Goal: Information Seeking & Learning: Learn about a topic

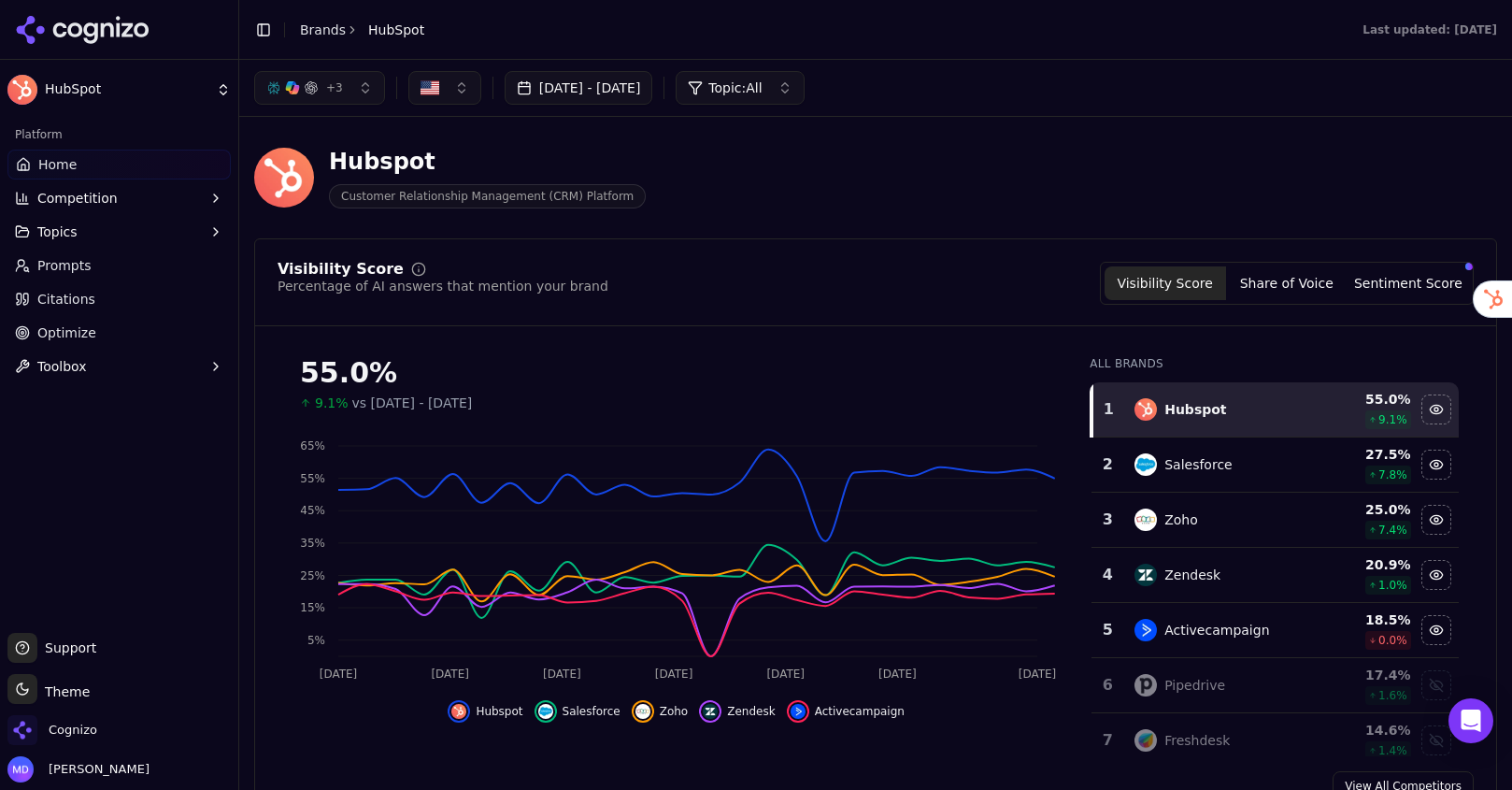
click at [114, 723] on div "Cognizo" at bounding box center [119, 734] width 223 height 38
click at [81, 721] on span "Cognizo" at bounding box center [72, 729] width 48 height 16
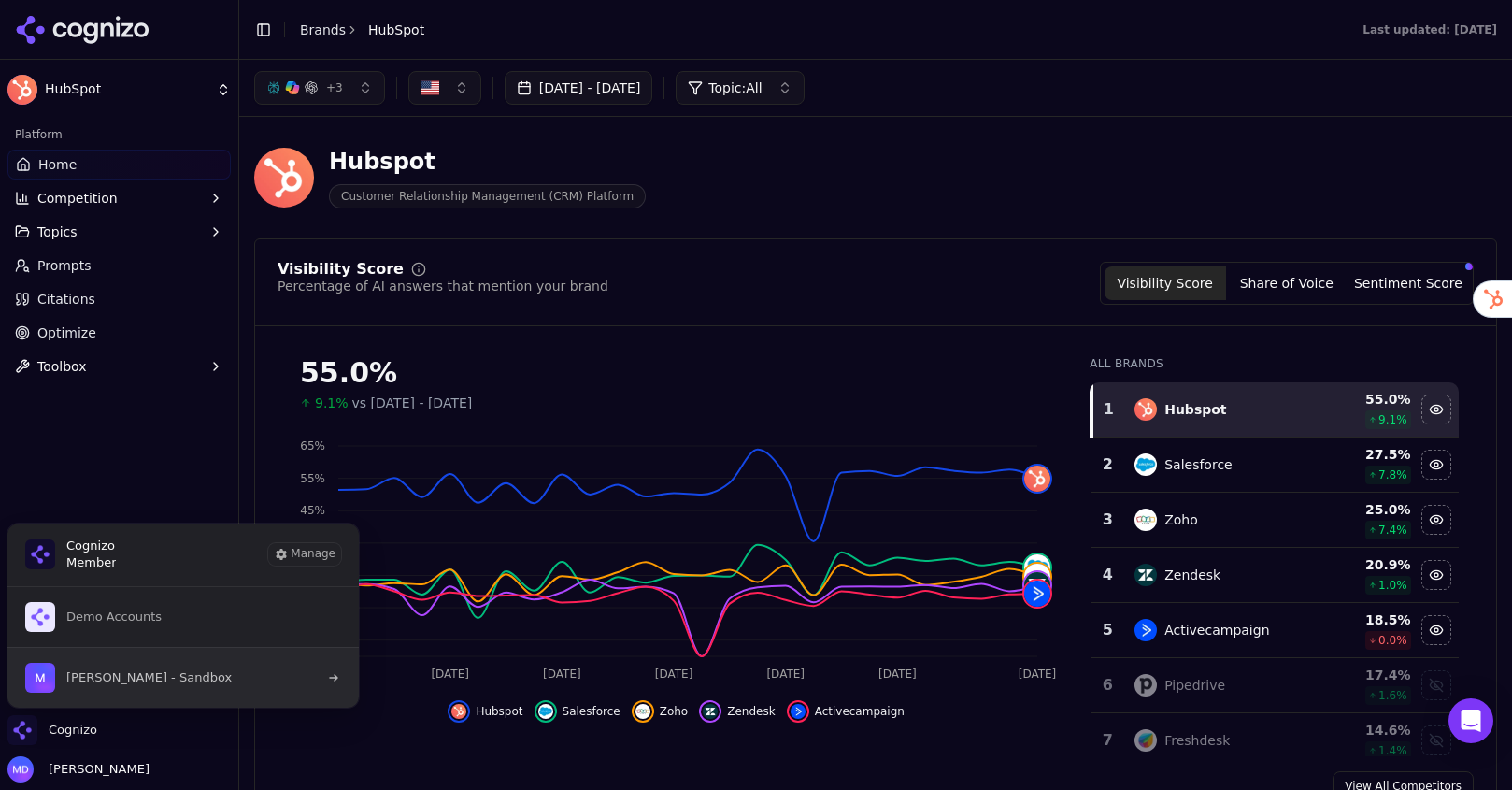
click at [153, 689] on span "Melissa Dowd - Sandbox" at bounding box center [128, 677] width 207 height 30
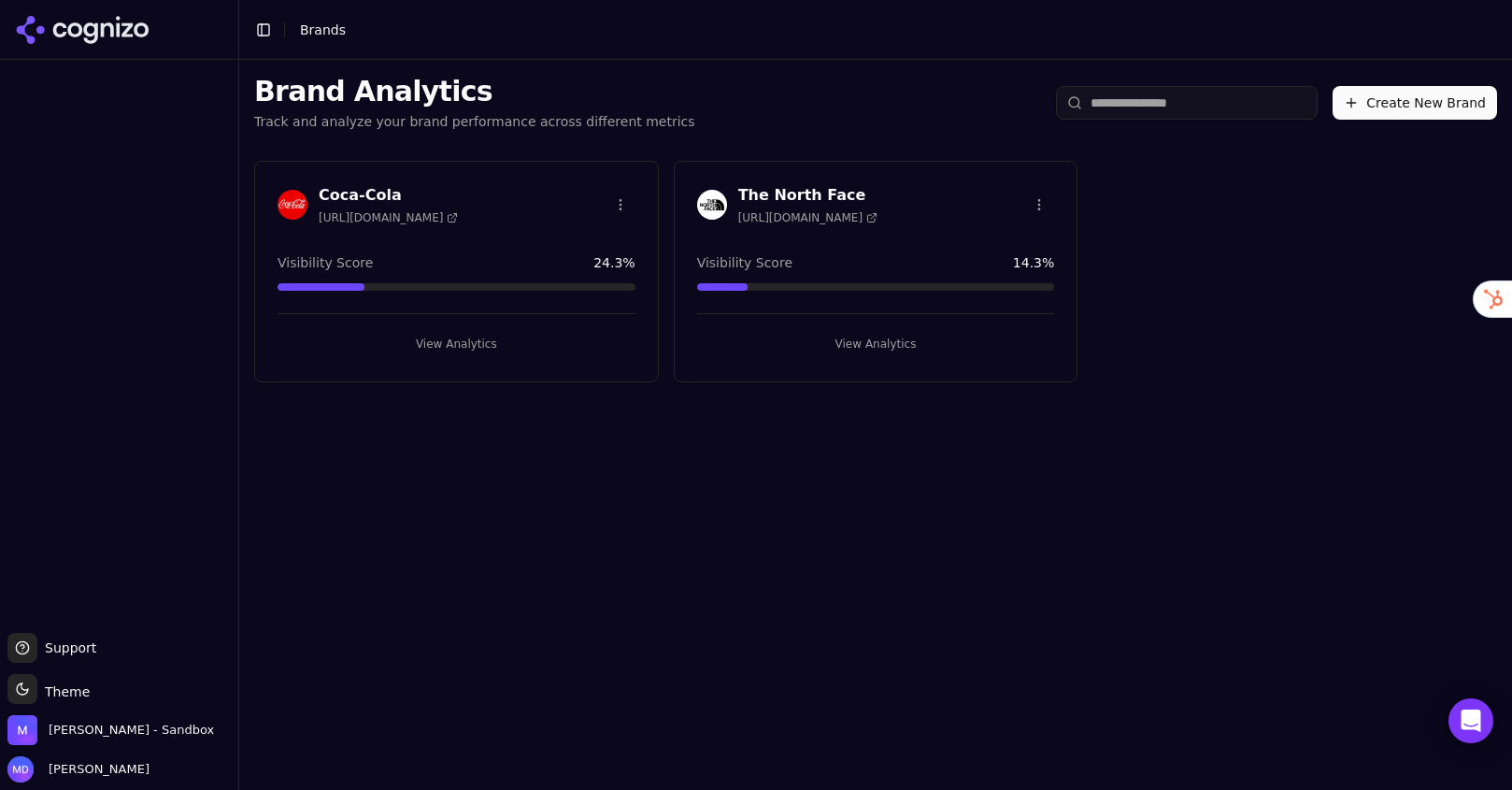
click at [859, 330] on button "View Analytics" at bounding box center [876, 344] width 358 height 30
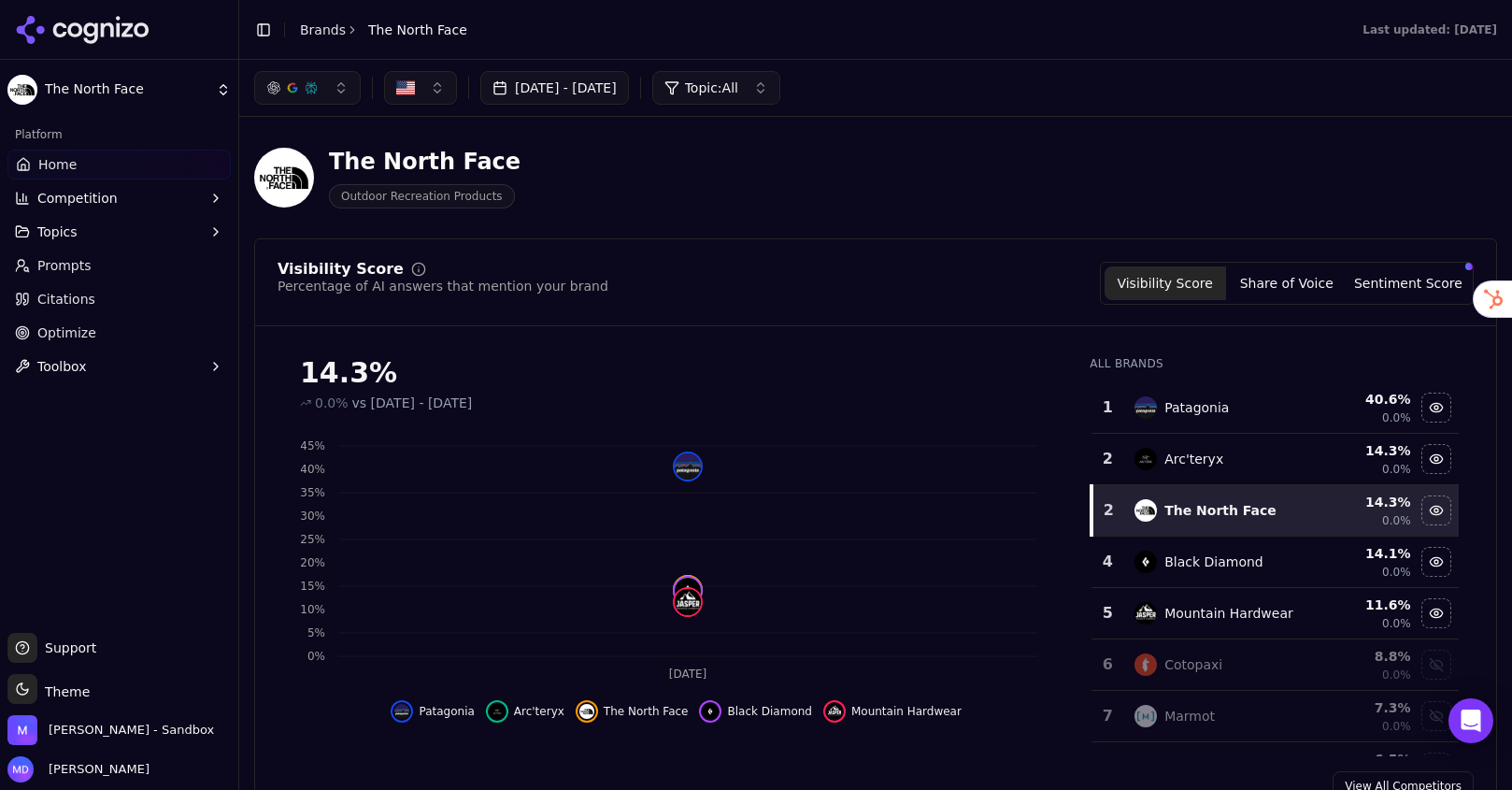
click at [85, 324] on span "Optimize" at bounding box center [67, 332] width 59 height 18
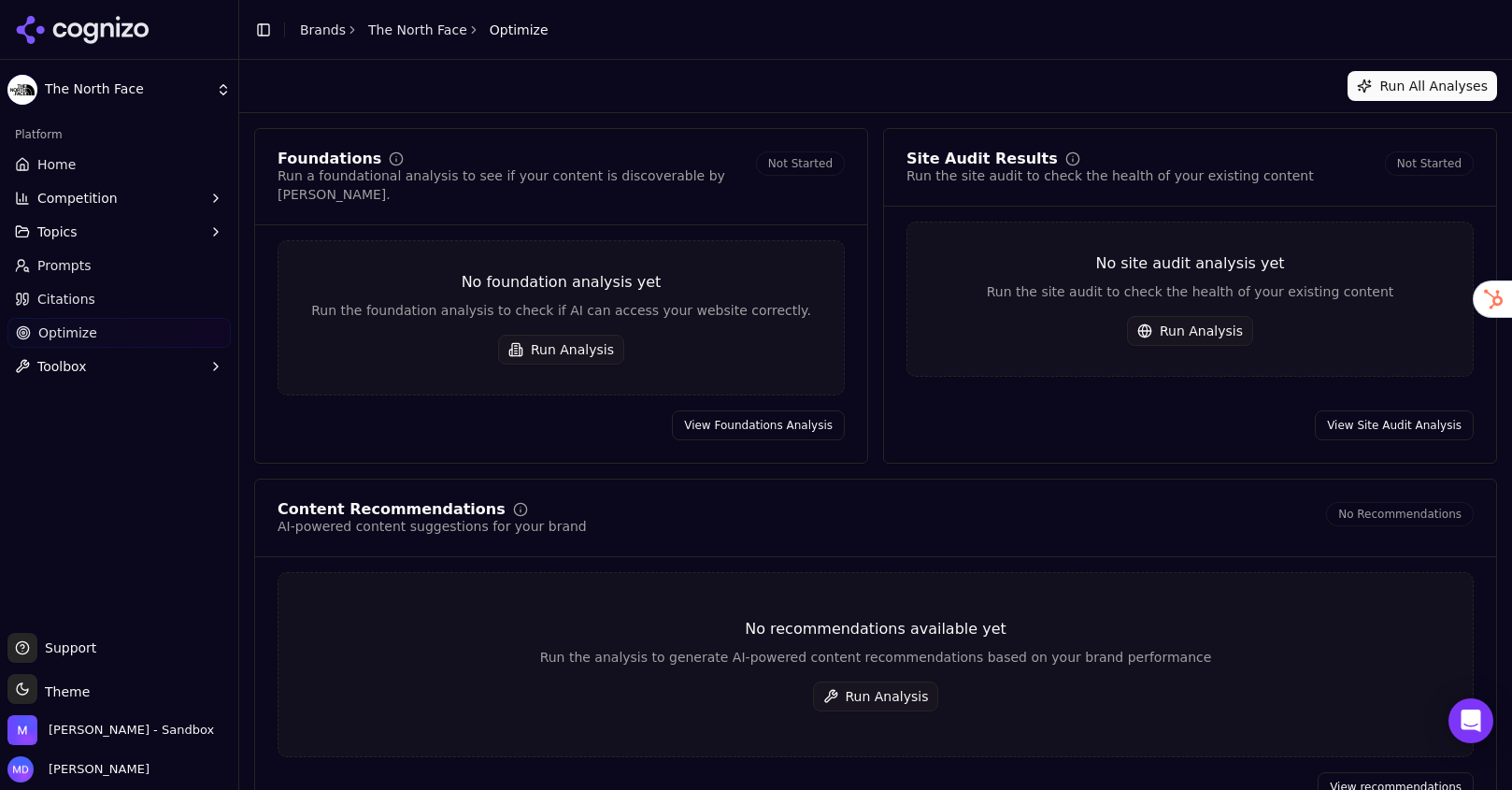
click at [1375, 112] on div "Run All Analyses" at bounding box center [876, 86] width 1273 height 53
click at [1376, 84] on button "Run All Analyses" at bounding box center [1422, 86] width 150 height 30
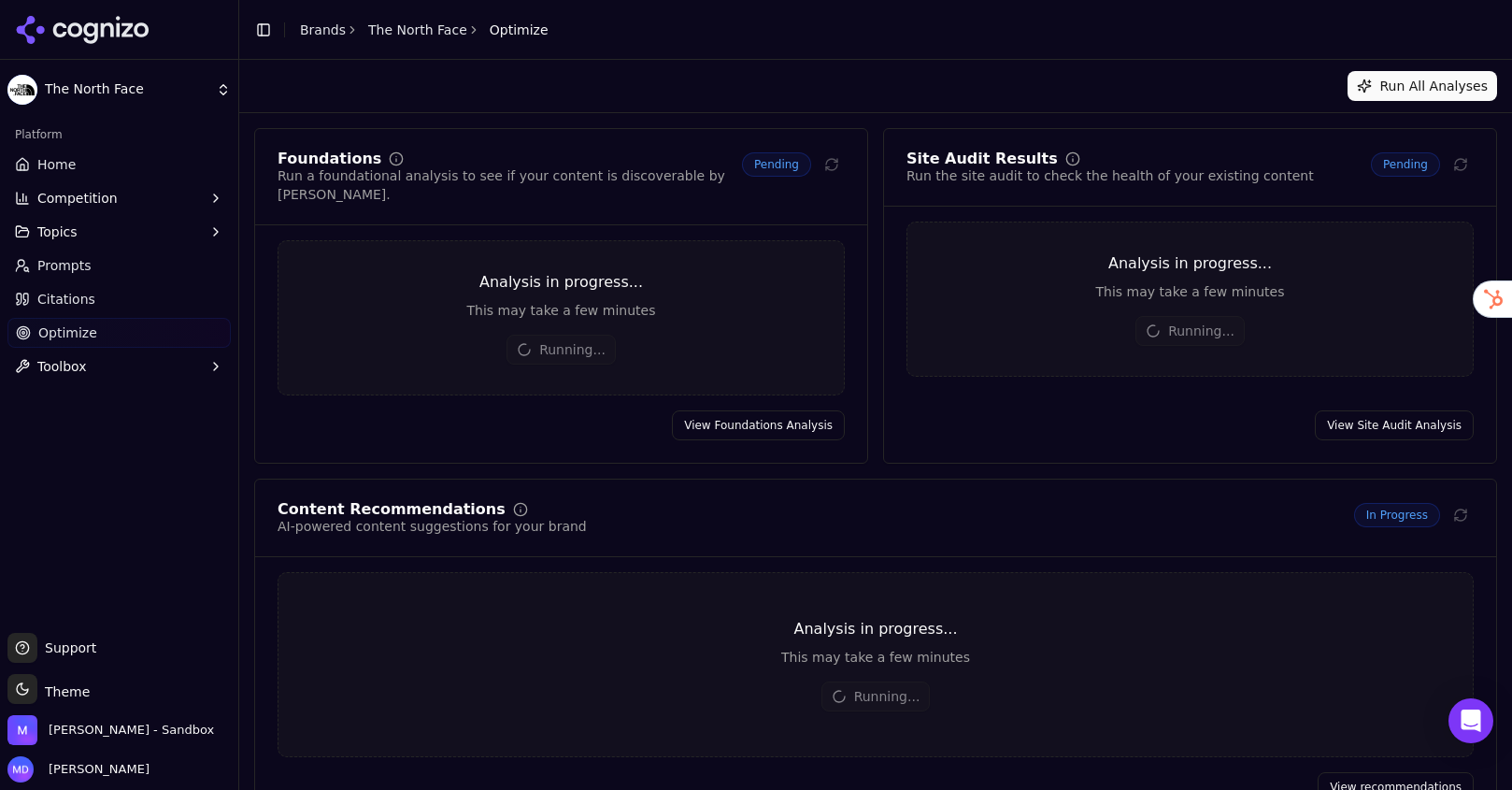
click at [53, 238] on span "Topics" at bounding box center [58, 231] width 41 height 18
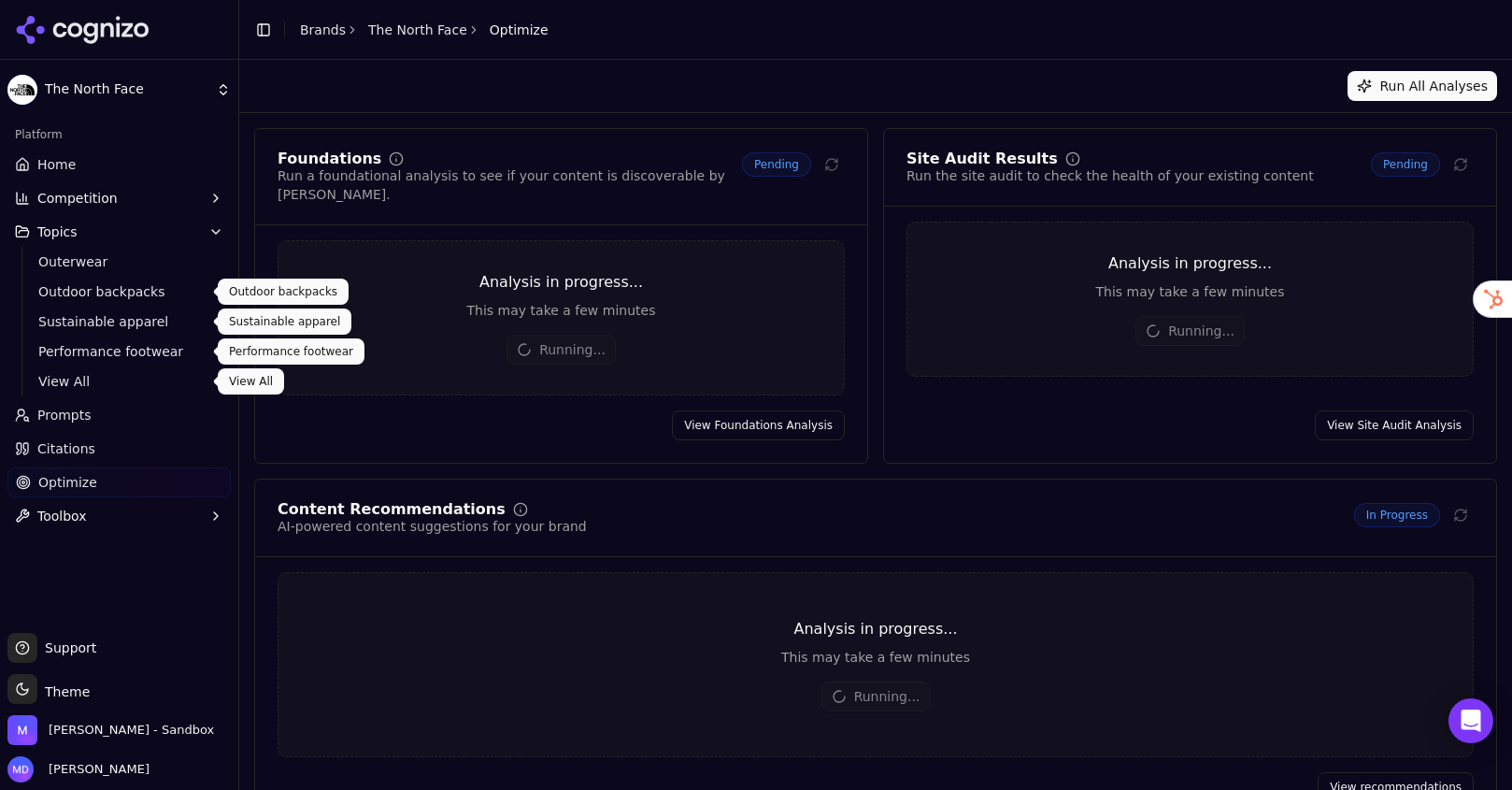
click at [78, 374] on span "View All" at bounding box center [120, 381] width 162 height 18
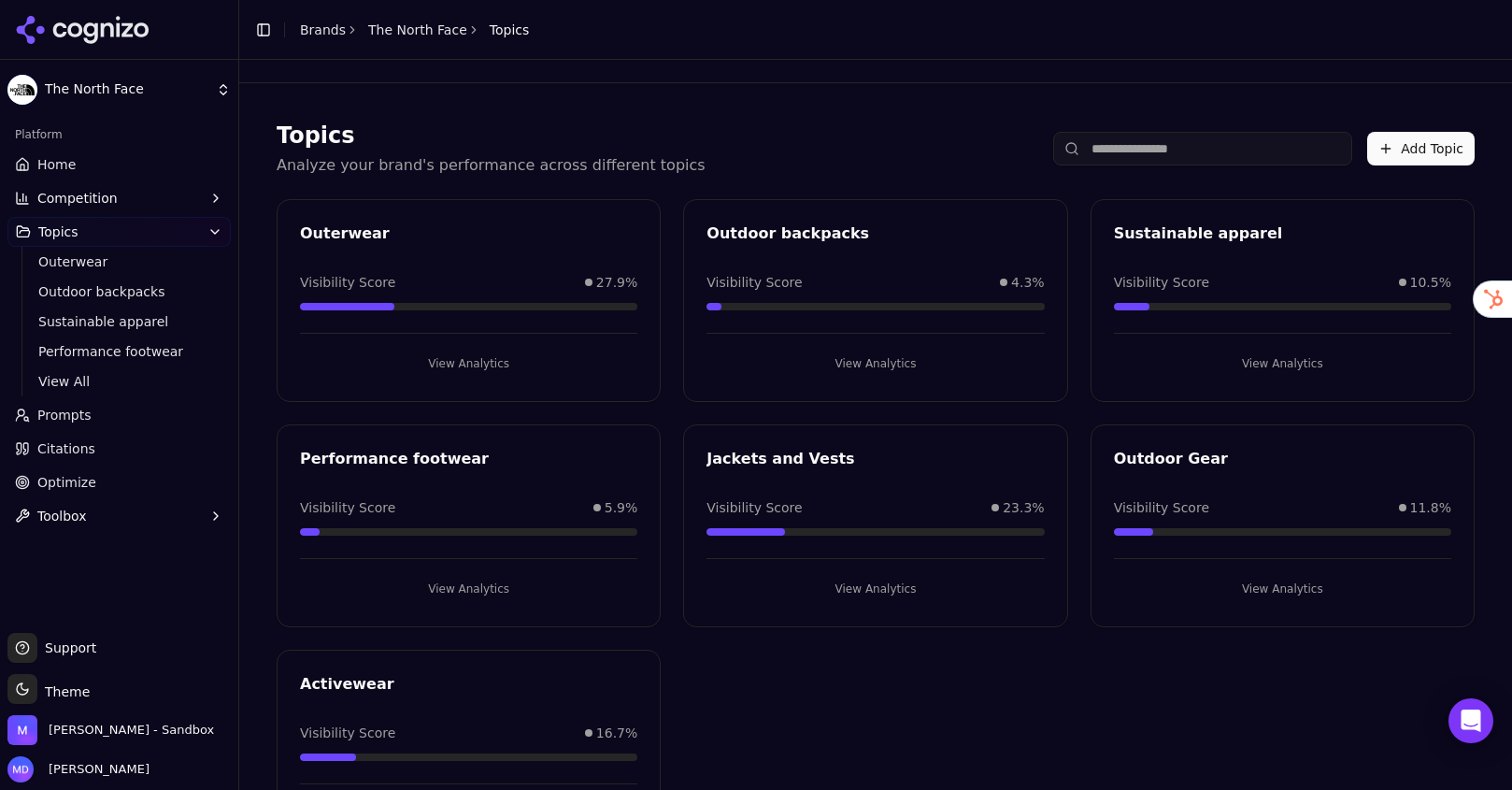
click at [325, 22] on link "Brands" at bounding box center [322, 29] width 45 height 14
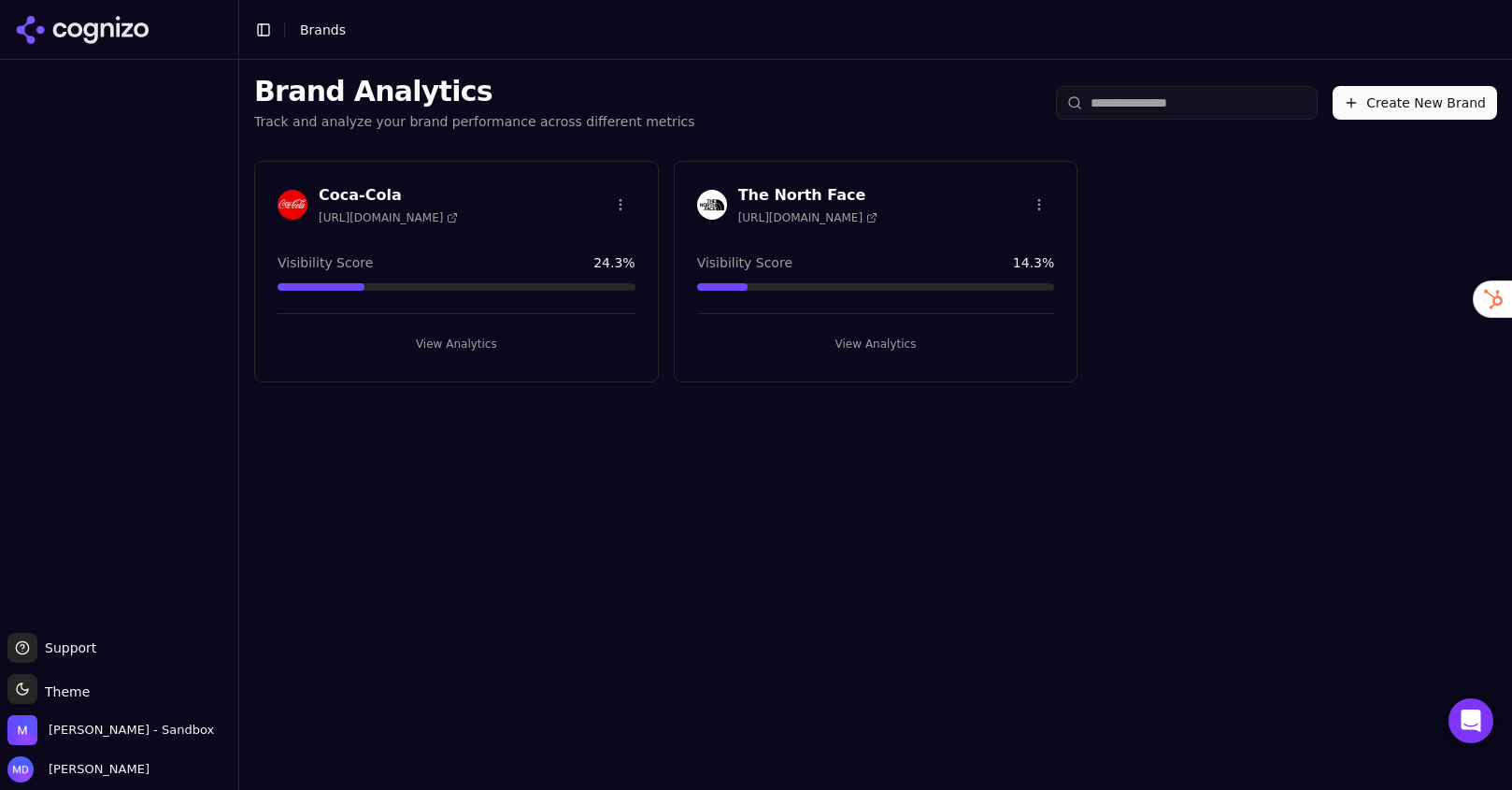
click at [418, 340] on button "View Analytics" at bounding box center [457, 344] width 358 height 30
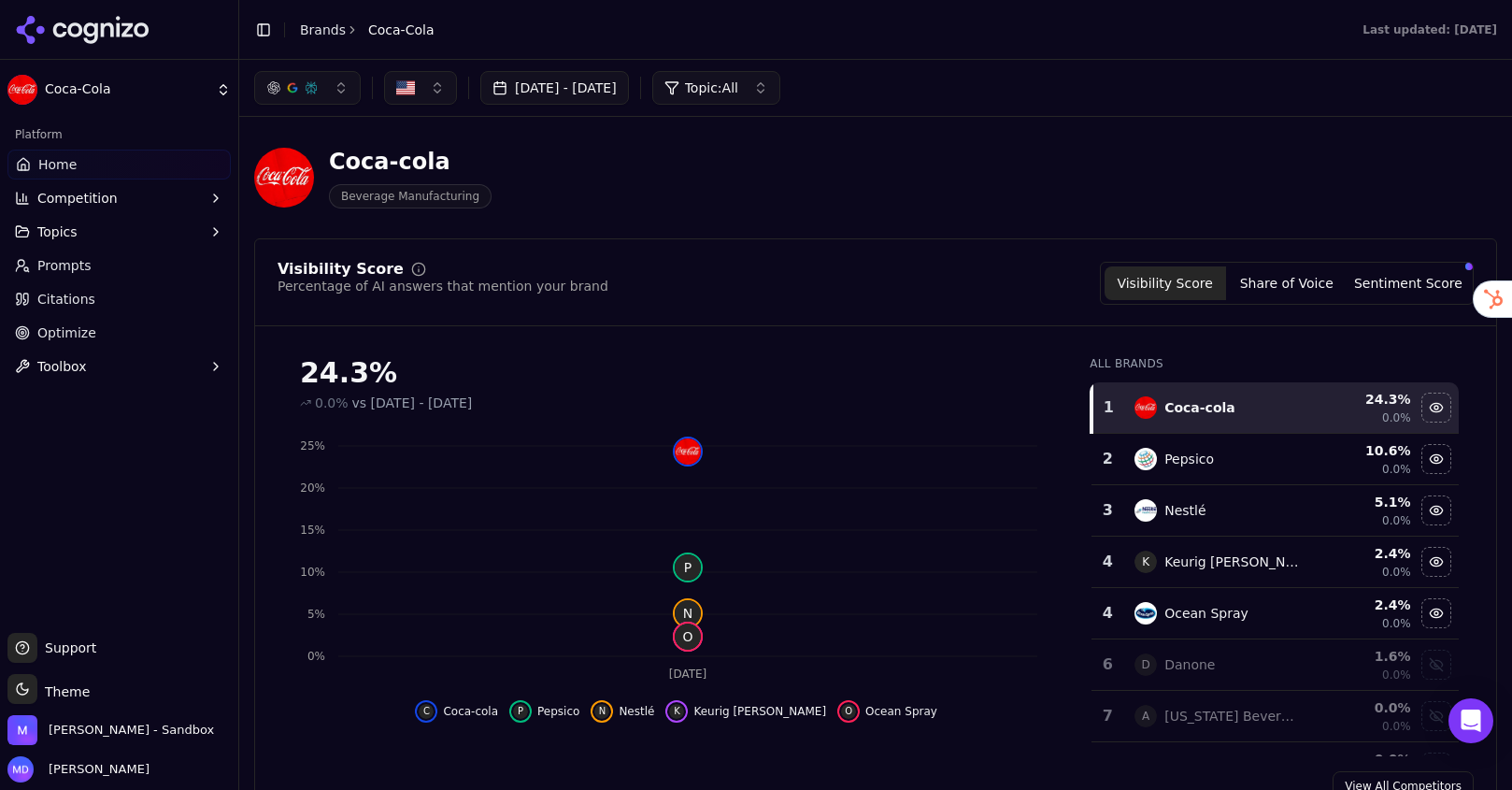
click at [44, 322] on link "Optimize" at bounding box center [119, 332] width 223 height 30
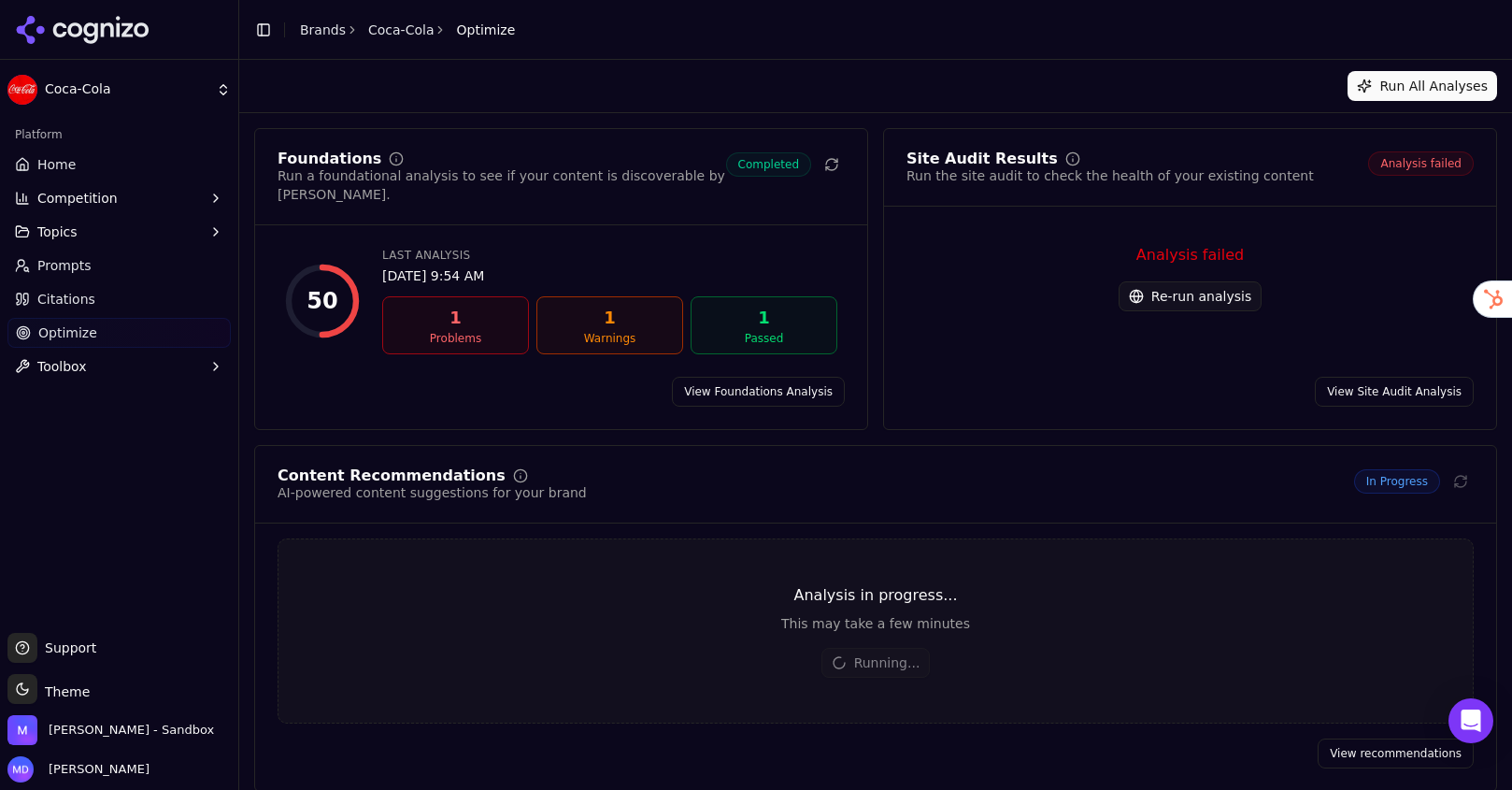
click at [1194, 302] on button "Re-run analysis" at bounding box center [1190, 296] width 143 height 30
click at [1157, 295] on button "Re-run analysis" at bounding box center [1190, 296] width 143 height 30
click at [74, 162] on link "Home" at bounding box center [119, 164] width 223 height 30
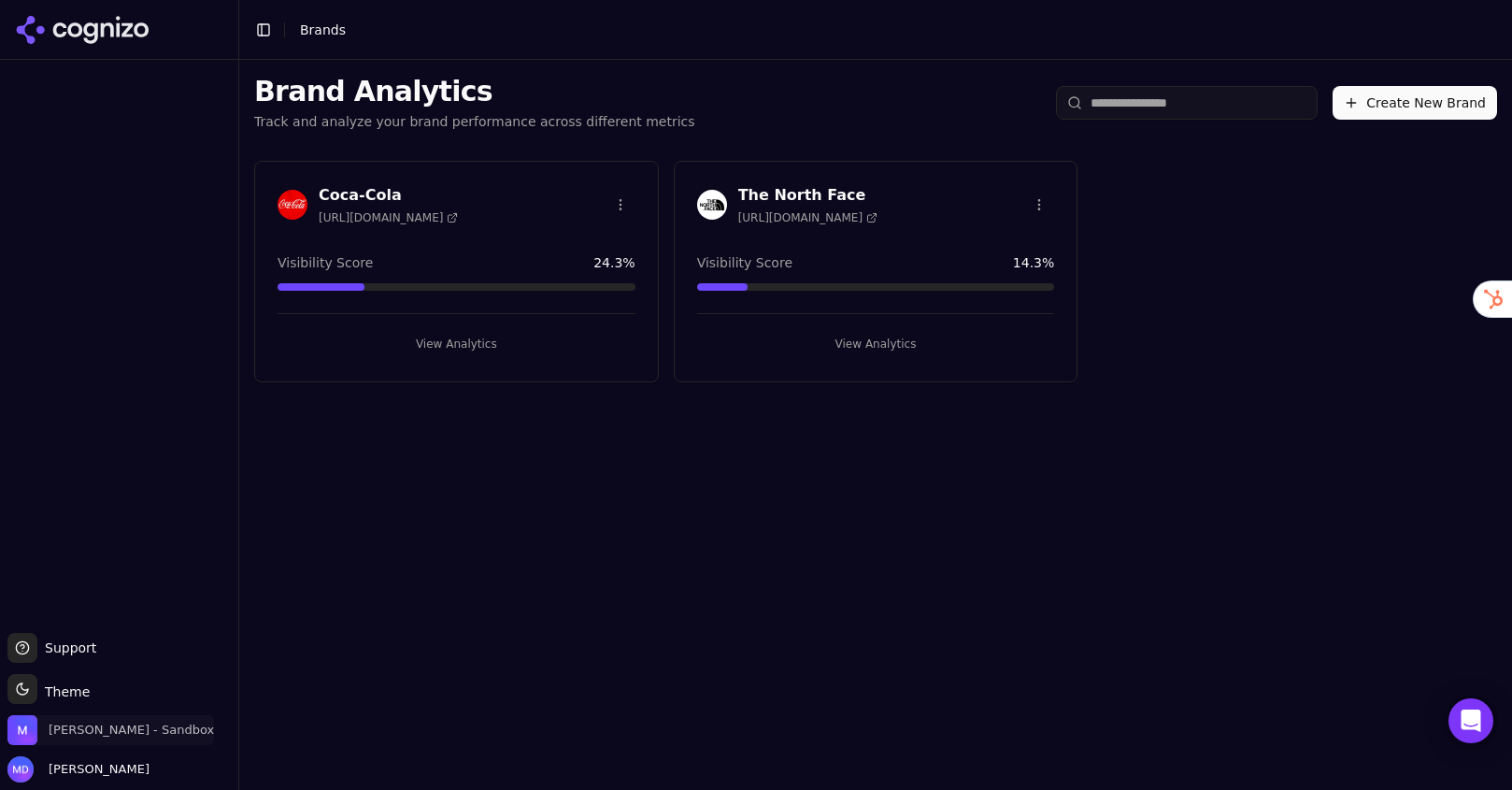
click at [99, 725] on span "[PERSON_NAME] - Sandbox" at bounding box center [130, 729] width 165 height 16
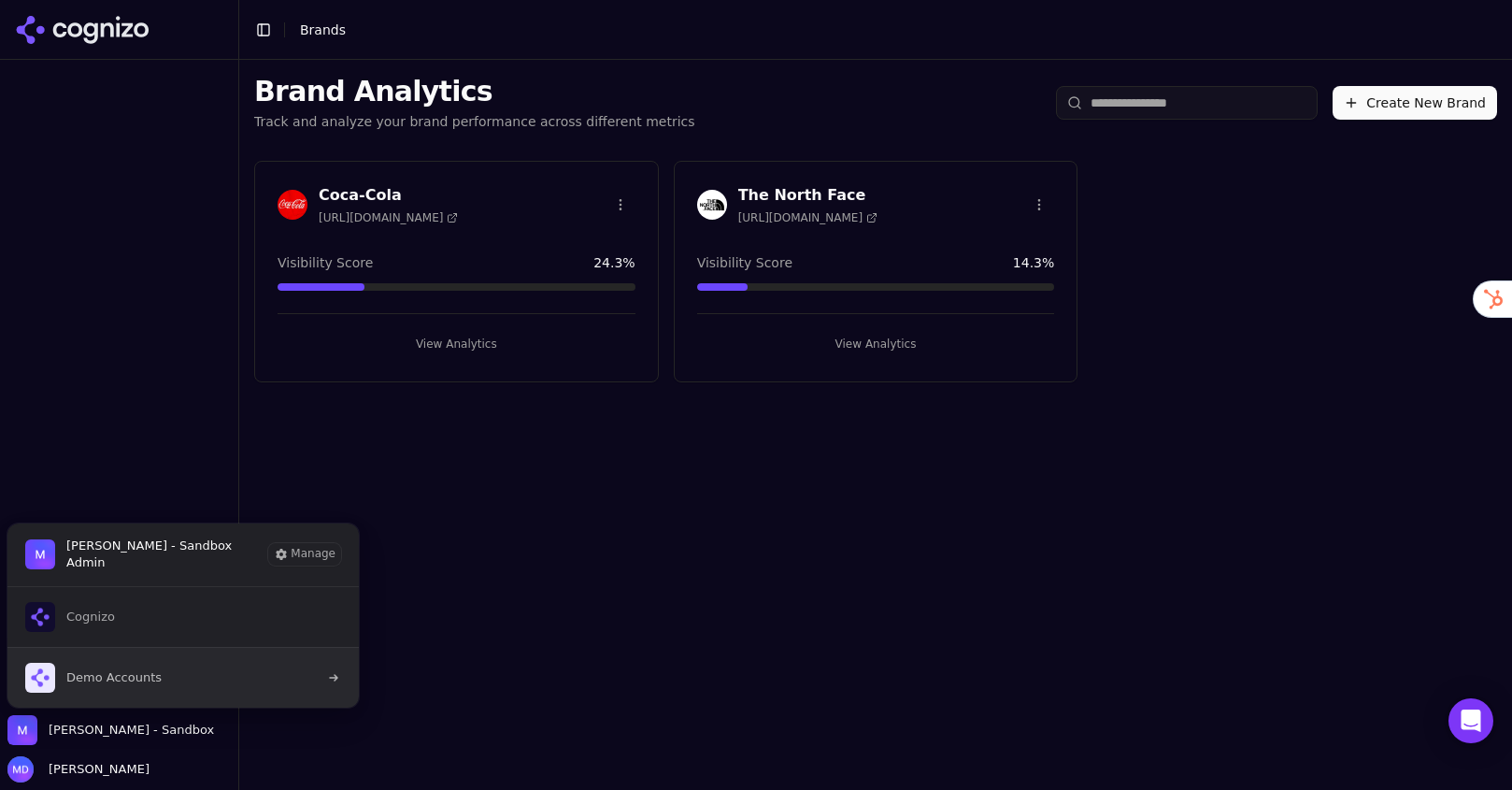
click at [124, 674] on span "Demo Accounts" at bounding box center [114, 677] width 96 height 16
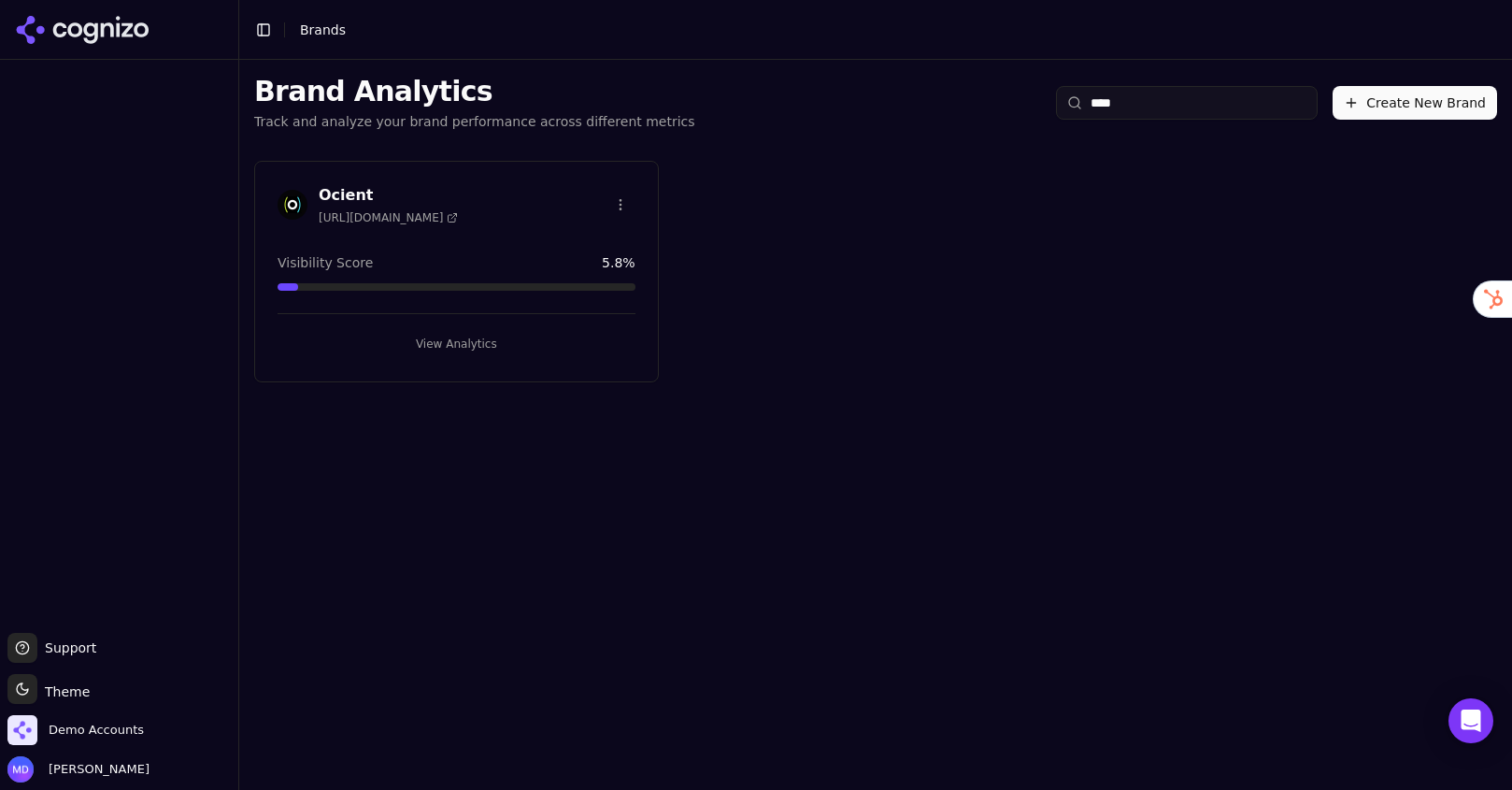
type input "****"
click at [498, 339] on button "View Analytics" at bounding box center [457, 344] width 358 height 30
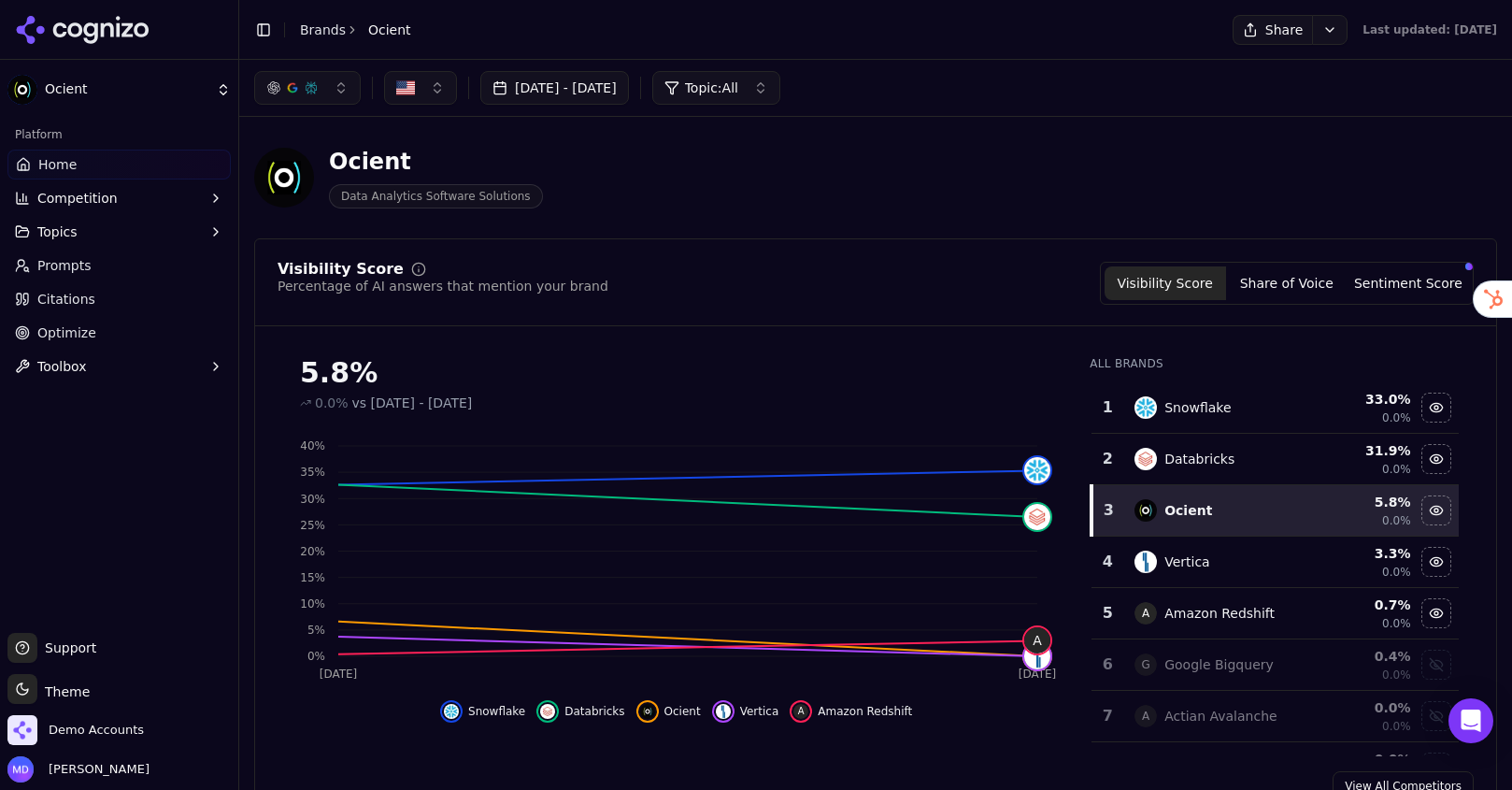
click at [154, 259] on link "Prompts" at bounding box center [119, 265] width 223 height 30
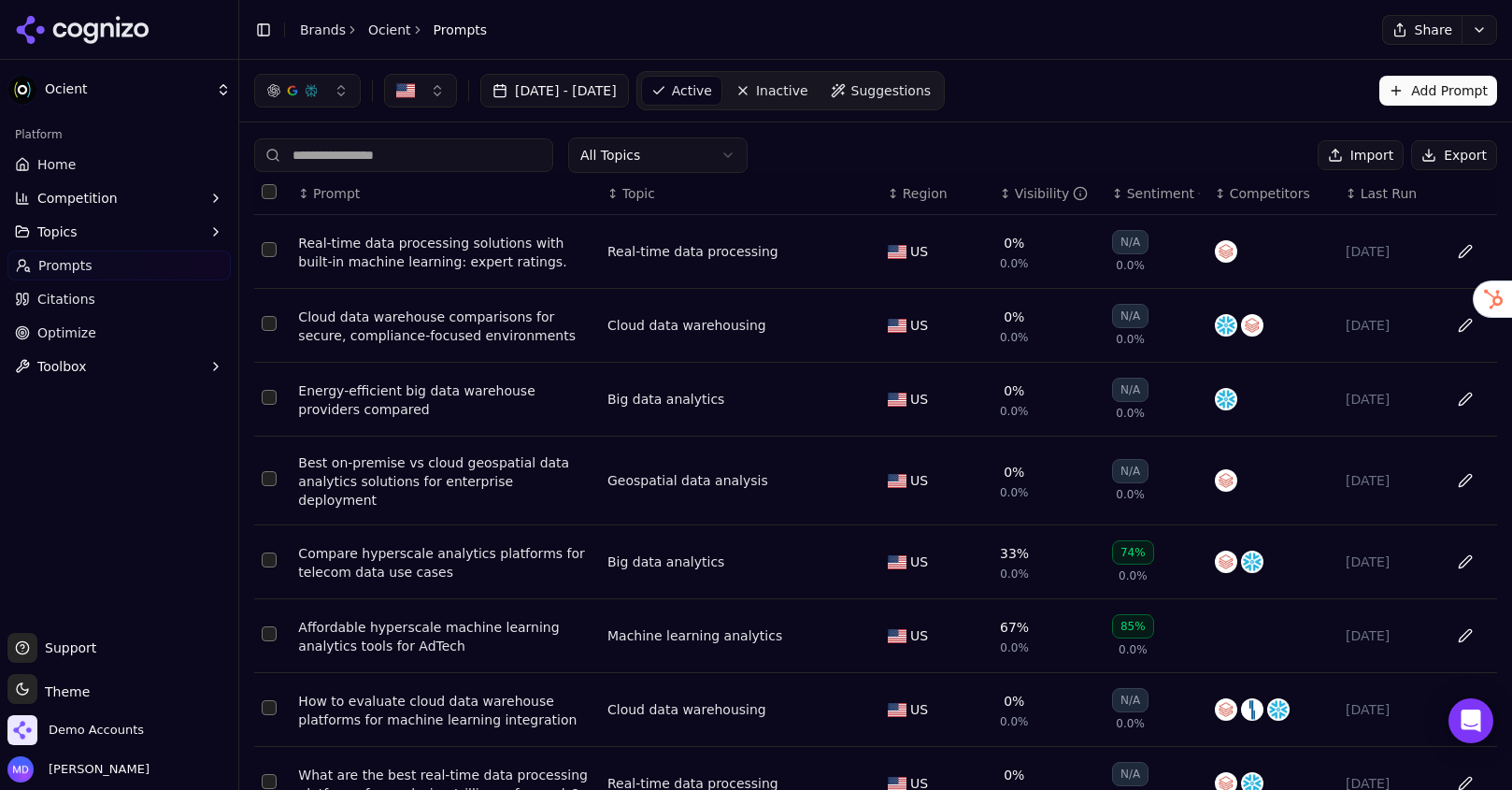
click at [31, 330] on link "Optimize" at bounding box center [119, 332] width 223 height 30
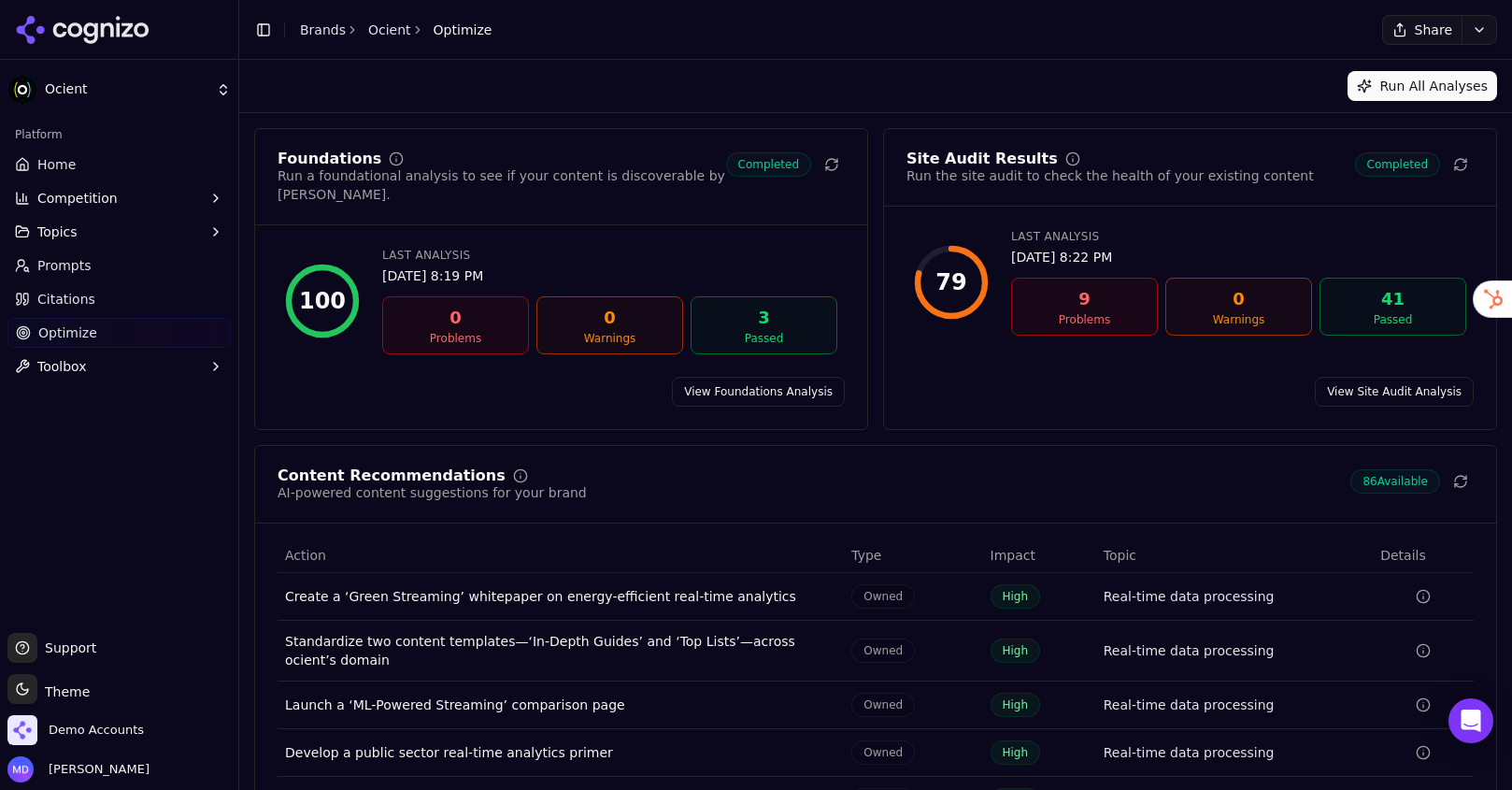
click at [95, 278] on link "Prompts" at bounding box center [119, 265] width 223 height 30
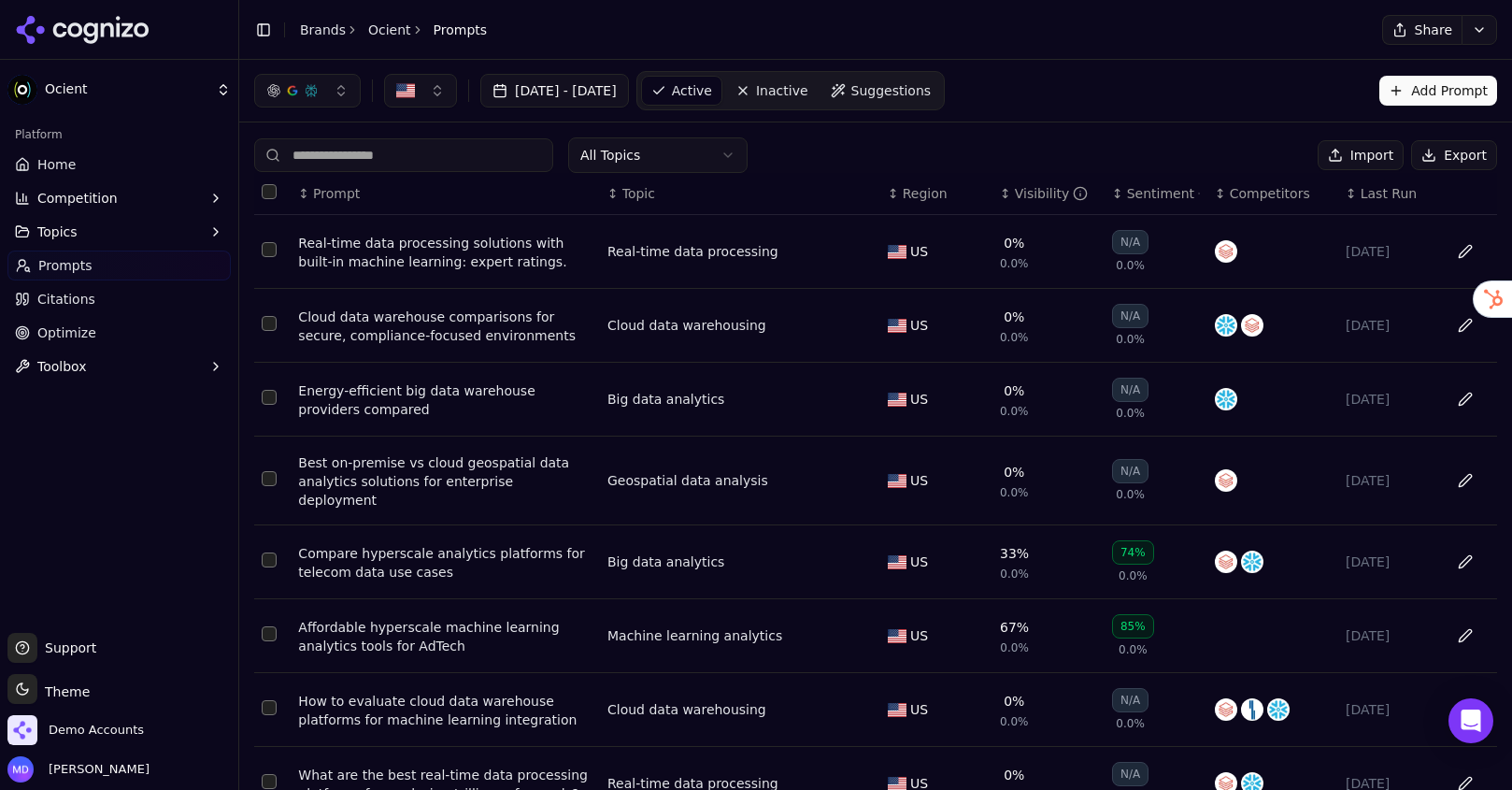
click at [941, 97] on link "Suggestions" at bounding box center [882, 90] width 120 height 30
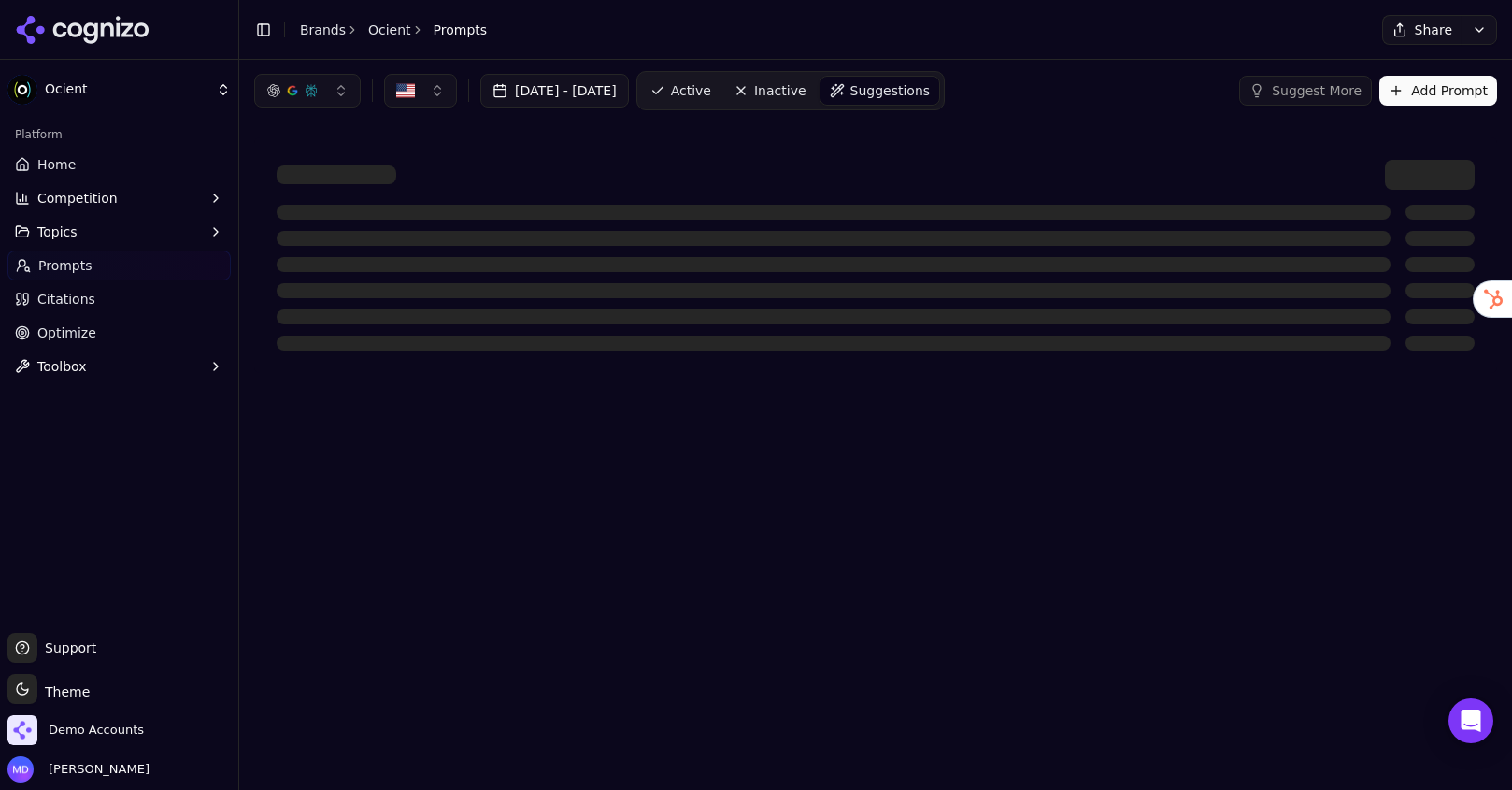
click at [71, 305] on span "Citations" at bounding box center [67, 298] width 58 height 18
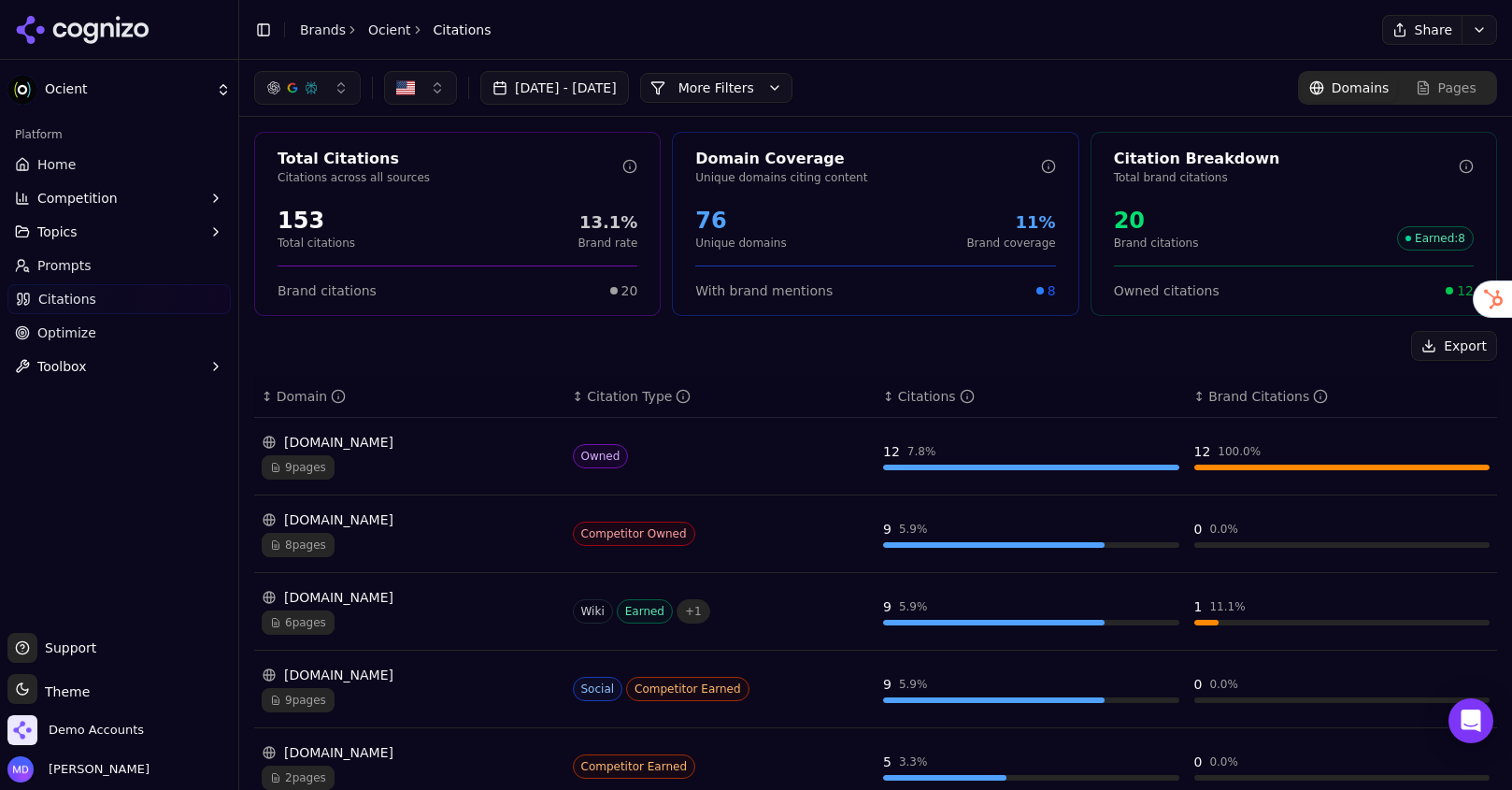
click at [57, 270] on span "Prompts" at bounding box center [65, 265] width 54 height 18
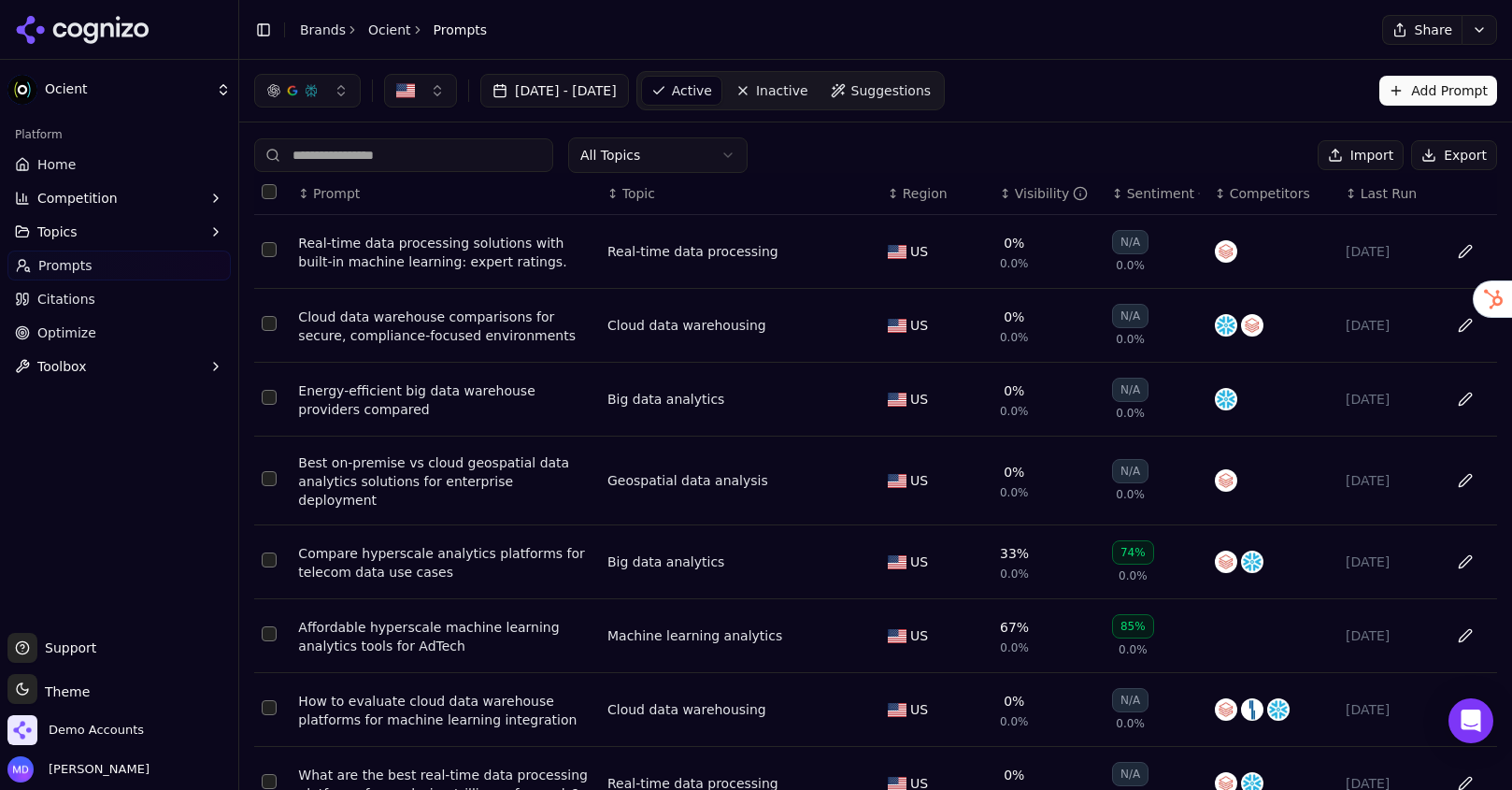
click at [904, 103] on link "Suggestions" at bounding box center [882, 90] width 120 height 30
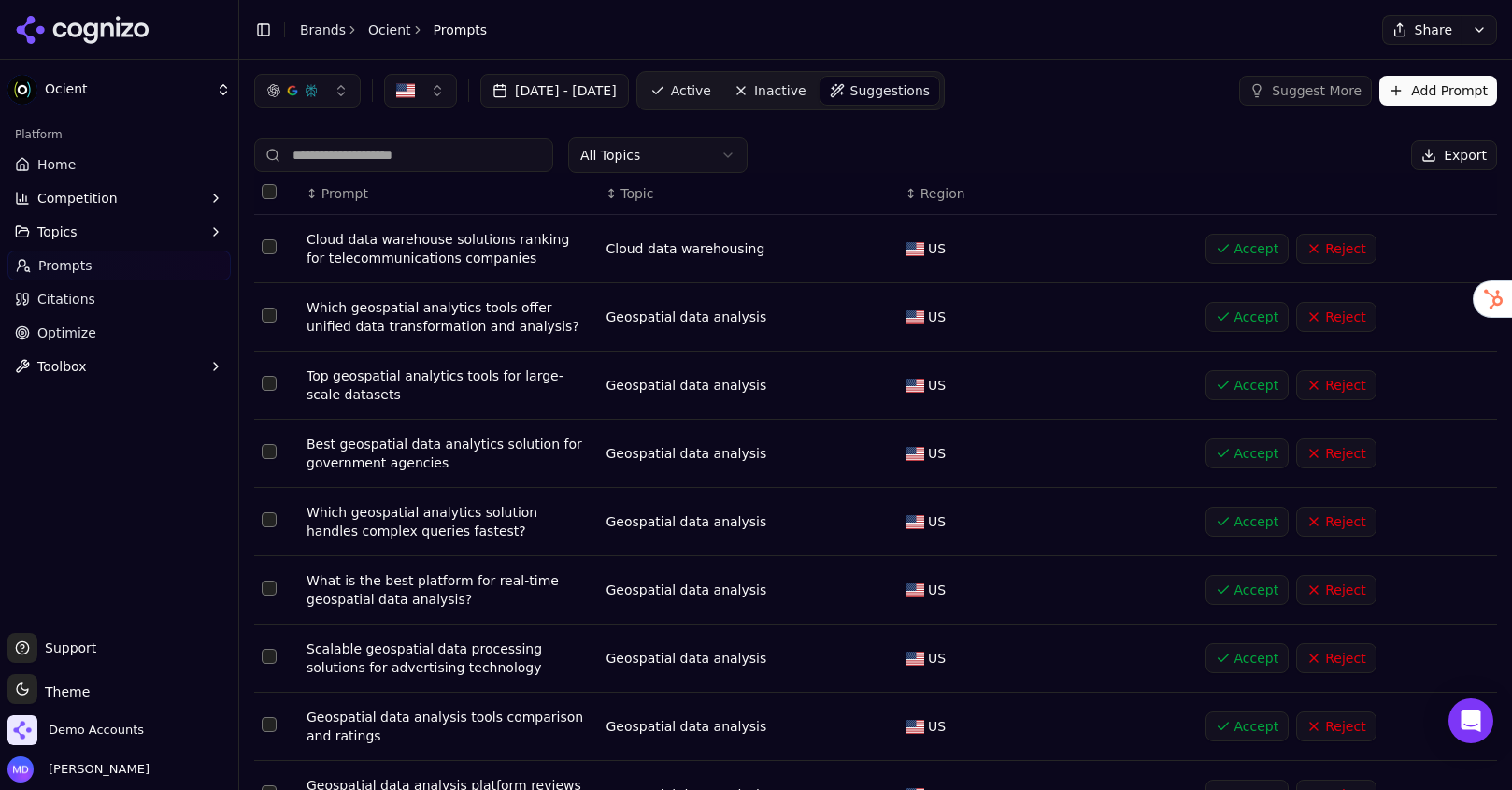
click at [82, 166] on link "Home" at bounding box center [119, 164] width 223 height 30
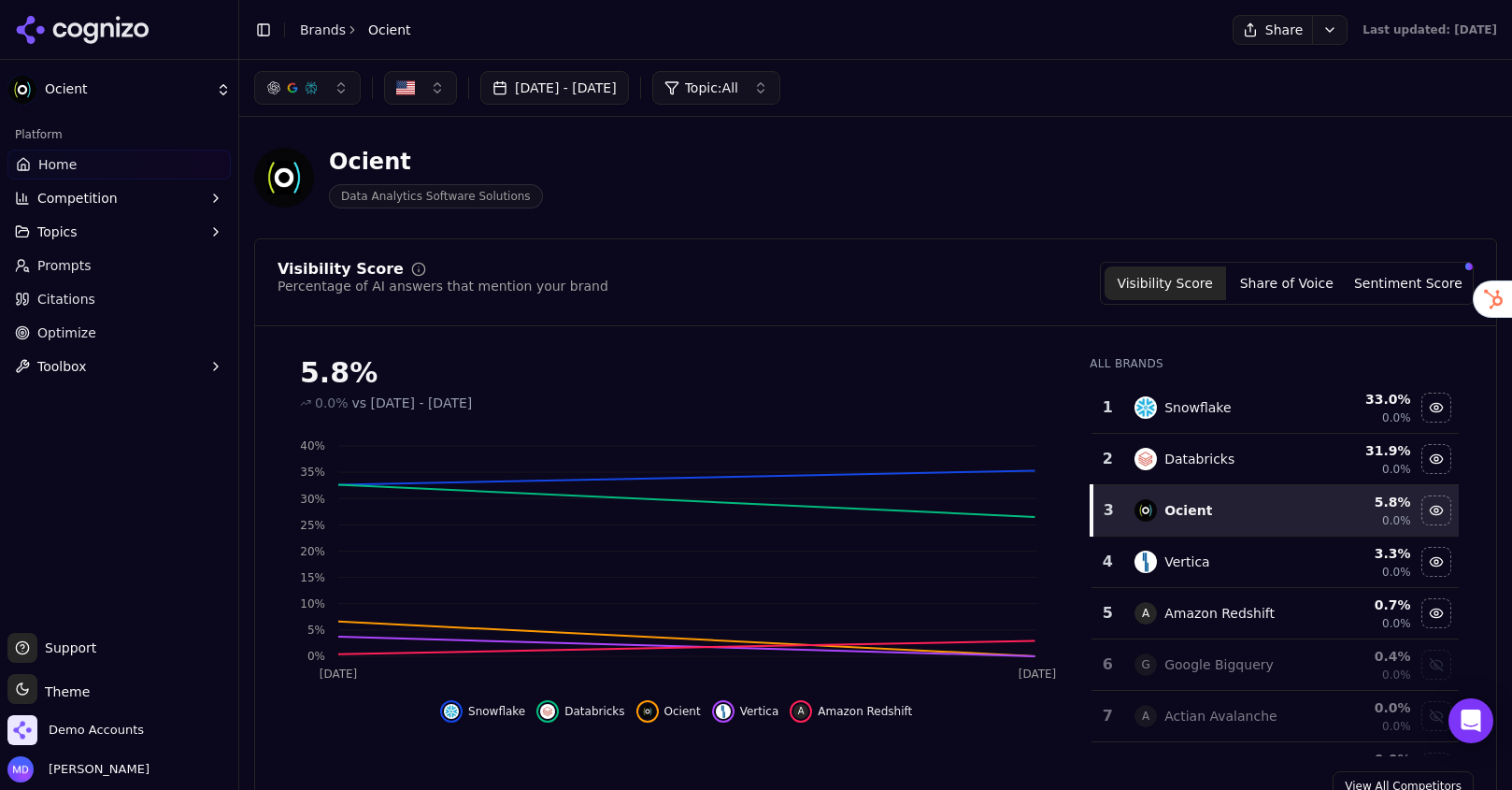
click at [126, 226] on button "Topics" at bounding box center [119, 232] width 223 height 30
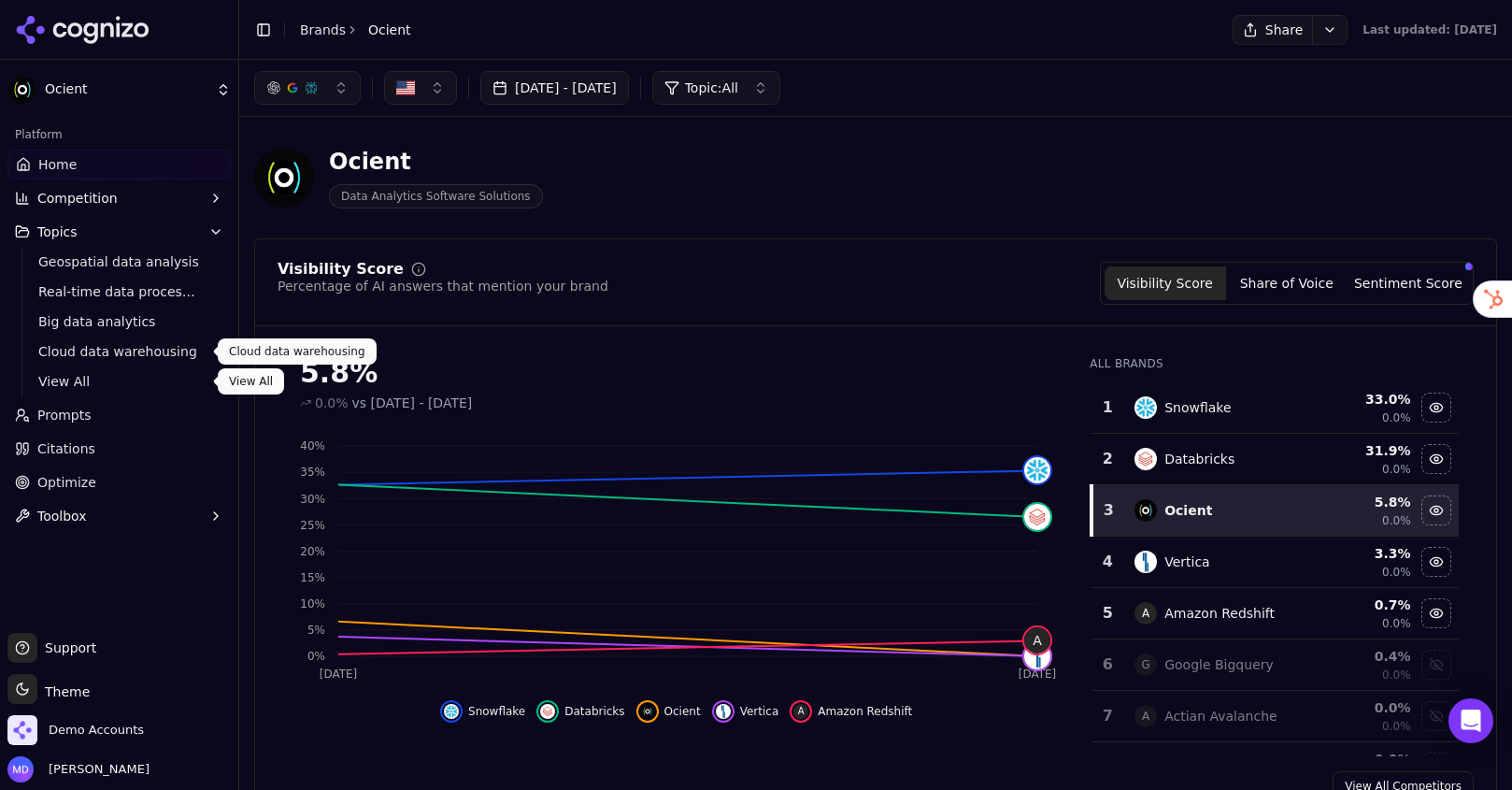
click at [97, 375] on span "View All" at bounding box center [120, 381] width 162 height 18
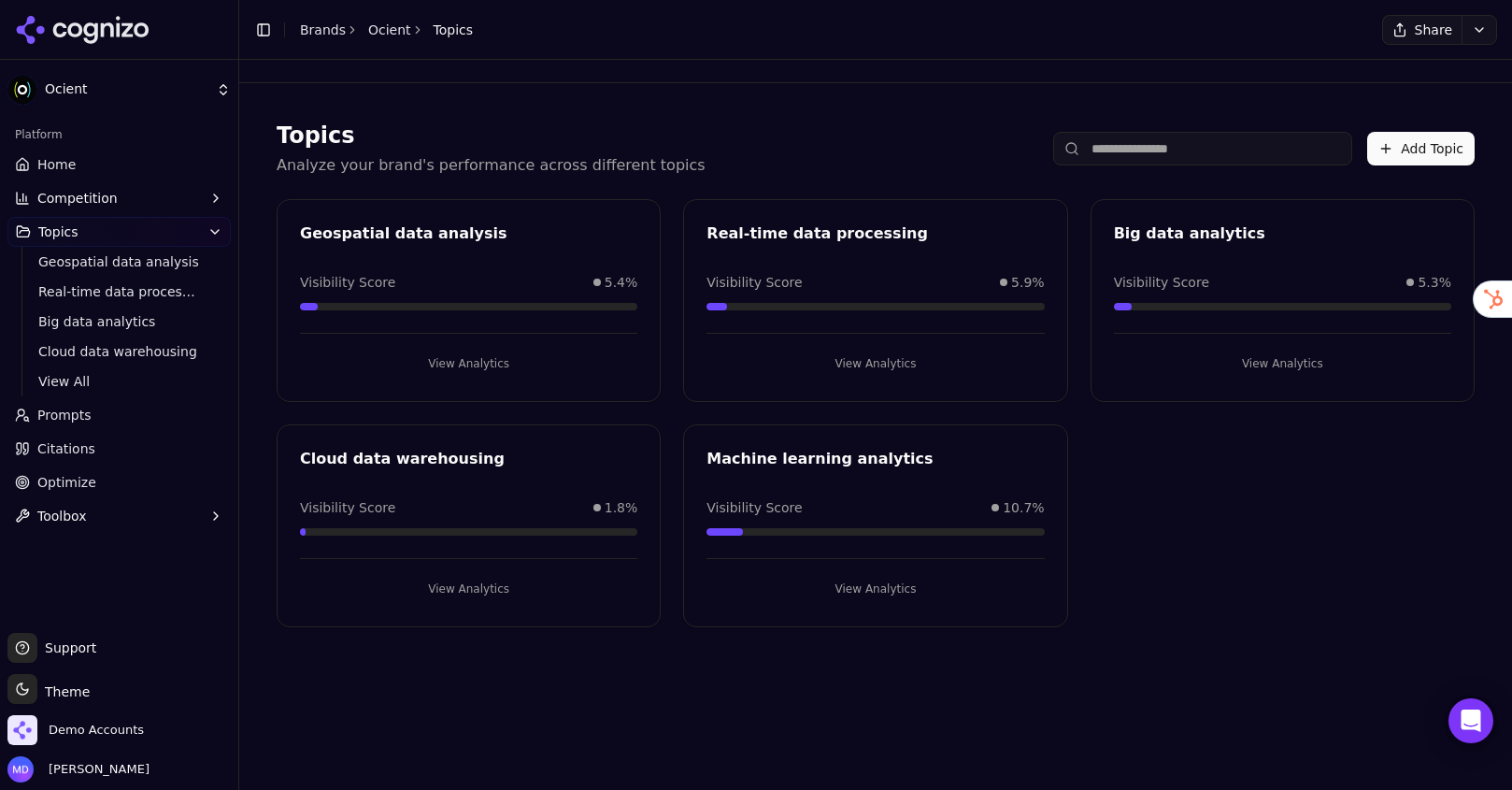
click at [166, 445] on link "Citations" at bounding box center [119, 448] width 223 height 30
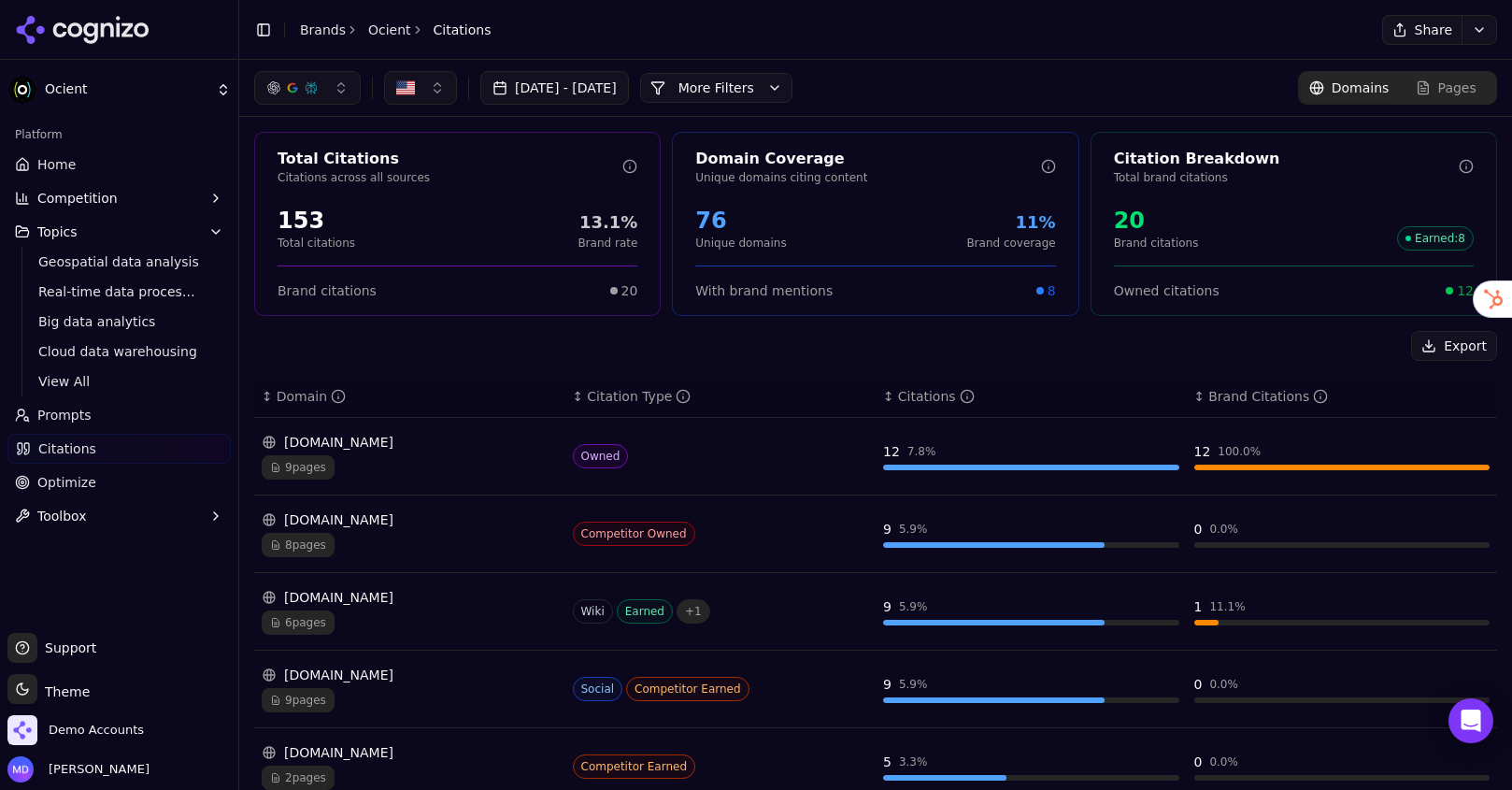
click at [99, 519] on button "Toolbox" at bounding box center [119, 516] width 223 height 30
click at [68, 487] on span "Optimize" at bounding box center [67, 482] width 59 height 18
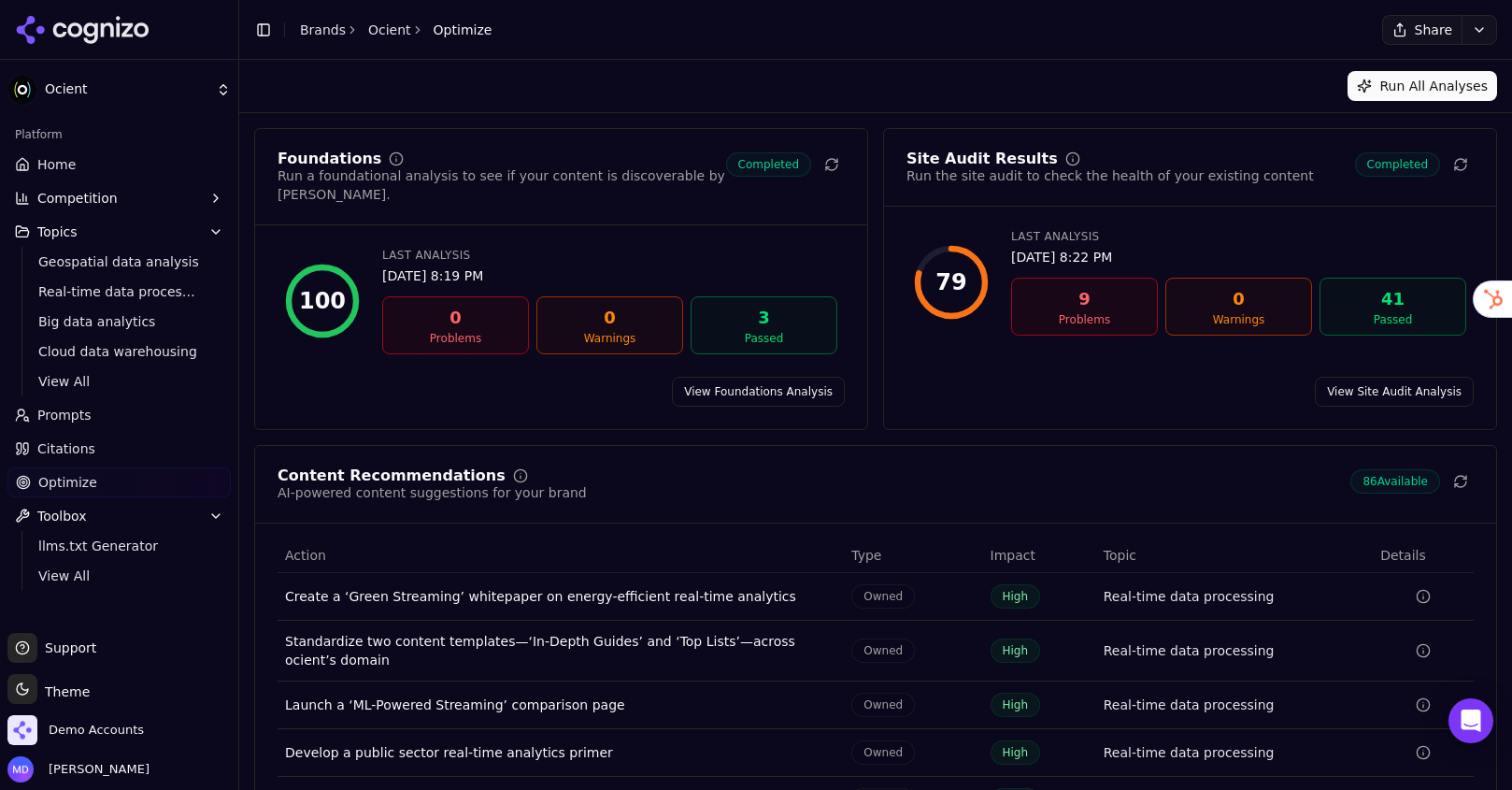
scroll to position [101, 0]
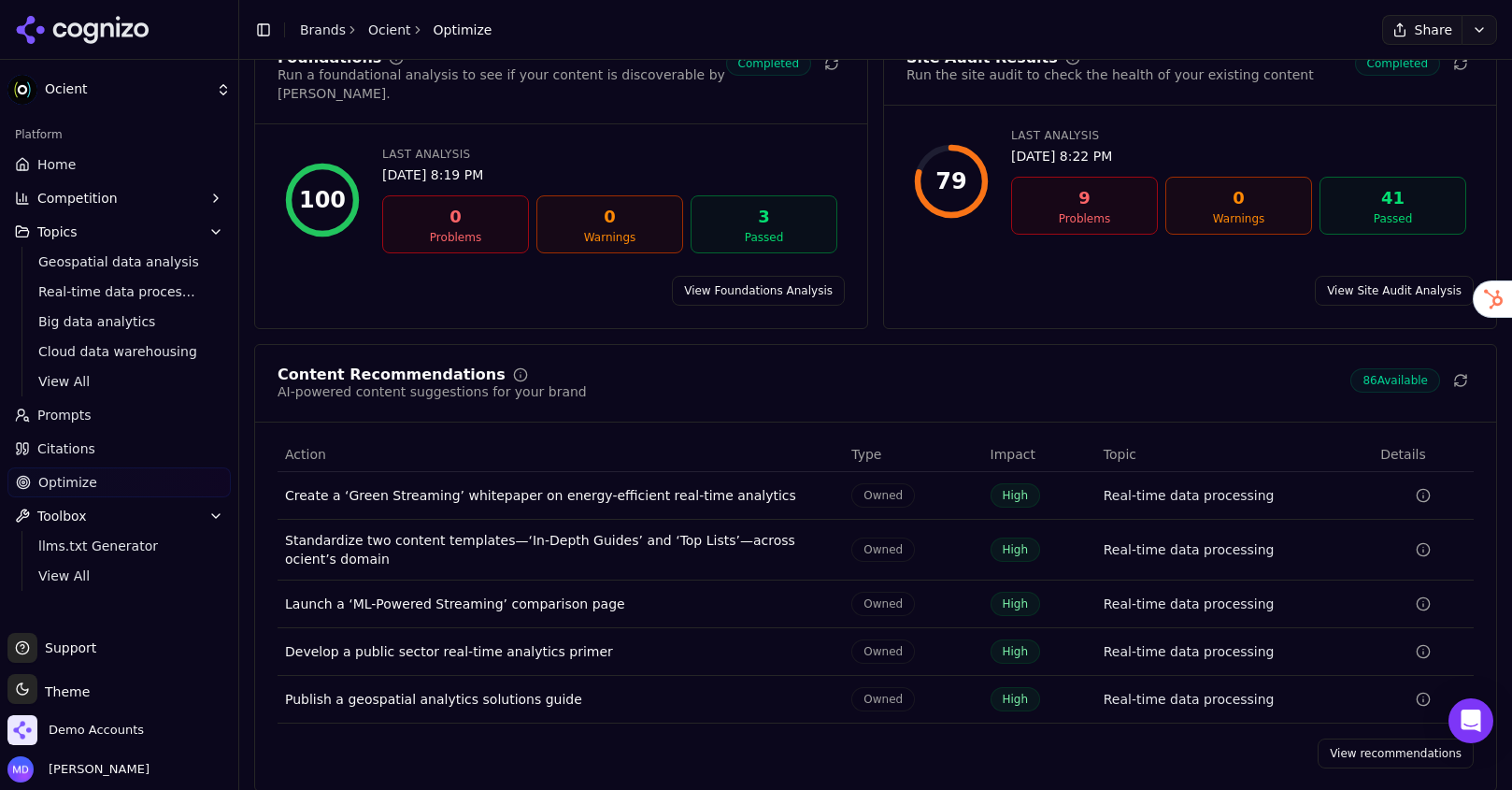
click at [1359, 739] on link "View recommendations" at bounding box center [1396, 753] width 156 height 30
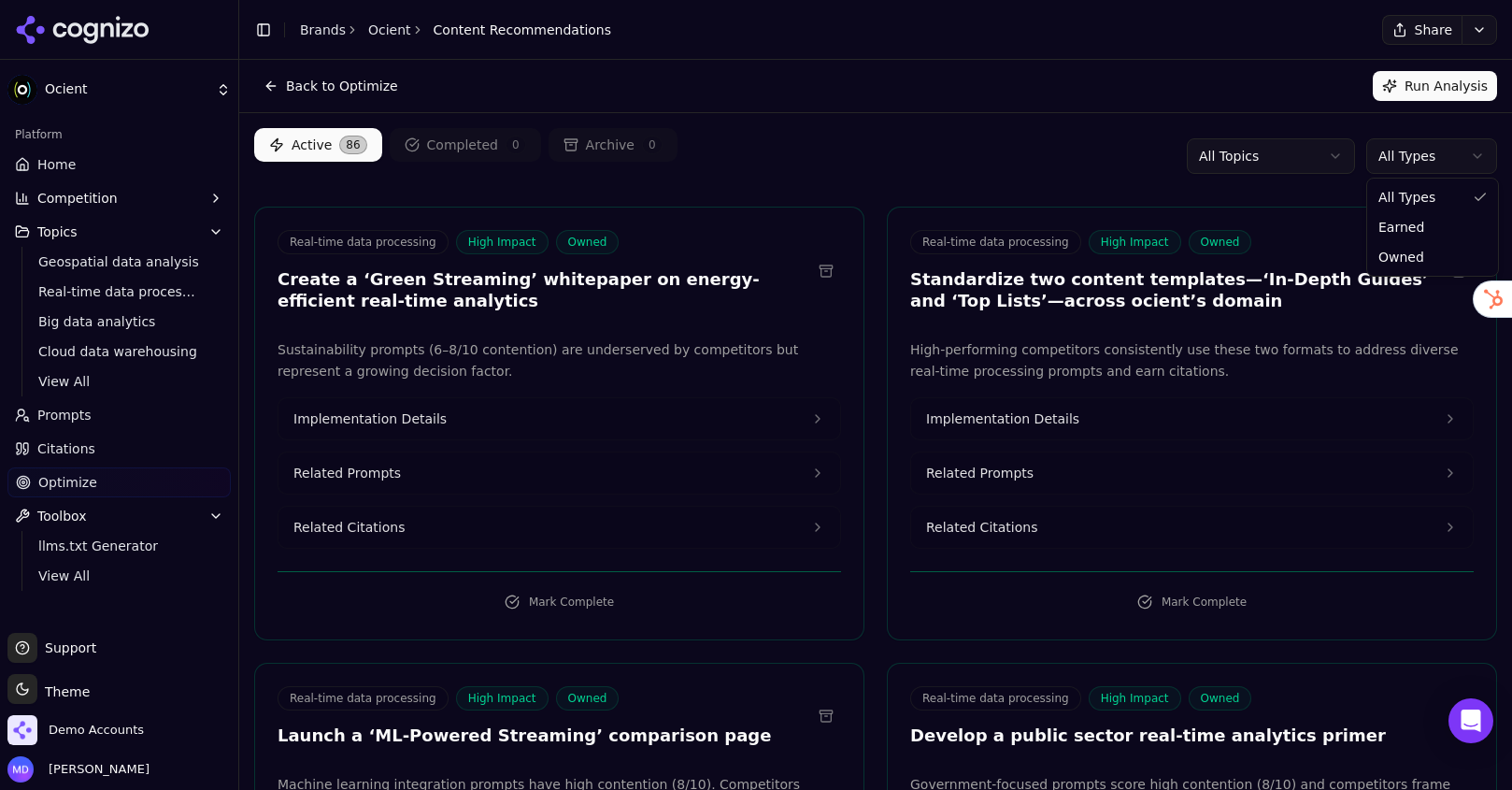
click at [1422, 152] on html "Ocient Platform Home Competition Topics Geospatial data analysis Real-time data…" at bounding box center [756, 395] width 1512 height 790
click at [129, 153] on link "Home" at bounding box center [119, 164] width 223 height 30
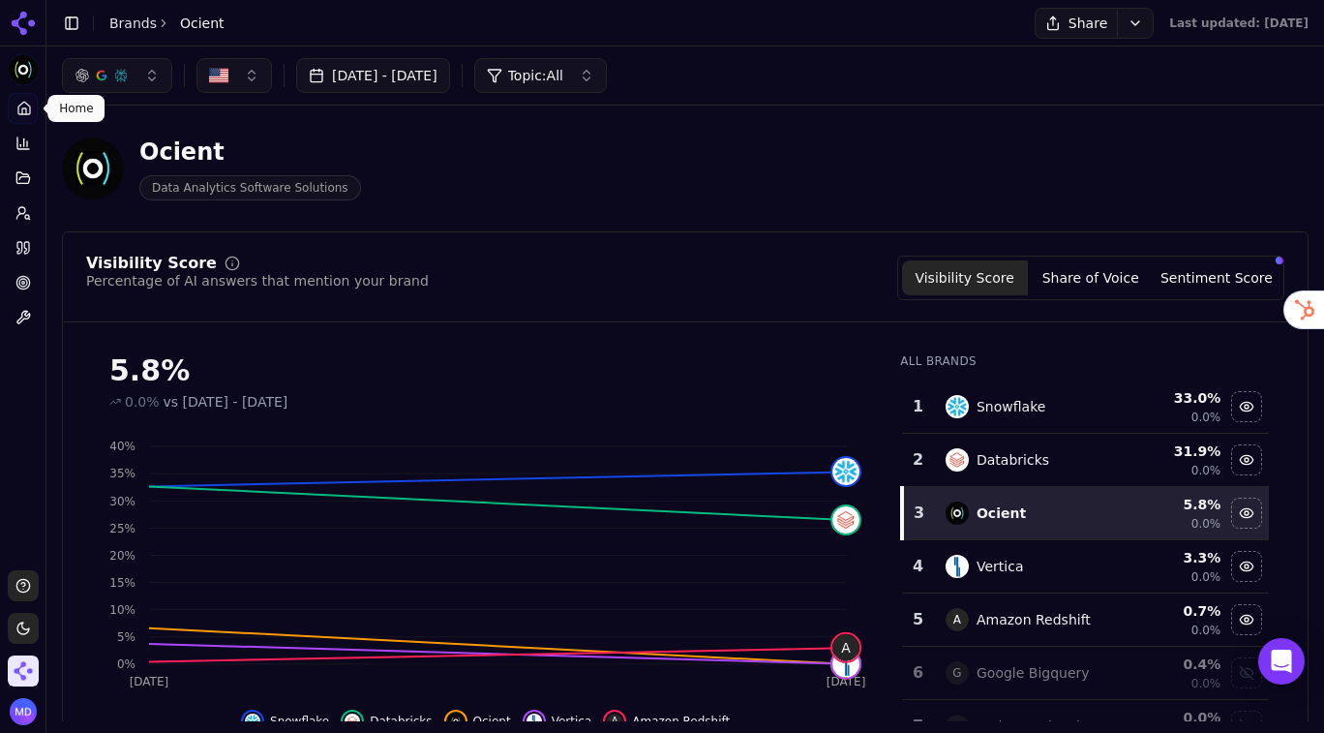
click at [913, 182] on div "Ocient Data Analytics Software Solutions" at bounding box center [495, 168] width 867 height 64
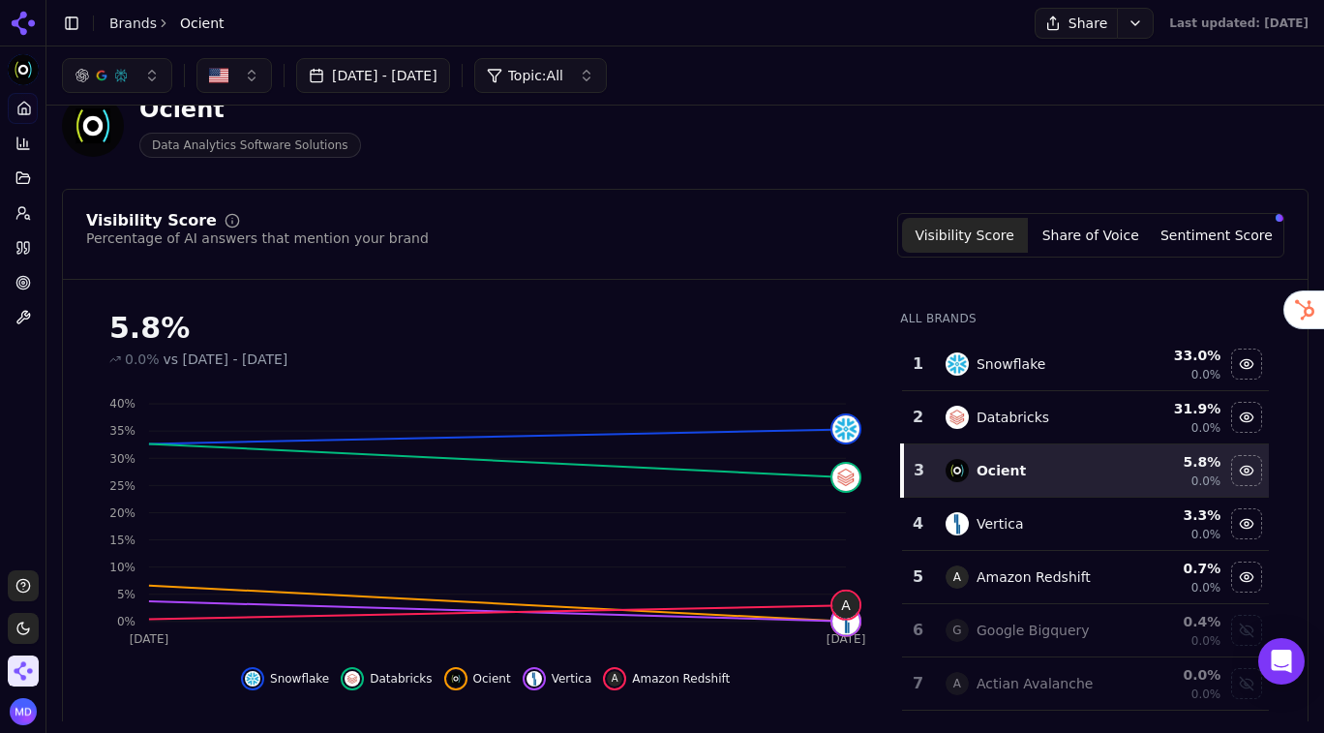
scroll to position [46, 0]
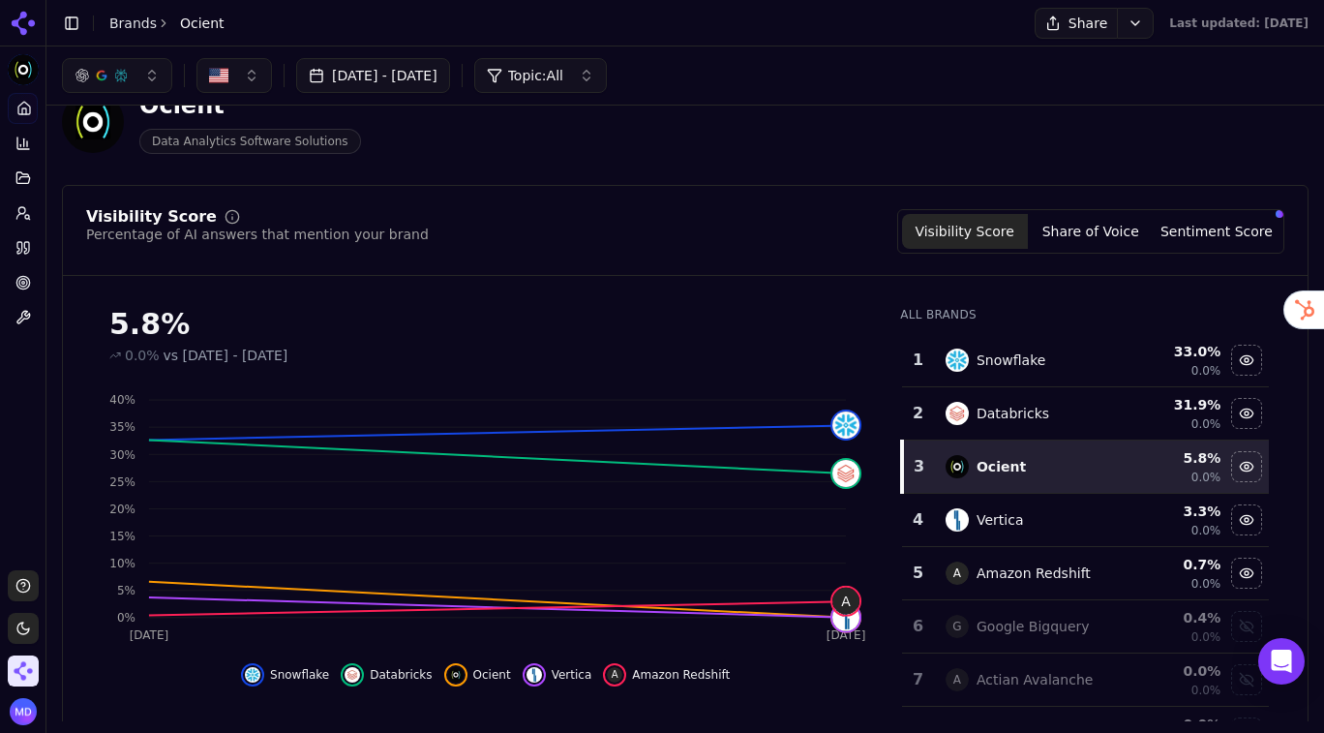
click at [1203, 224] on button "Sentiment Score" at bounding box center [1217, 231] width 126 height 35
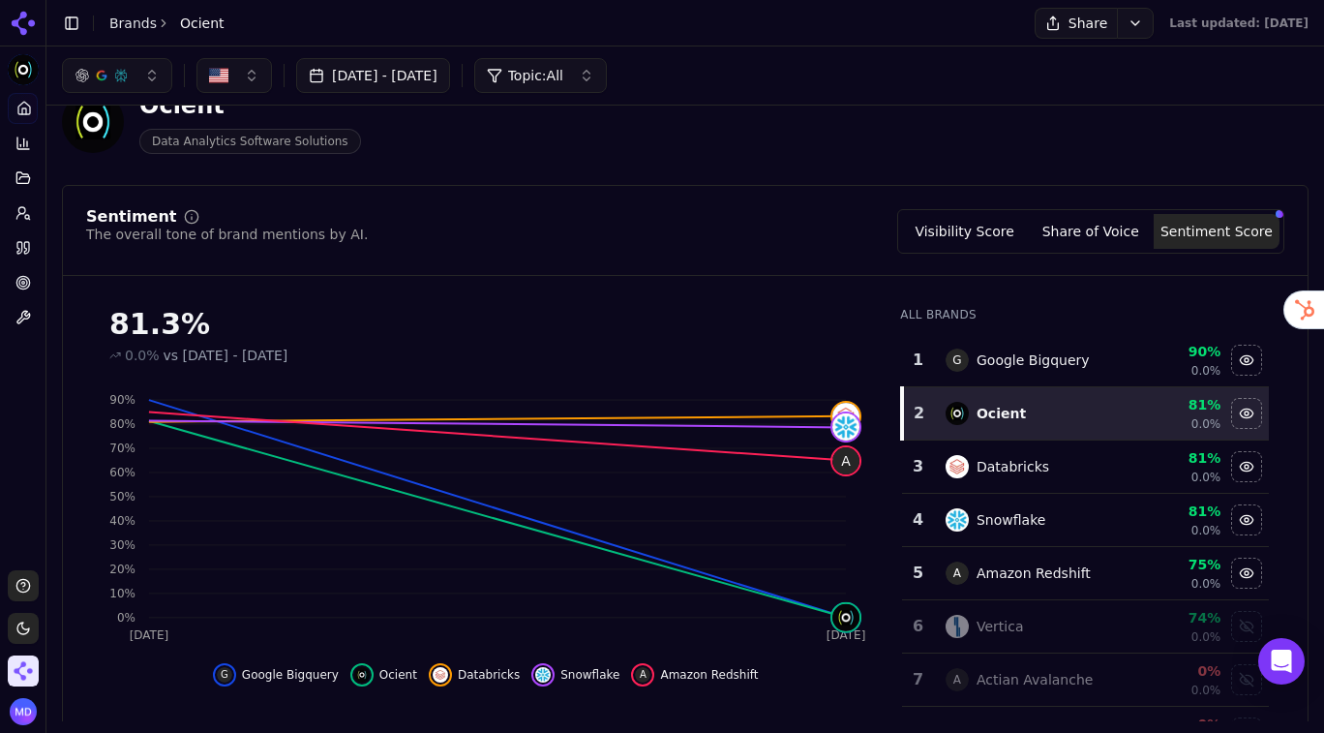
scroll to position [45, 0]
click at [985, 233] on button "Visibility Score" at bounding box center [965, 232] width 126 height 35
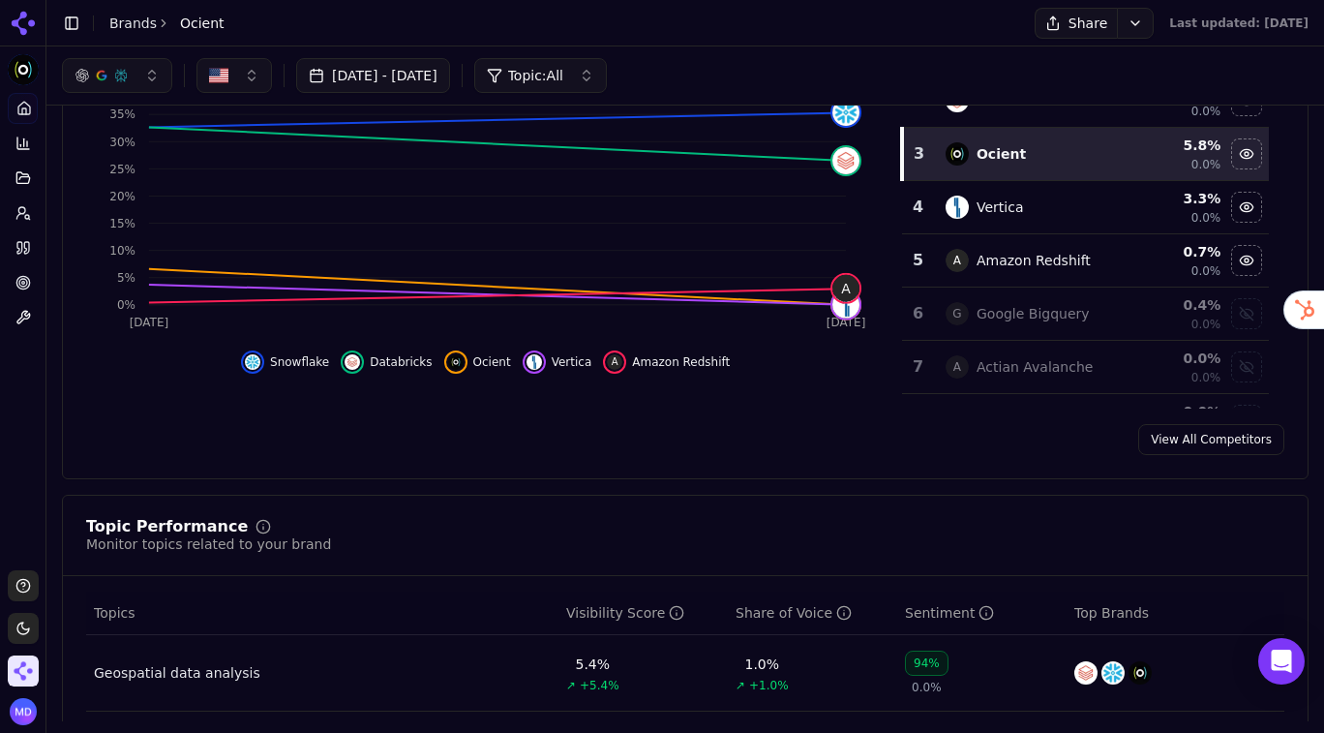
scroll to position [0, 0]
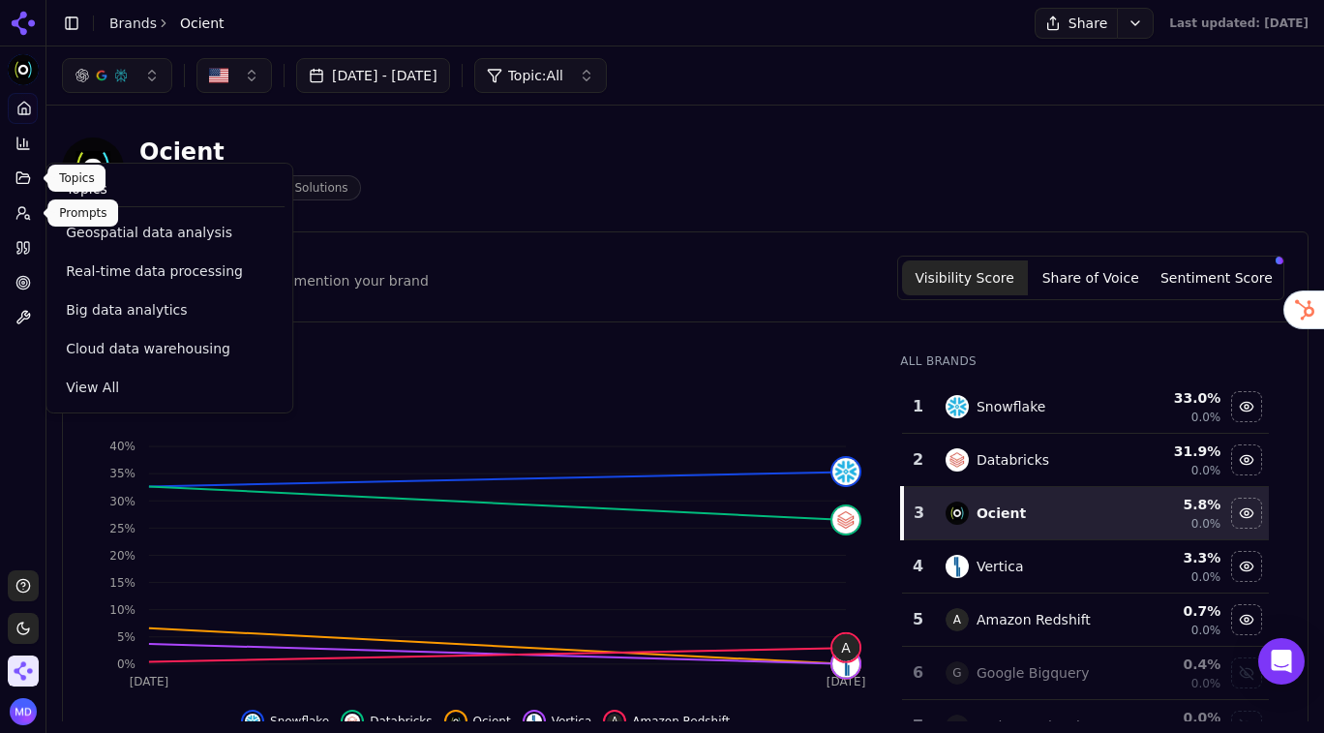
click at [18, 204] on link "Prompts" at bounding box center [23, 212] width 30 height 31
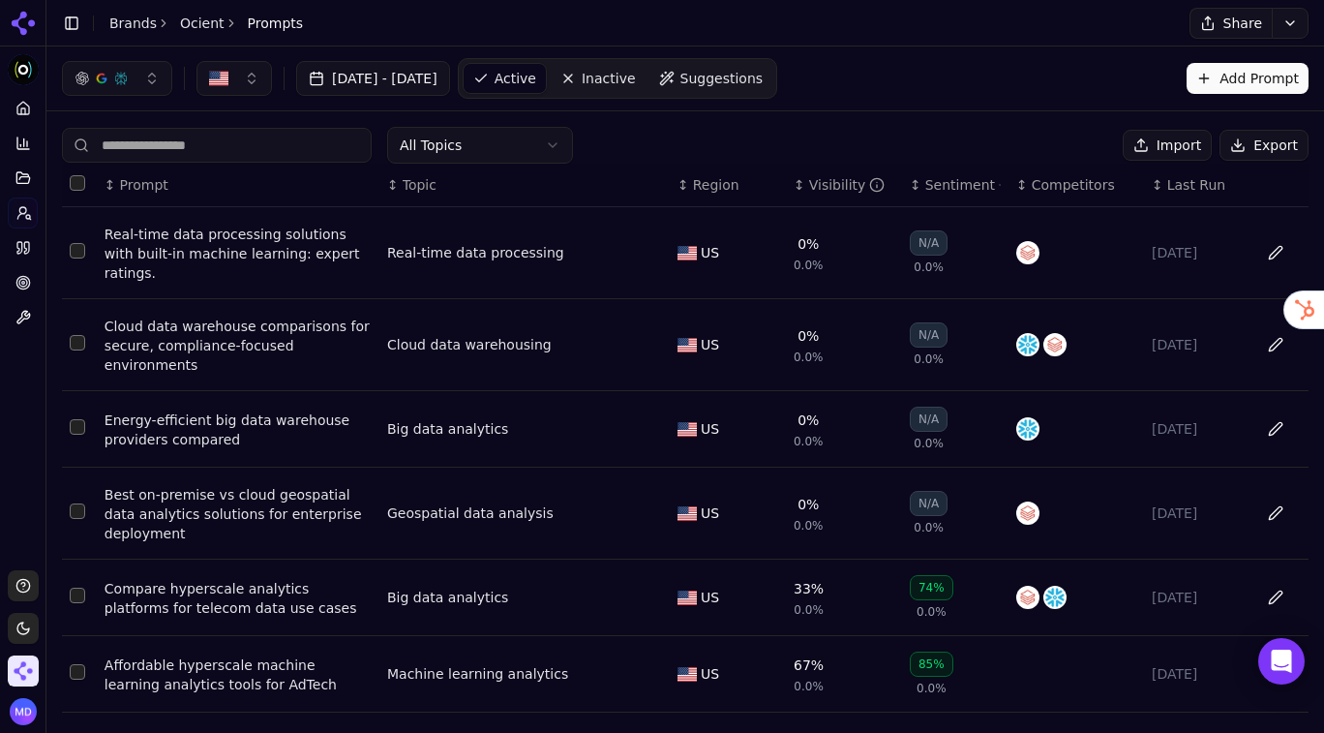
click at [829, 188] on div "Visibility" at bounding box center [847, 184] width 76 height 19
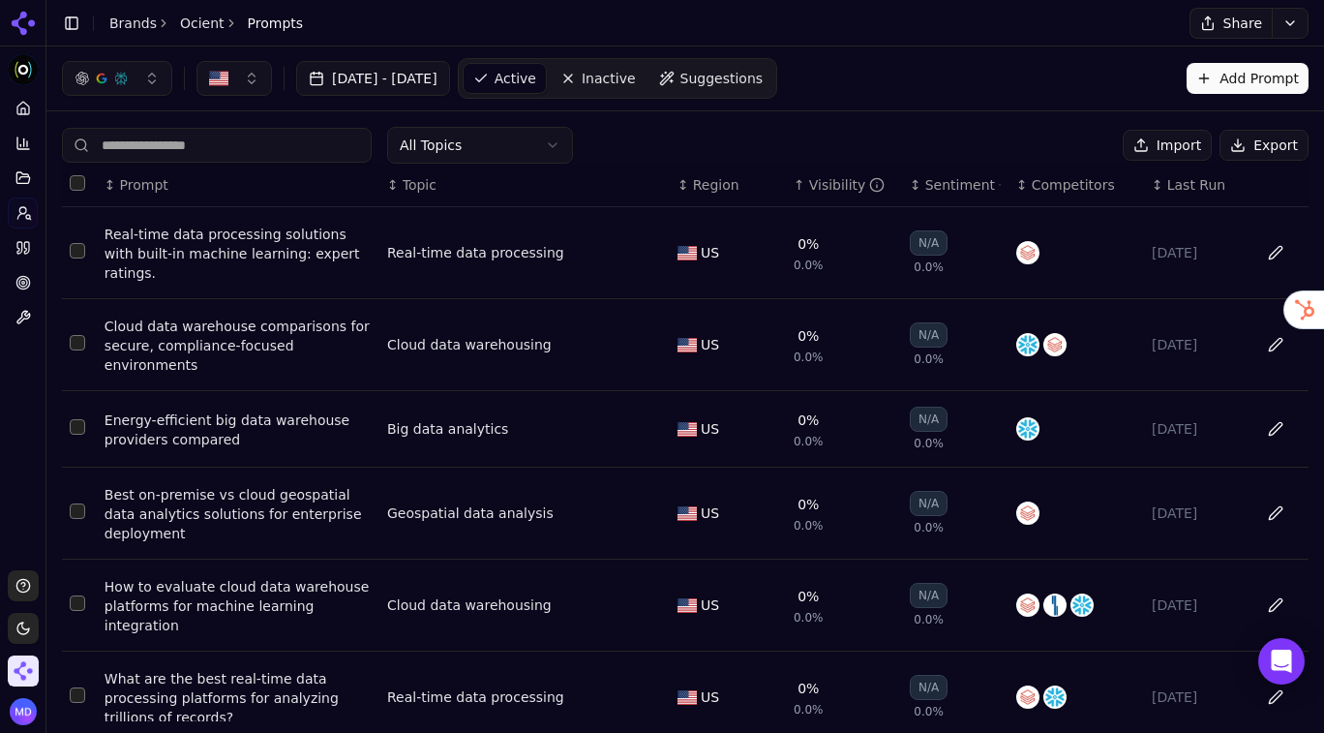
click at [829, 188] on div "Visibility" at bounding box center [847, 184] width 76 height 19
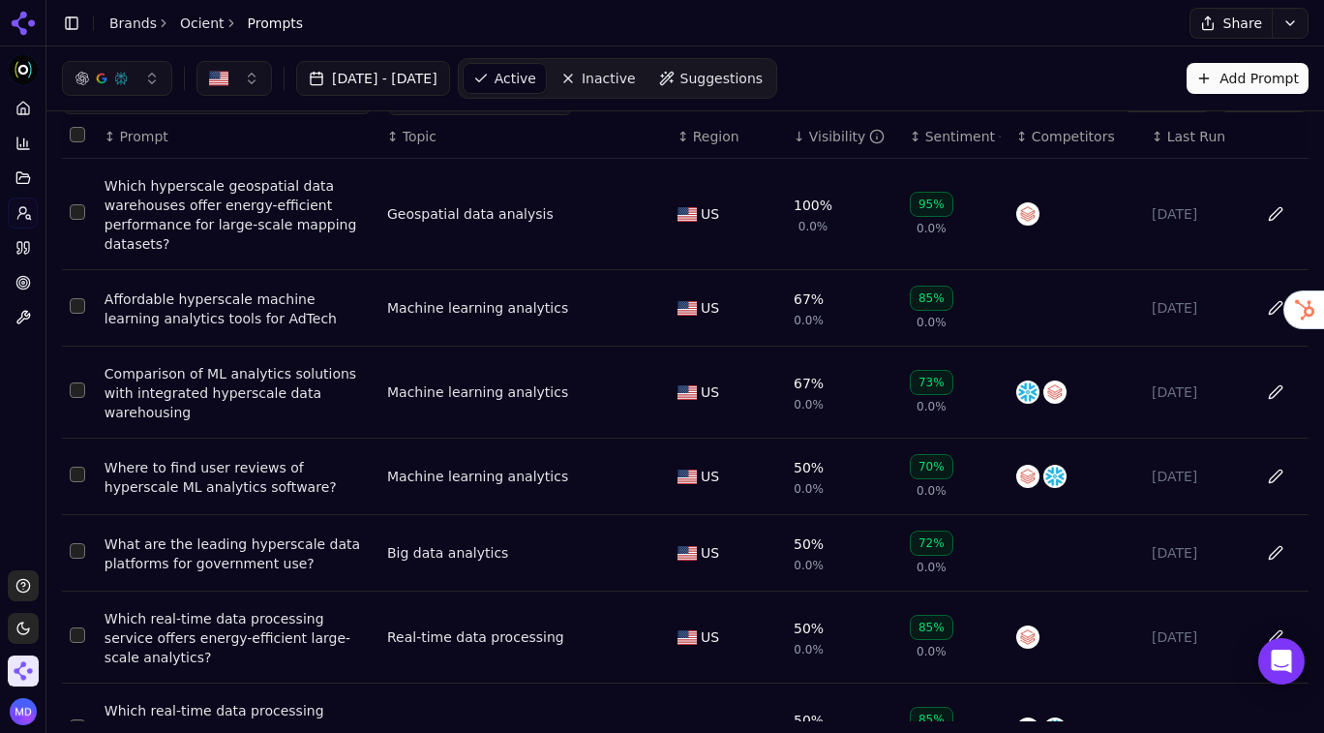
scroll to position [50, 0]
click at [742, 86] on span "Suggestions" at bounding box center [722, 78] width 83 height 19
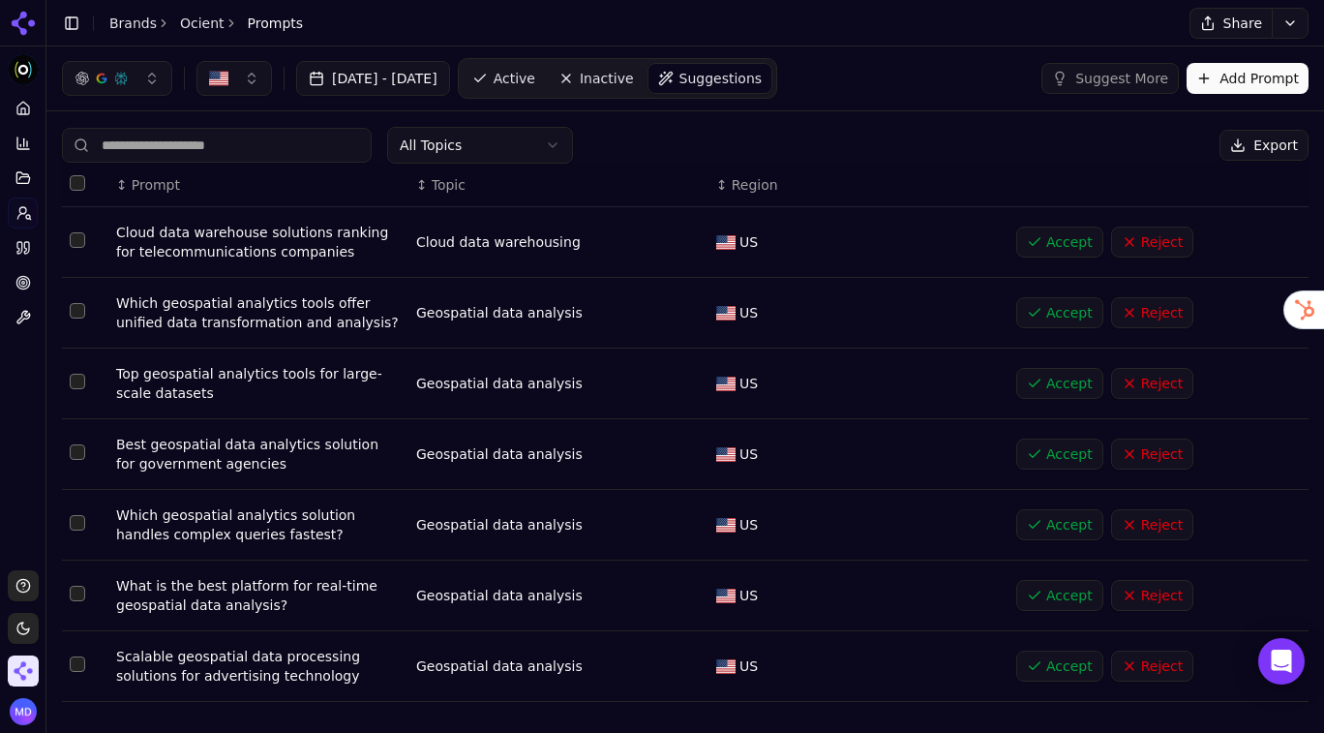
click at [530, 146] on html "Ocient Platform Home Competition Topics Prompts Citations Optimize Toolbox Supp…" at bounding box center [662, 366] width 1324 height 733
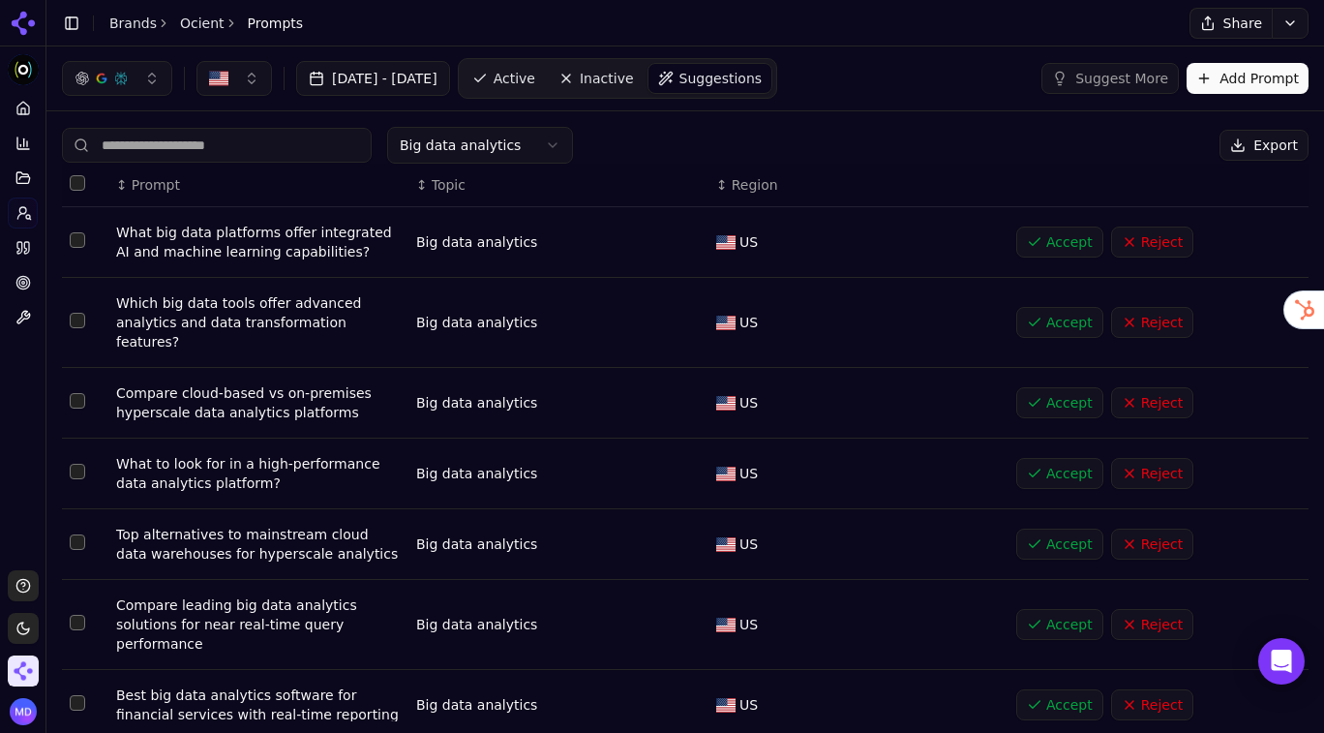
click at [524, 149] on html "Ocient Platform Home Competition Topics Prompts Citations Optimize Toolbox Supp…" at bounding box center [662, 366] width 1324 height 733
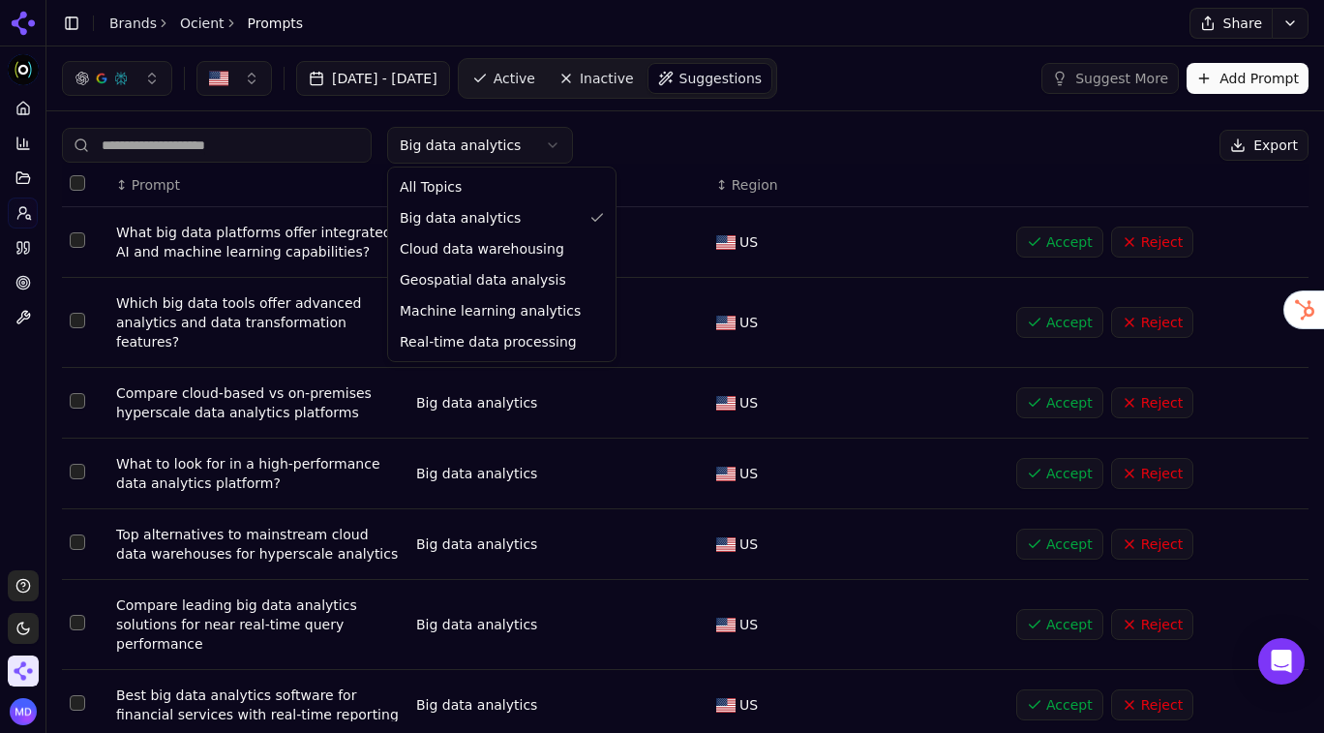
click at [632, 127] on html "Ocient Platform Home Competition Topics Prompts Citations Optimize Toolbox Supp…" at bounding box center [662, 366] width 1324 height 733
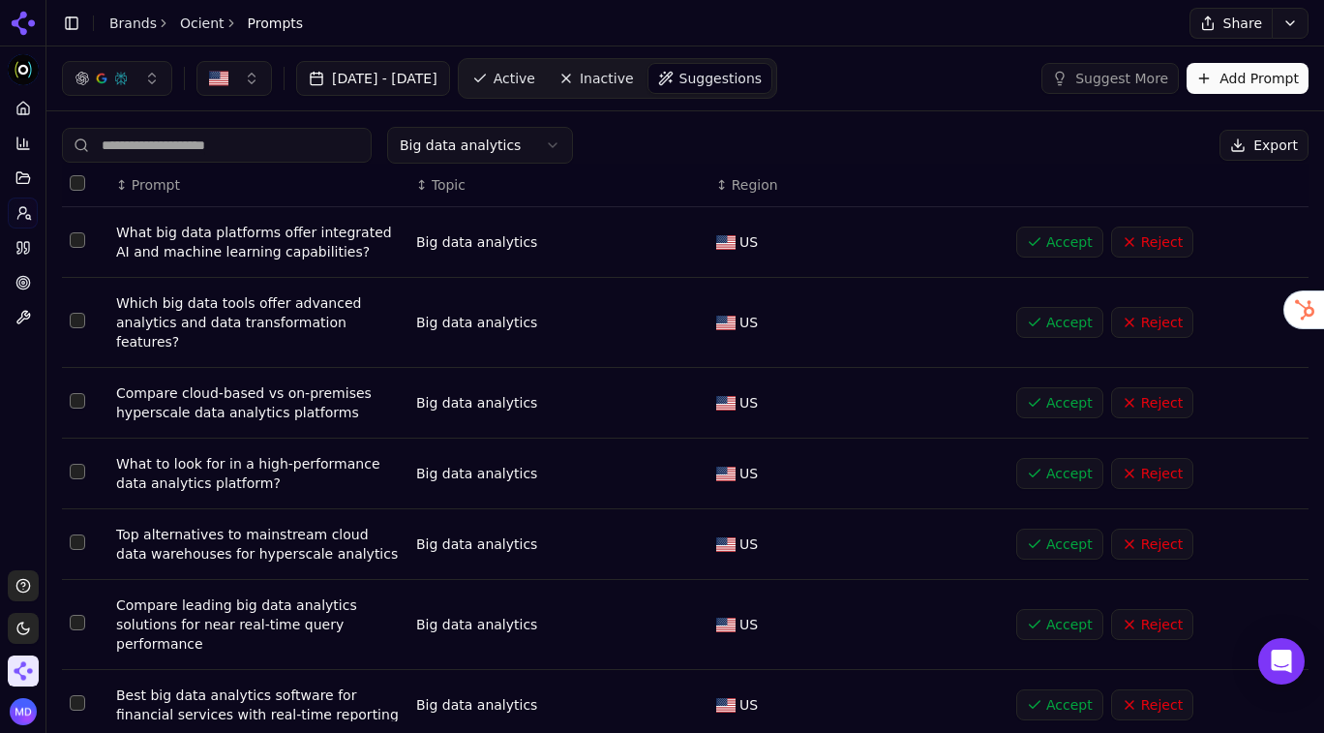
click at [1227, 78] on button "Add Prompt" at bounding box center [1248, 78] width 122 height 31
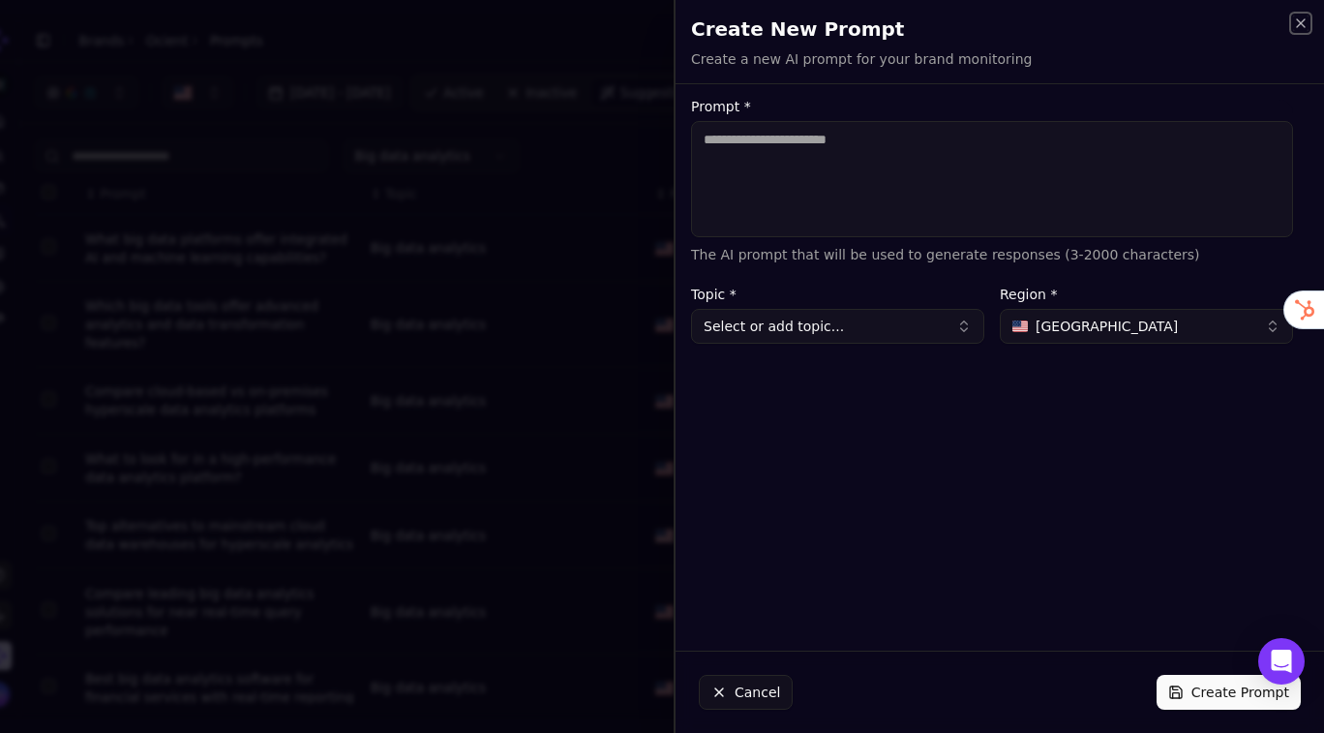
click at [1295, 22] on icon "button" at bounding box center [1300, 22] width 15 height 15
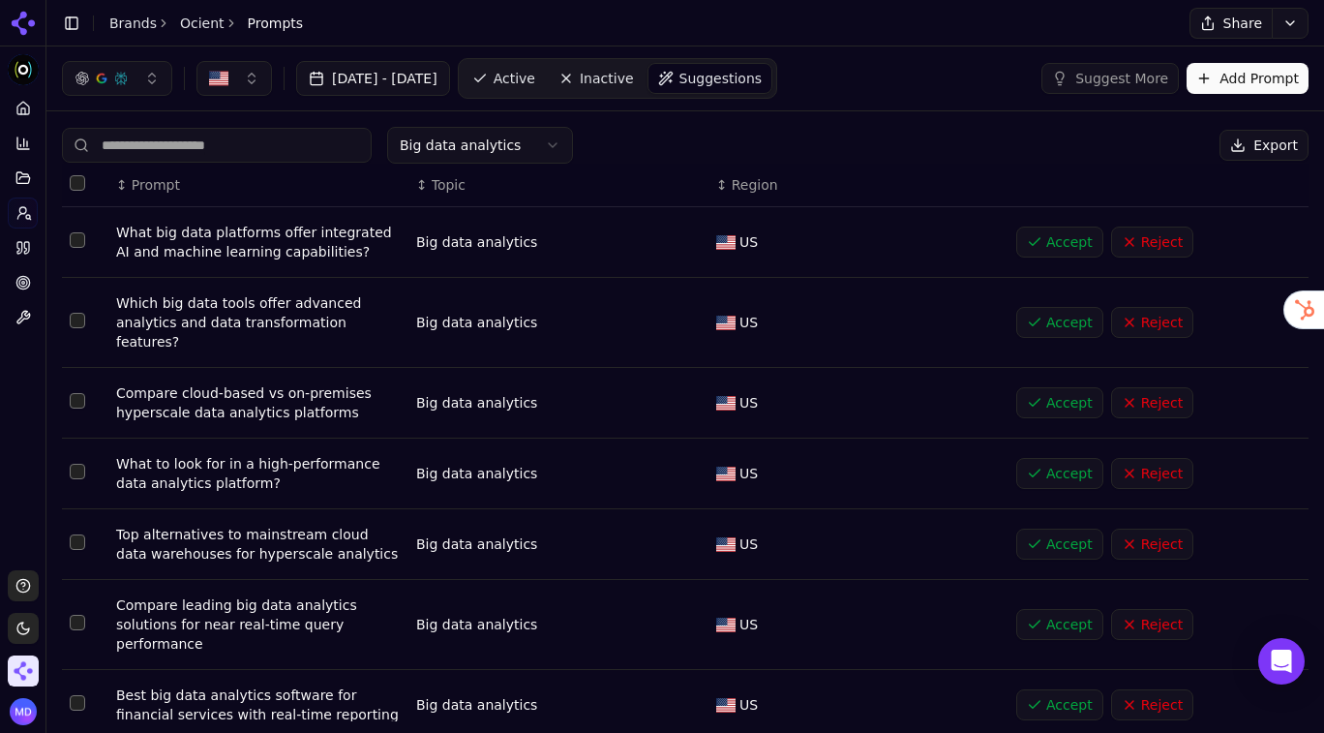
click at [535, 80] on span "Active" at bounding box center [515, 78] width 42 height 19
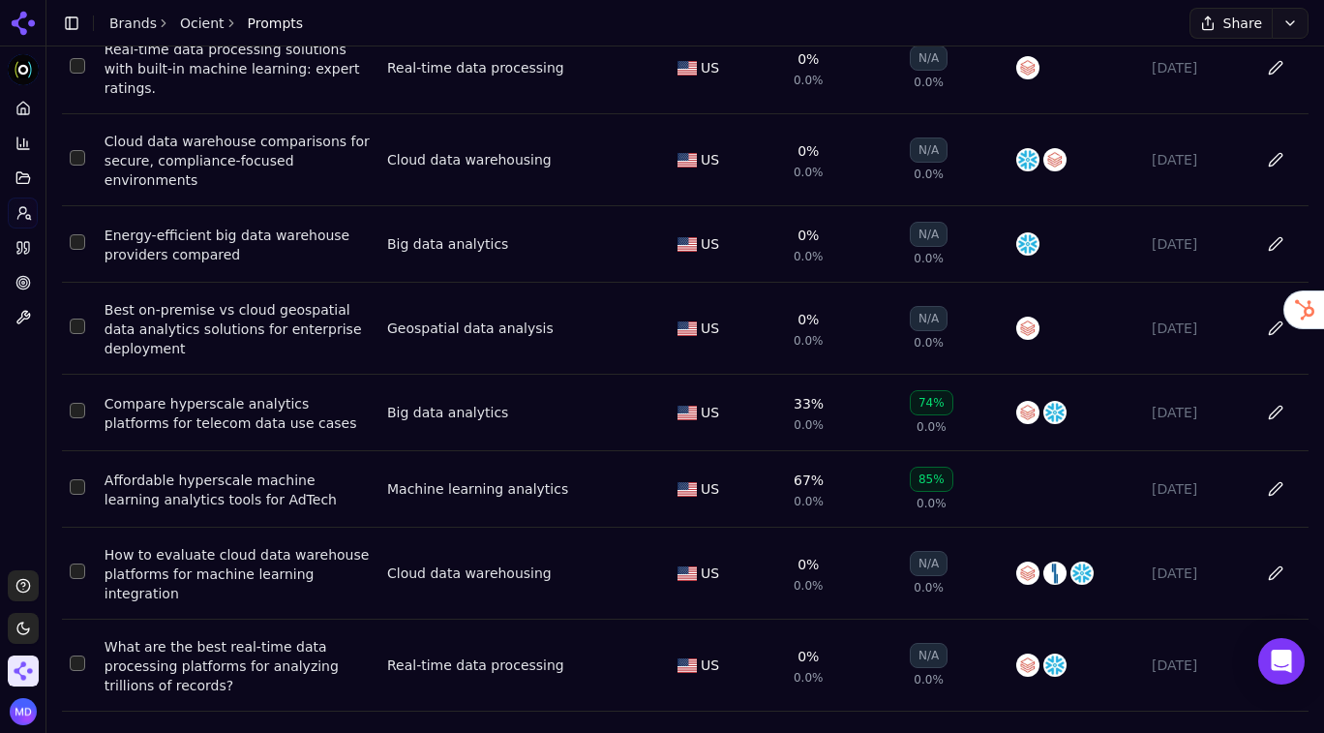
scroll to position [188, 0]
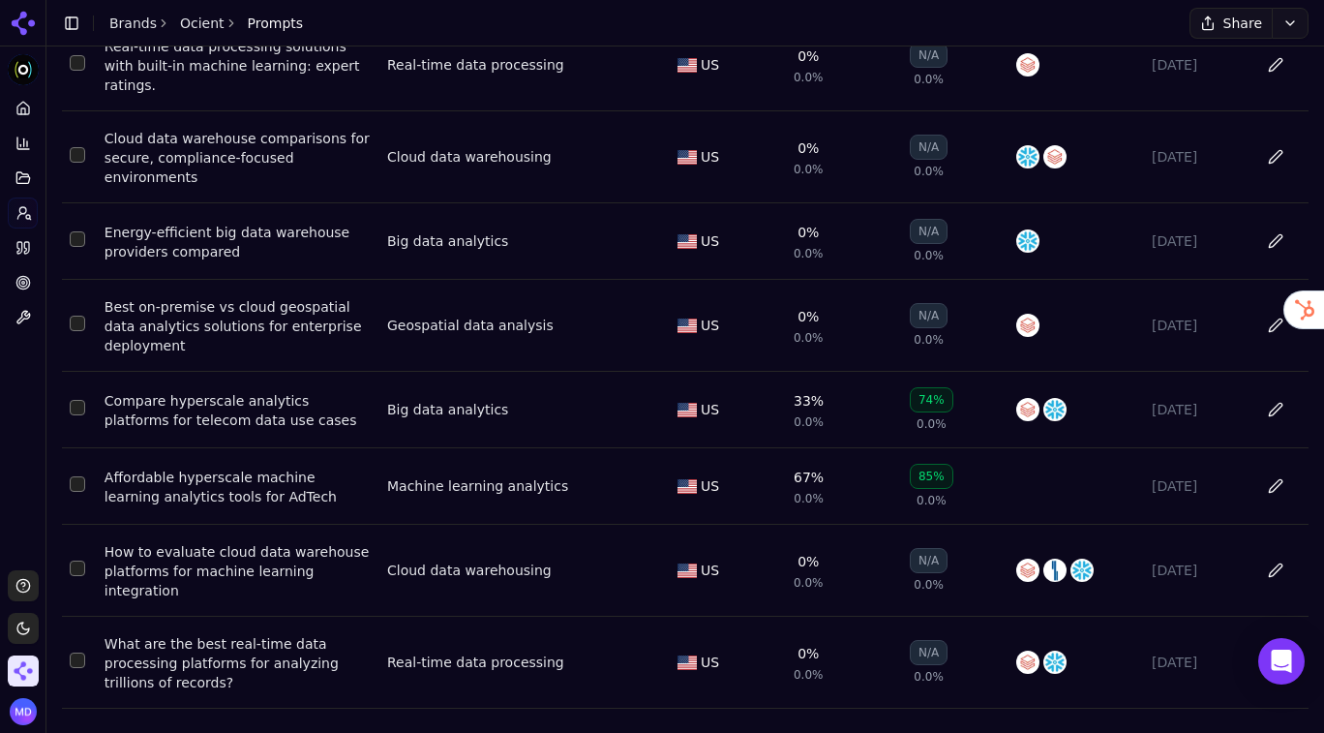
click at [252, 401] on div "Compare hyperscale analytics platforms for telecom data use cases" at bounding box center [238, 410] width 267 height 39
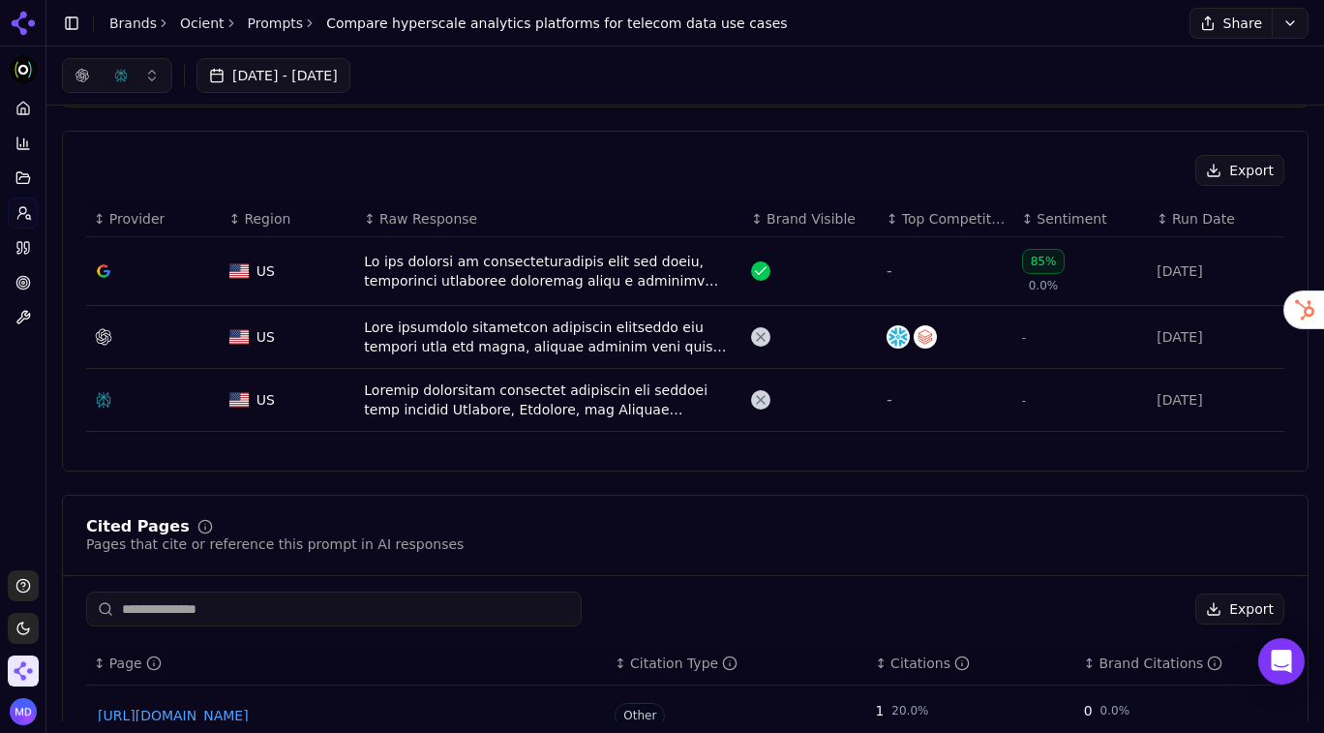
scroll to position [573, 0]
click at [271, 20] on link "Prompts" at bounding box center [276, 23] width 56 height 19
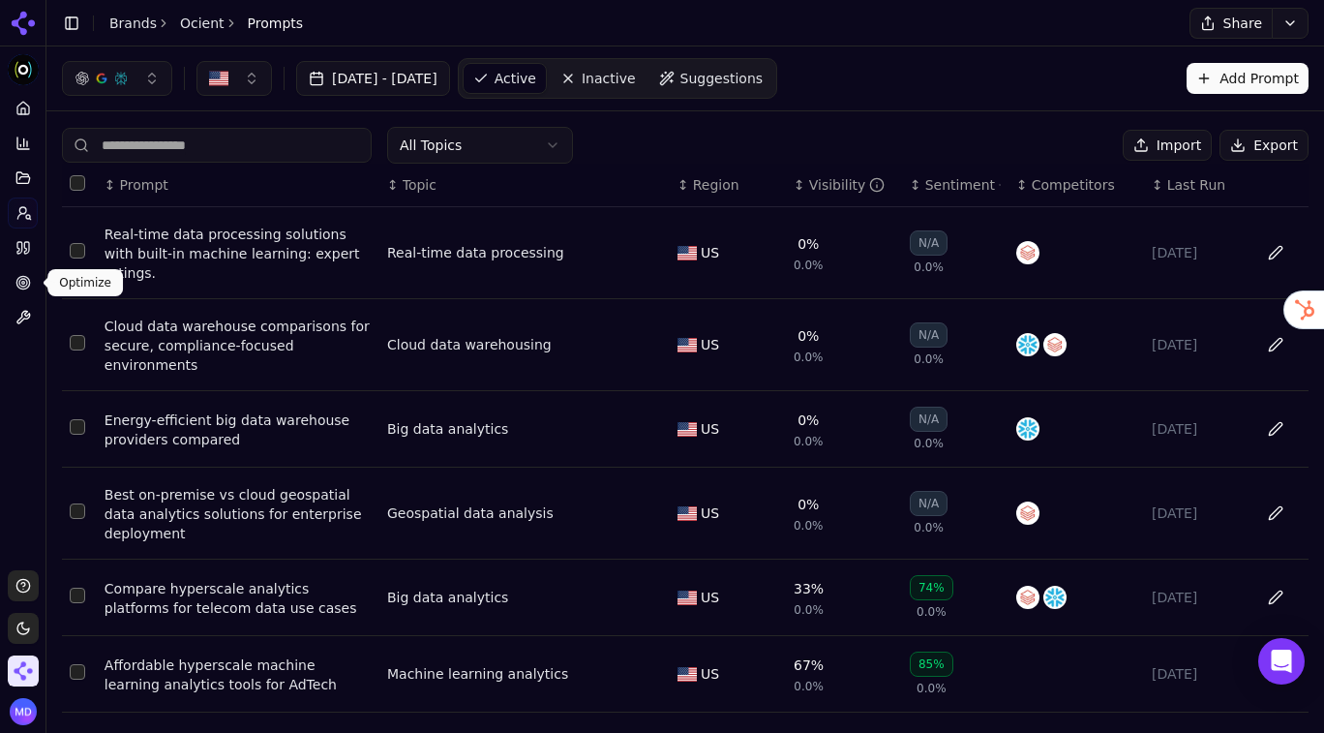
click at [29, 280] on circle at bounding box center [22, 282] width 13 height 13
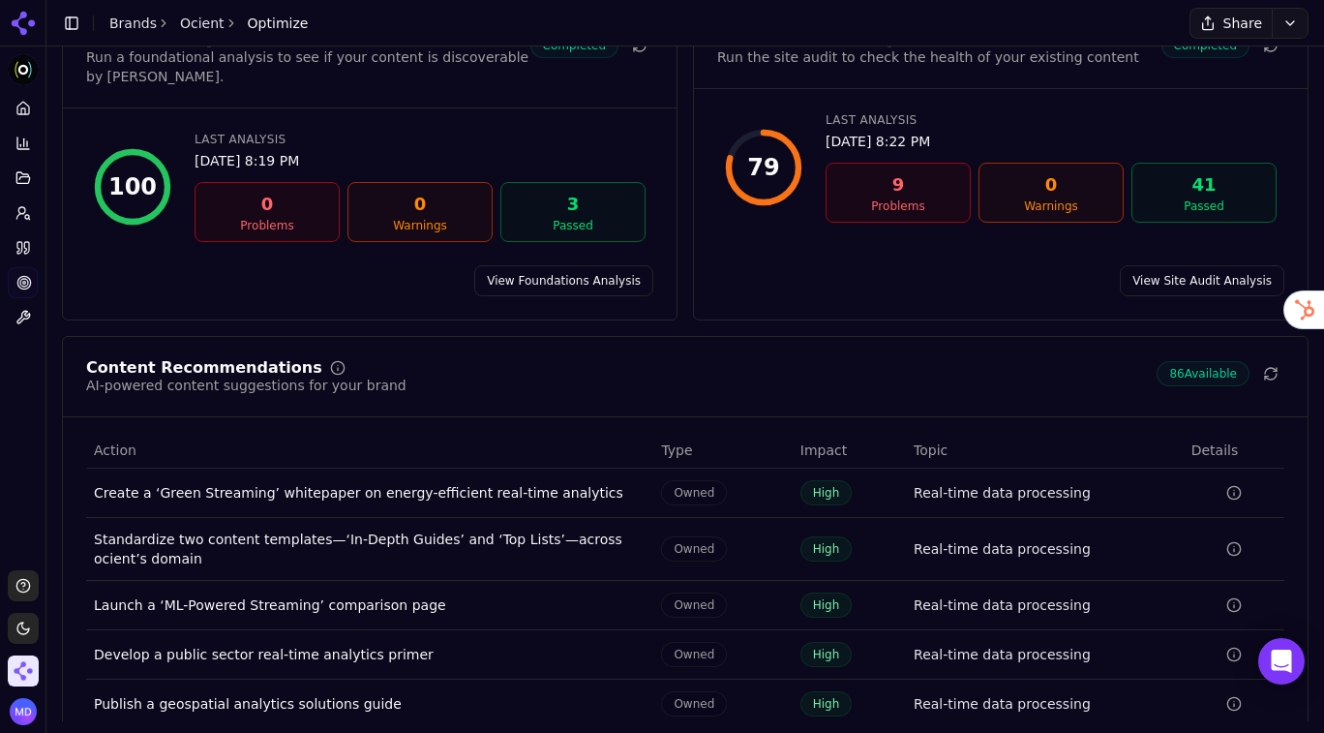
scroll to position [182, 0]
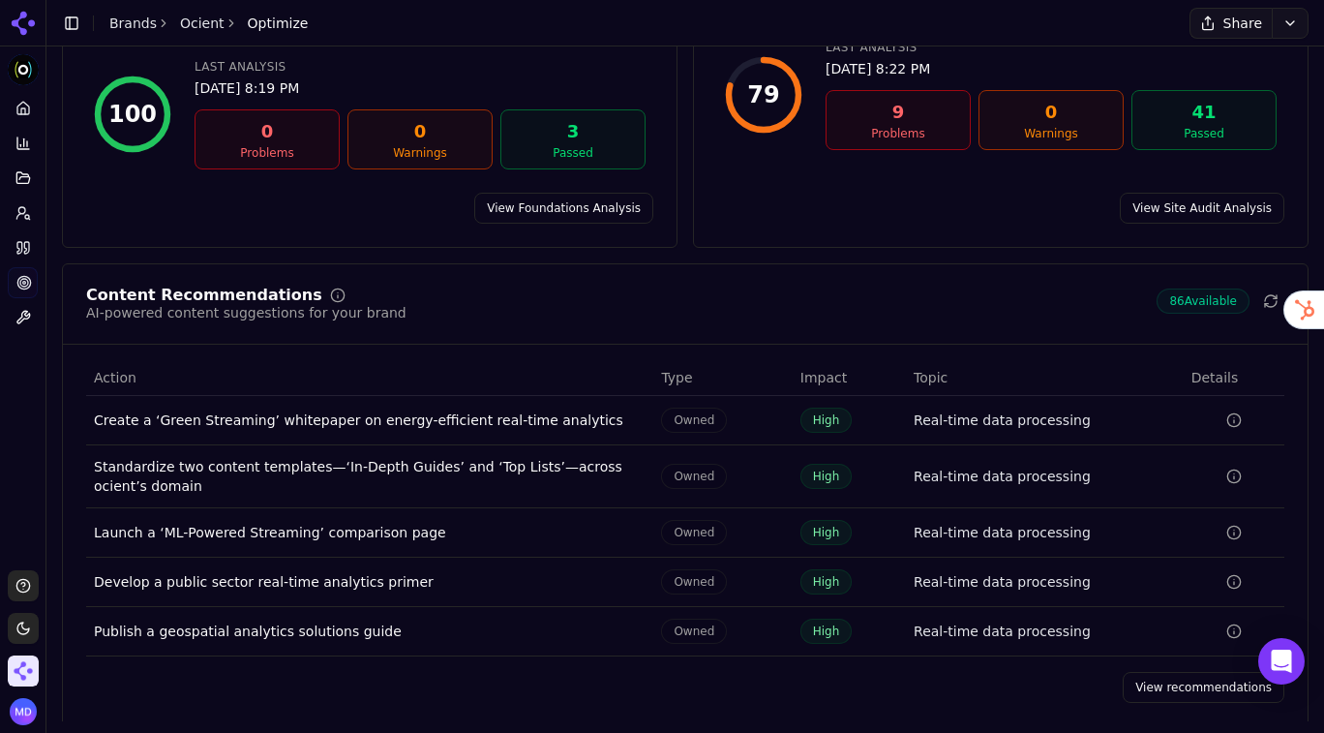
click at [1154, 672] on link "View recommendations" at bounding box center [1204, 687] width 162 height 31
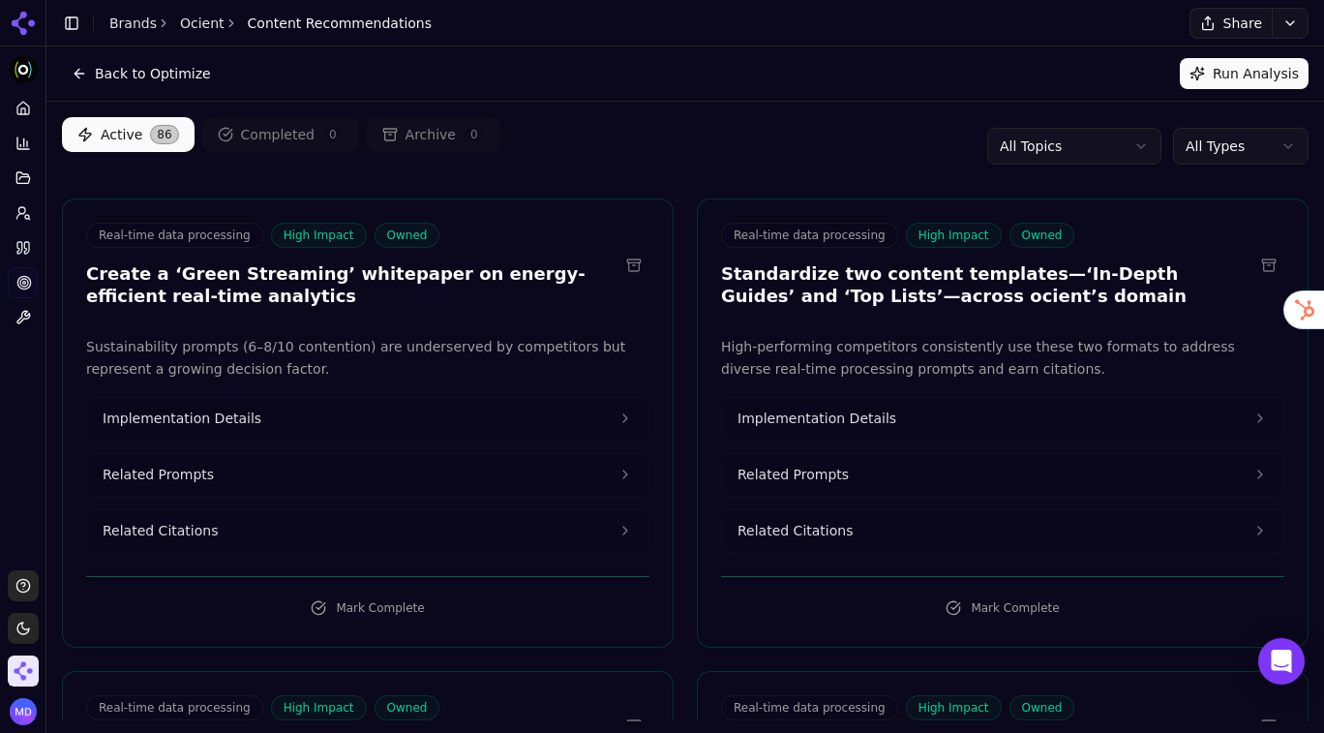
click at [1067, 149] on html "Ocient Platform Home Competition Topics Prompts Citations Optimize Toolbox Supp…" at bounding box center [662, 366] width 1324 height 733
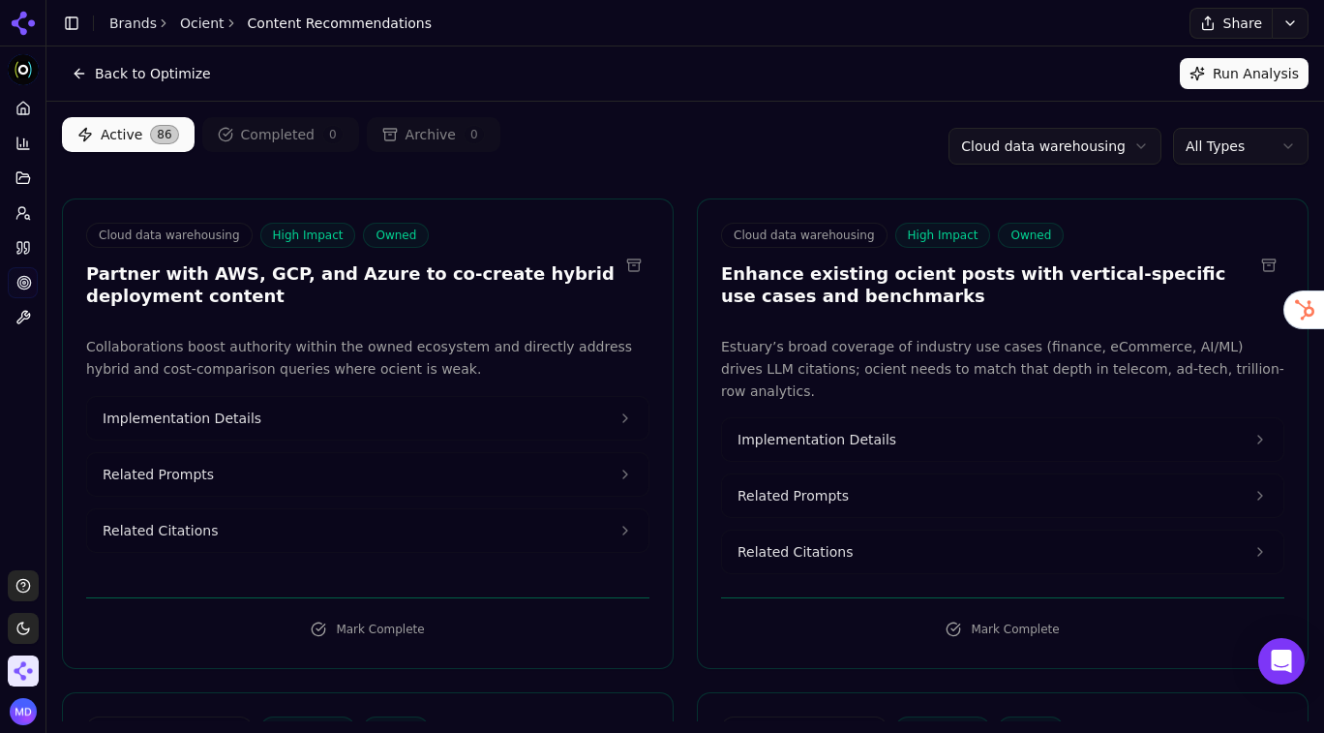
click at [1226, 151] on html "Ocient Platform Home Competition Topics Prompts Citations Optimize Toolbox Supp…" at bounding box center [662, 366] width 1324 height 733
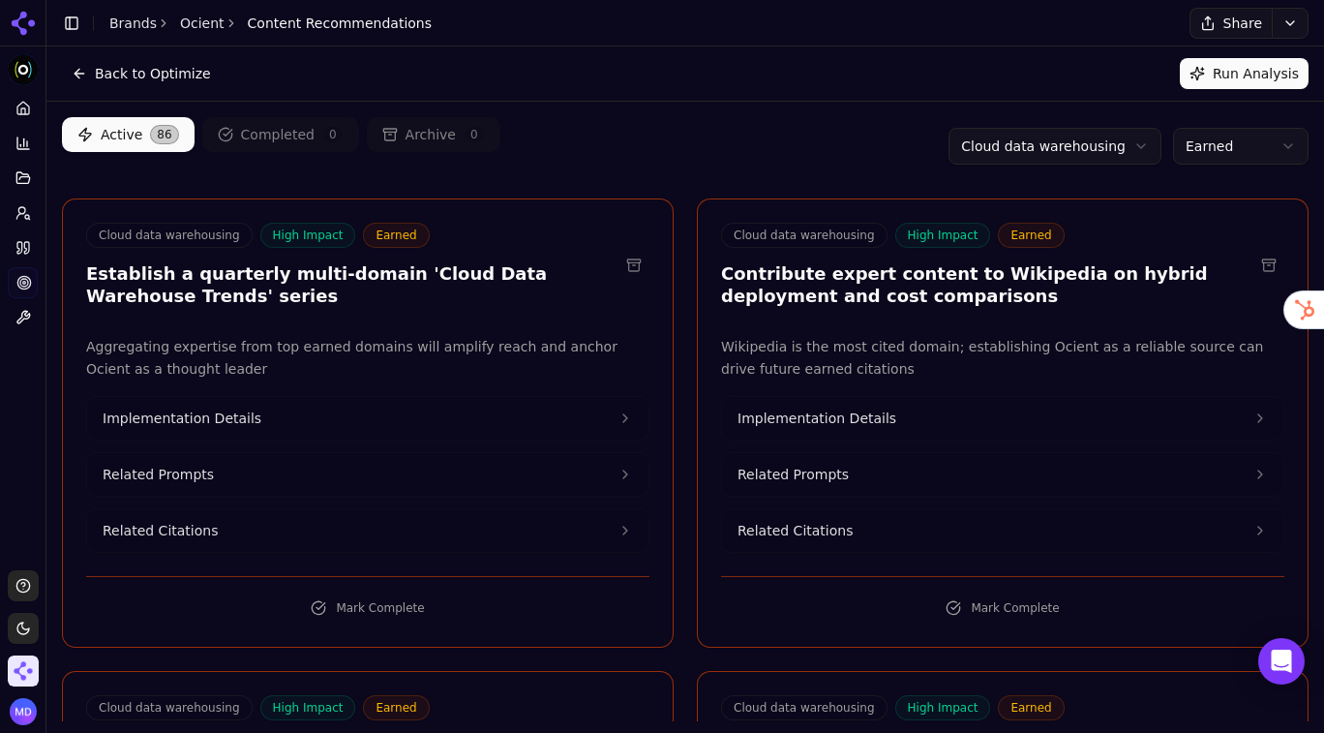
click at [1208, 163] on body "Ocient Platform Home Competition Topics Prompts Citations Optimize Toolbox Supp…" at bounding box center [662, 366] width 1324 height 733
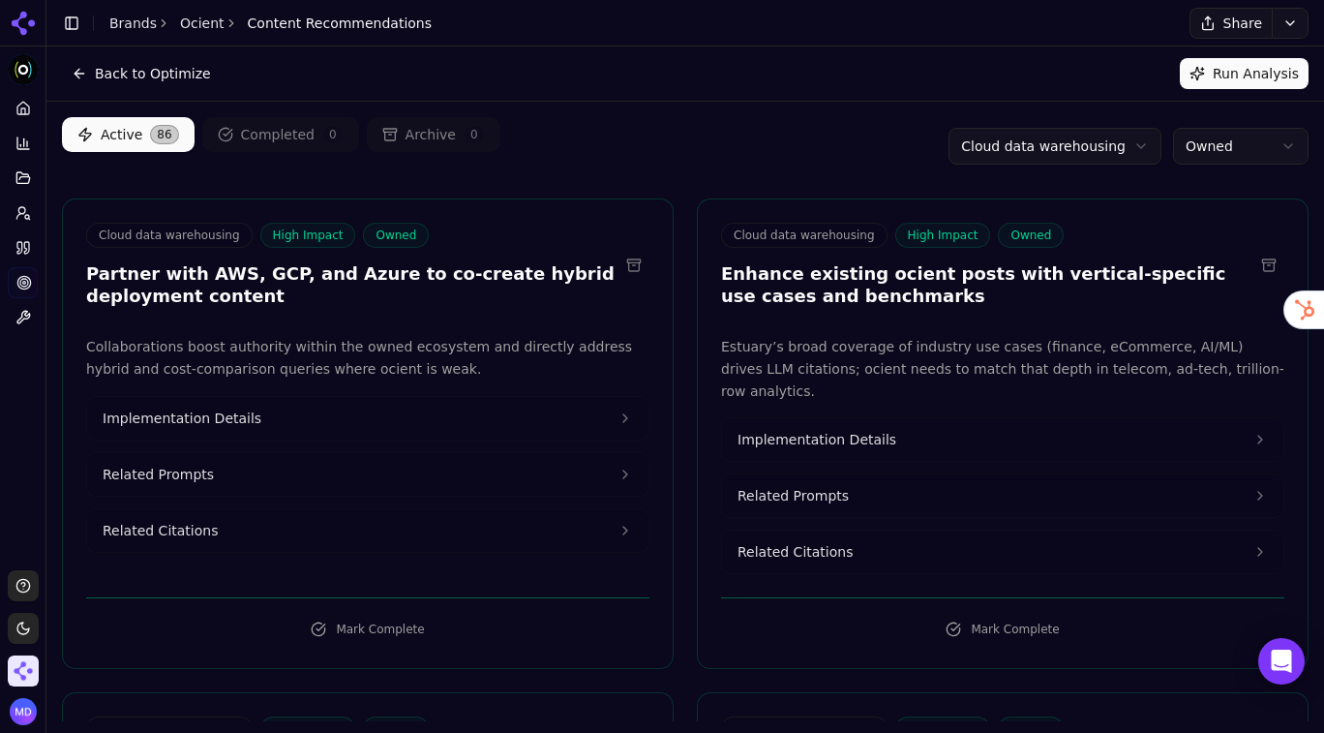
click at [318, 416] on button "Implementation Details" at bounding box center [367, 418] width 561 height 43
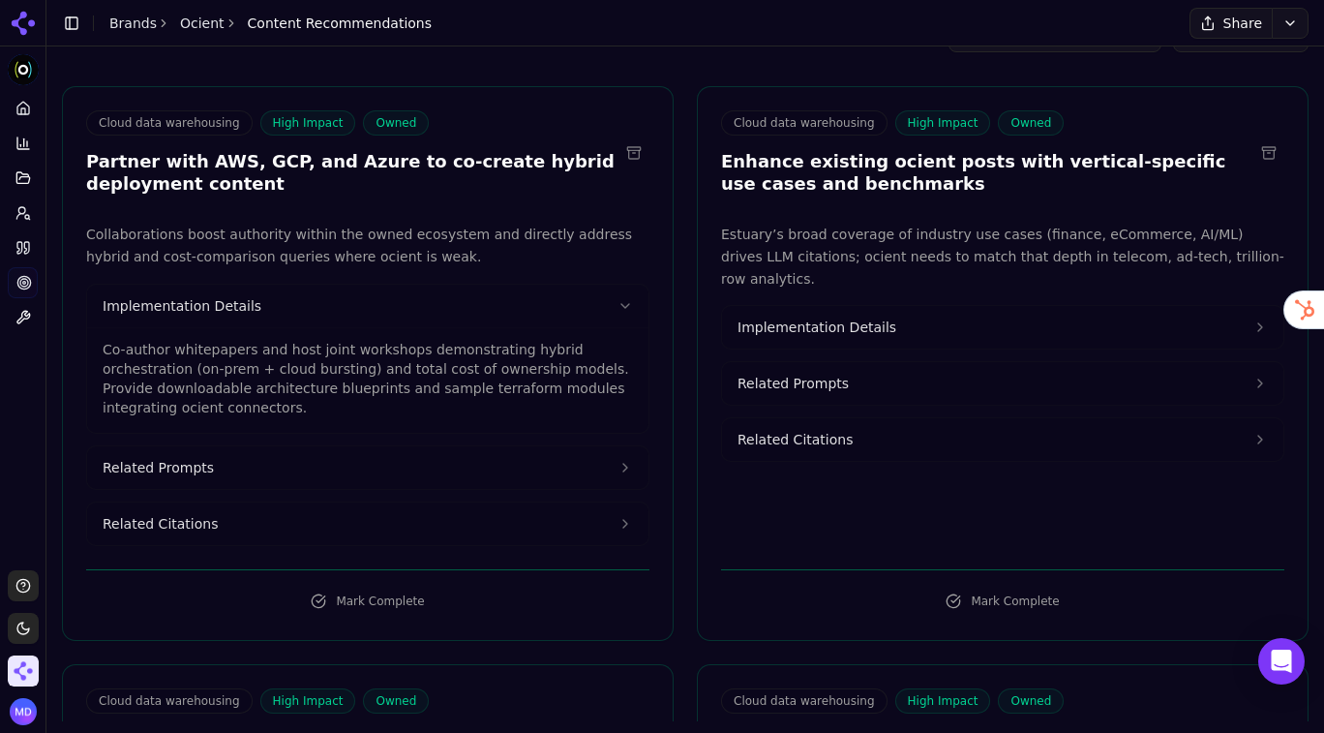
scroll to position [116, 0]
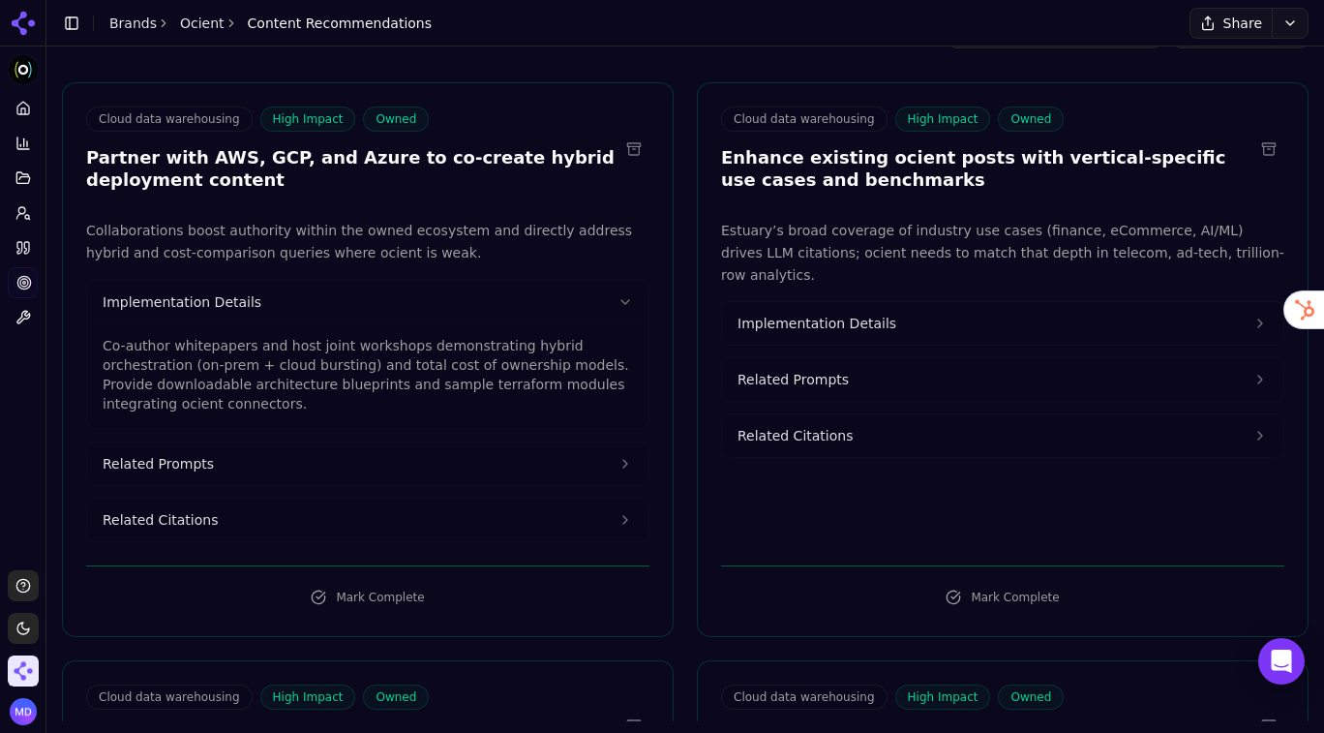
click at [241, 467] on button "Related Prompts" at bounding box center [367, 463] width 561 height 43
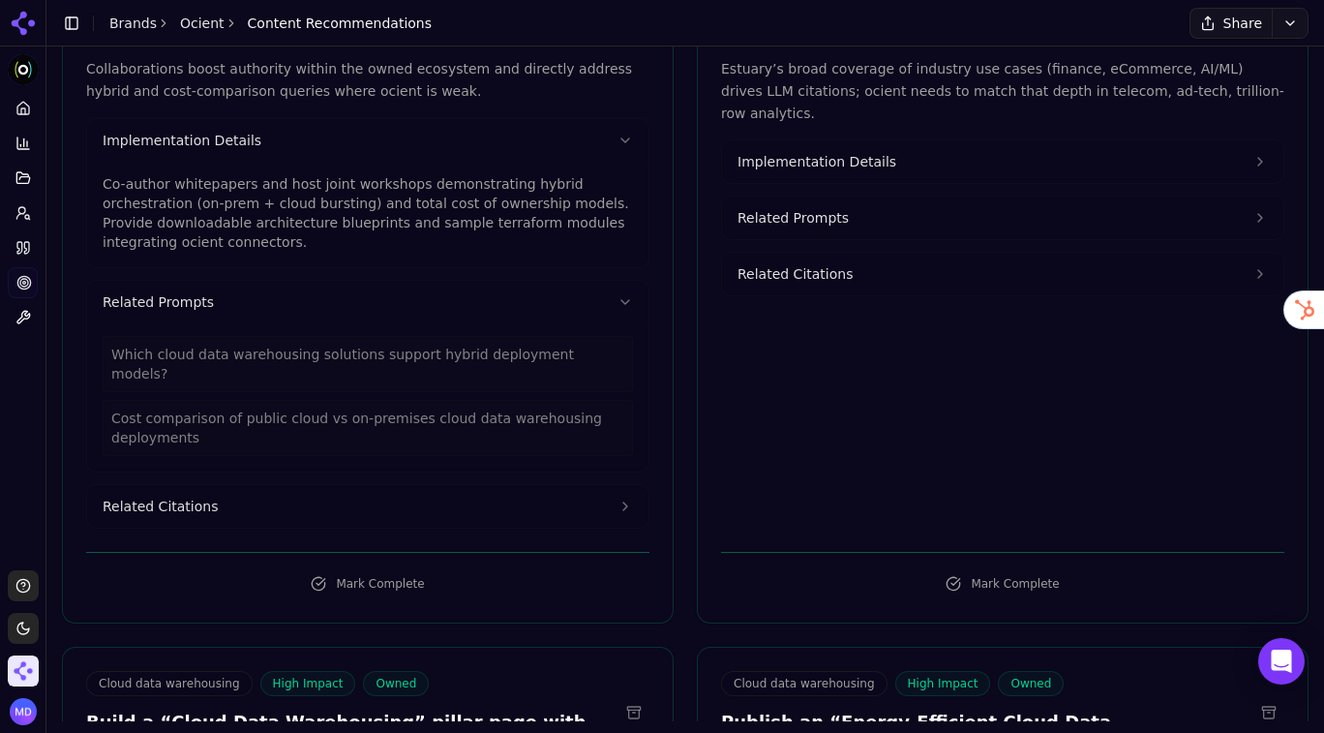
scroll to position [288, 0]
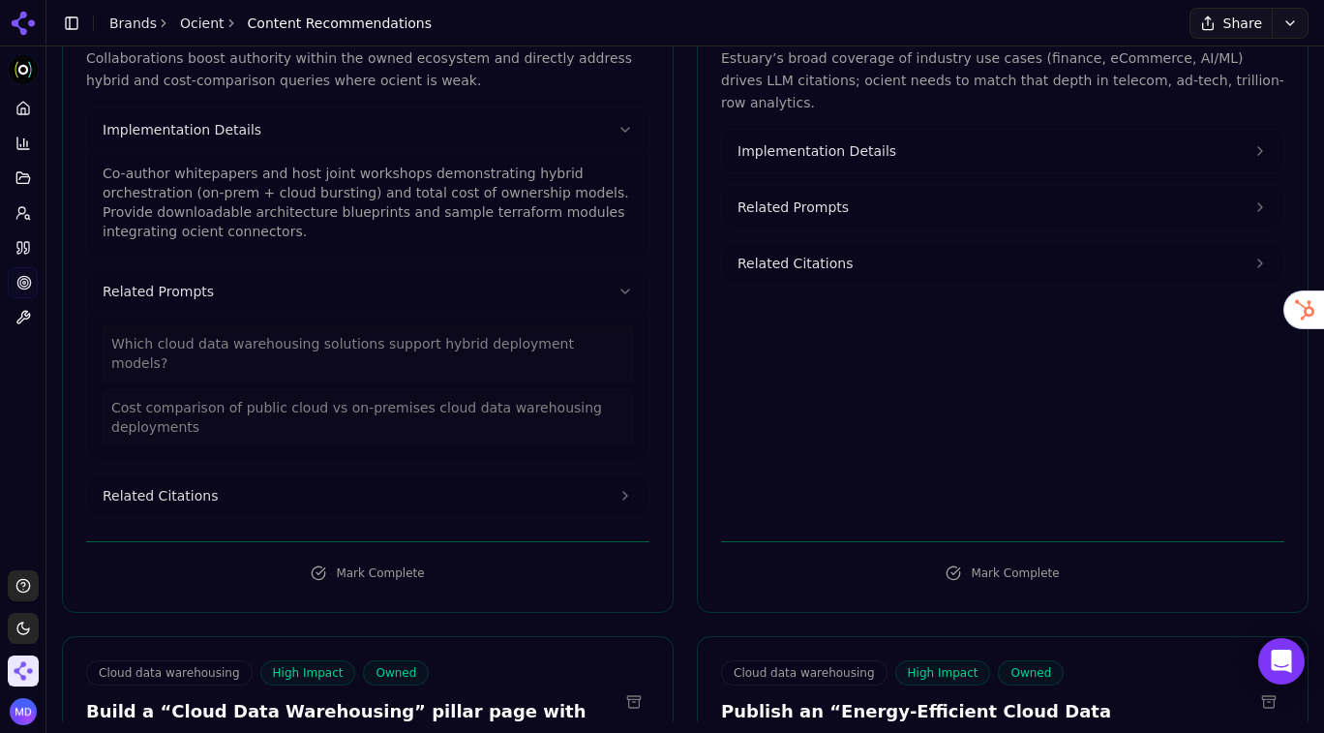
click at [222, 474] on button "Related Citations" at bounding box center [367, 495] width 561 height 43
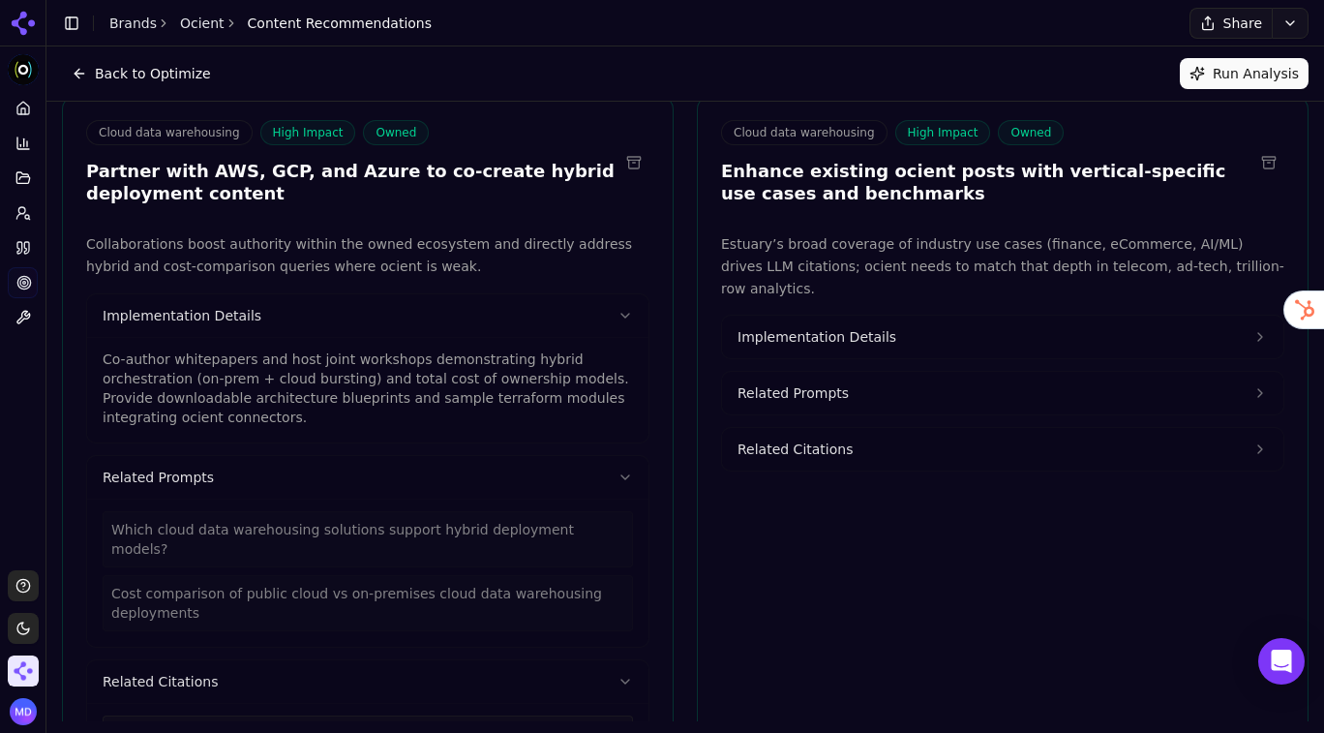
scroll to position [101, 0]
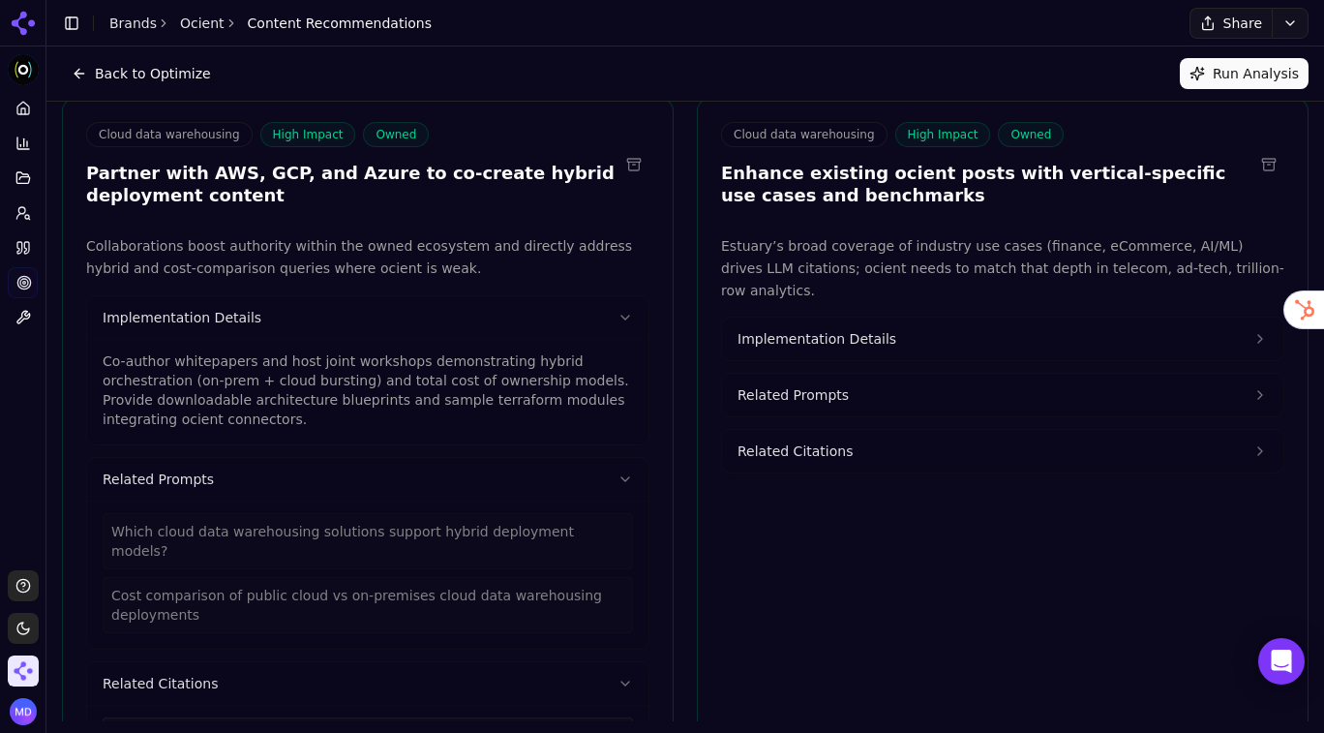
click at [604, 315] on button "Implementation Details" at bounding box center [367, 317] width 561 height 43
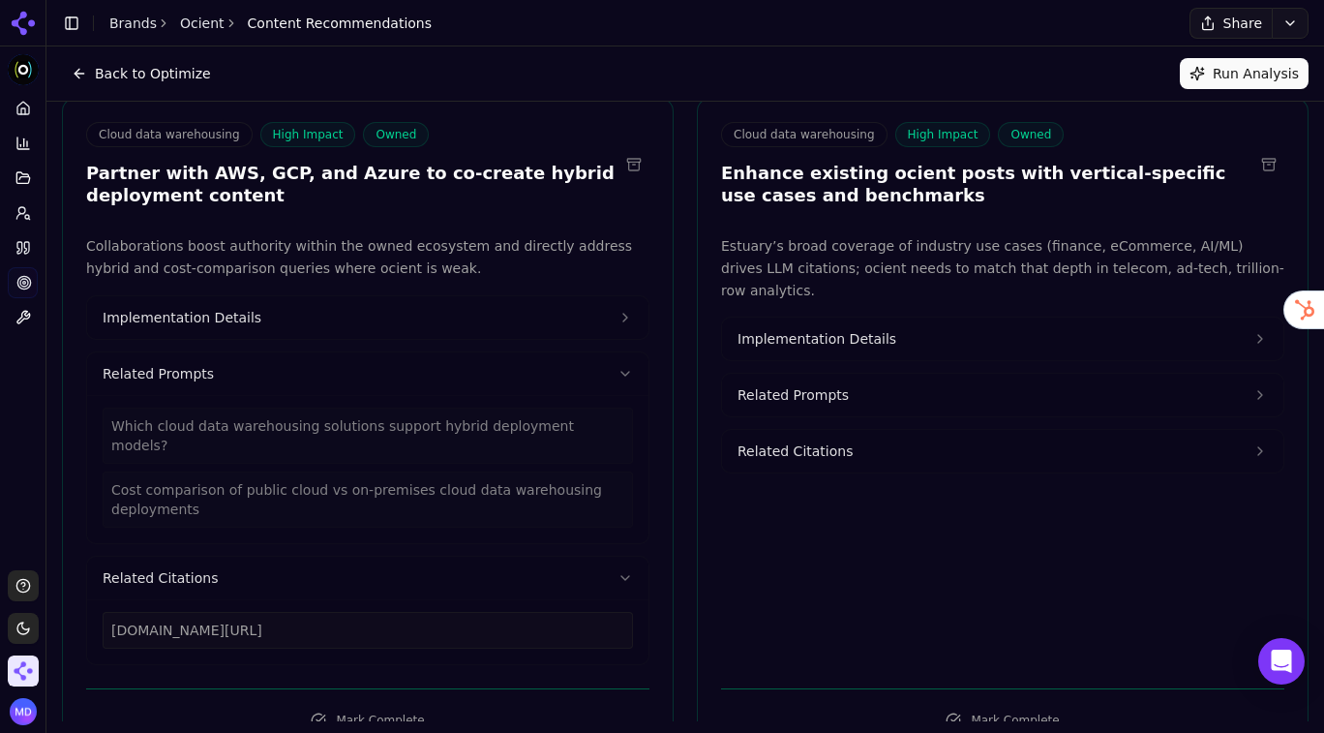
click at [616, 381] on button "Related Prompts" at bounding box center [367, 373] width 561 height 43
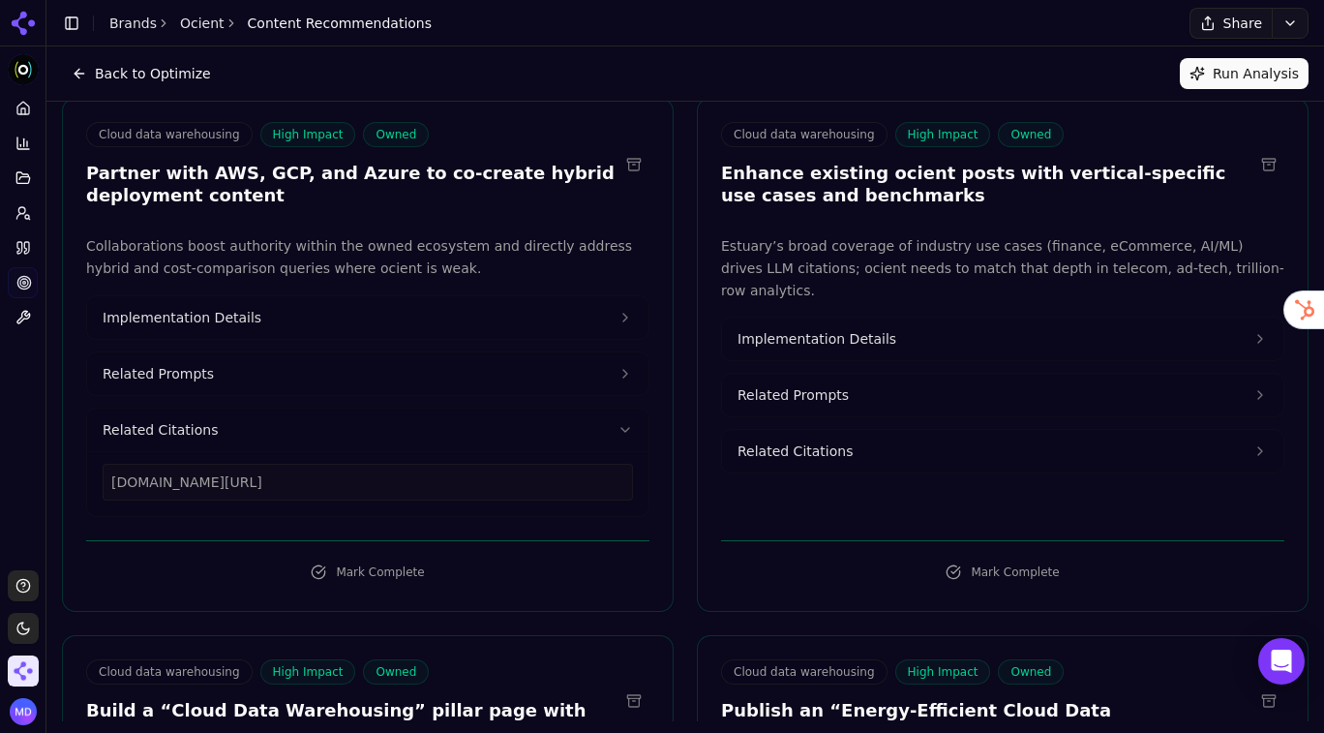
click at [617, 434] on button "Related Citations" at bounding box center [367, 430] width 561 height 43
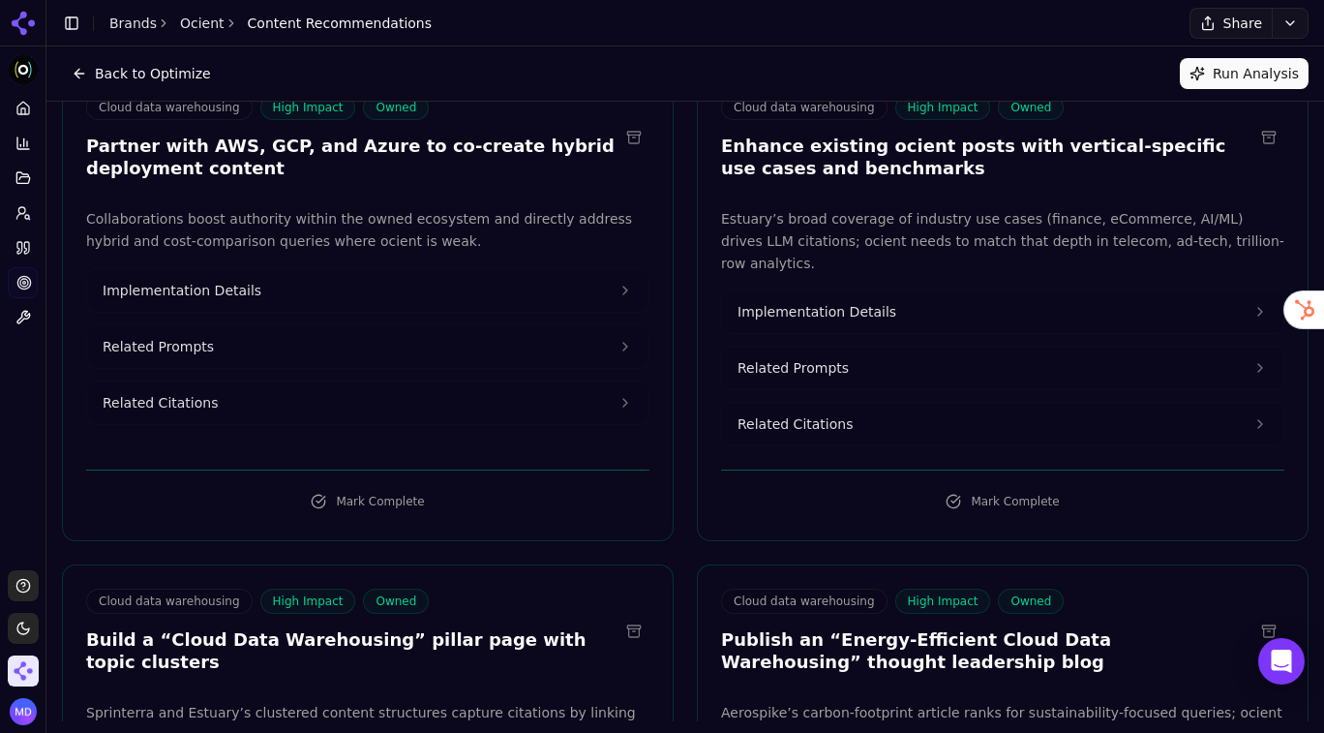
scroll to position [0, 0]
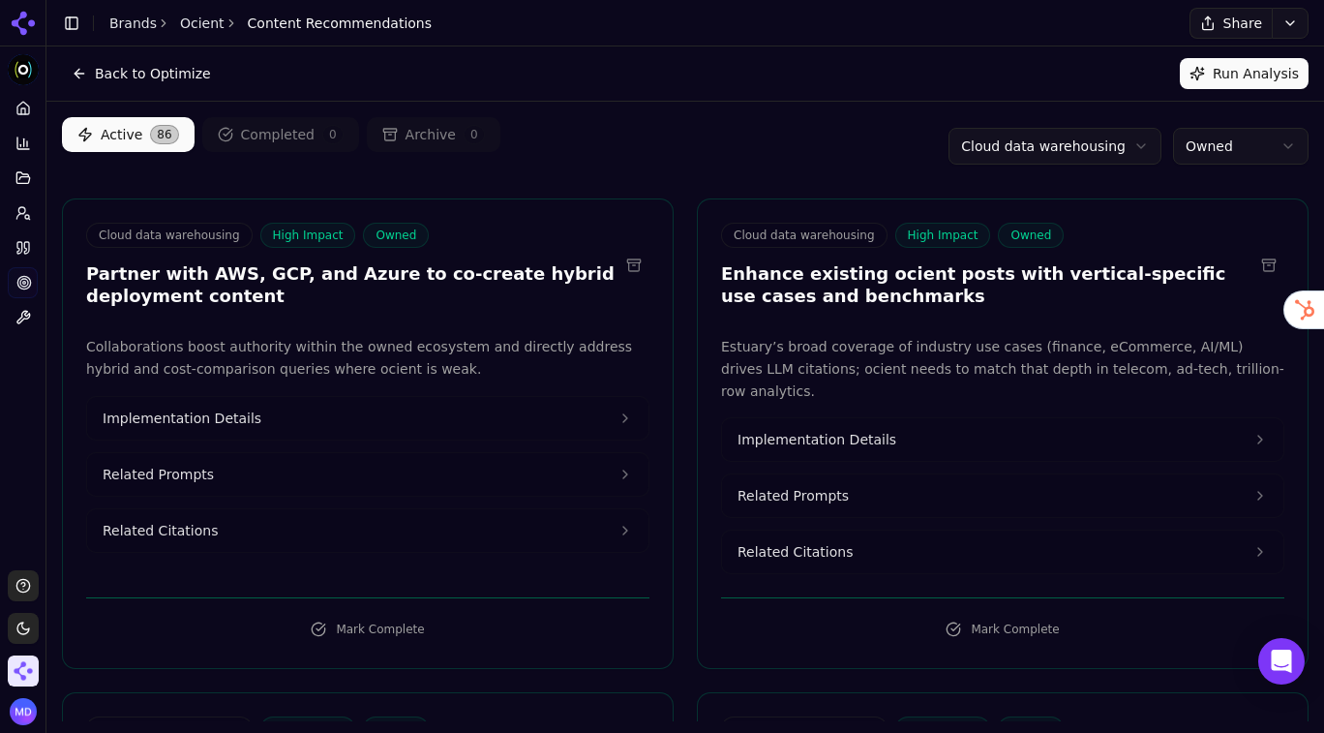
click at [1021, 148] on html "Ocient Platform Home Competition Topics Prompts Citations Optimize Toolbox Supp…" at bounding box center [662, 366] width 1324 height 733
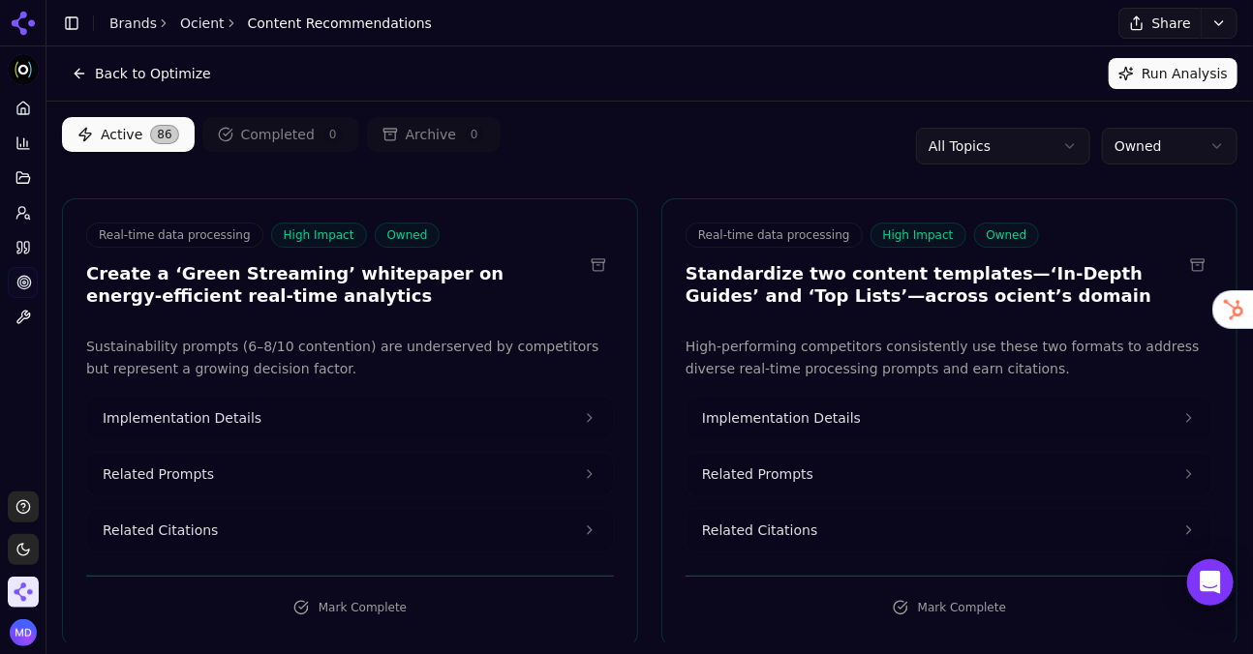
click at [143, 20] on link "Brands" at bounding box center [132, 22] width 47 height 15
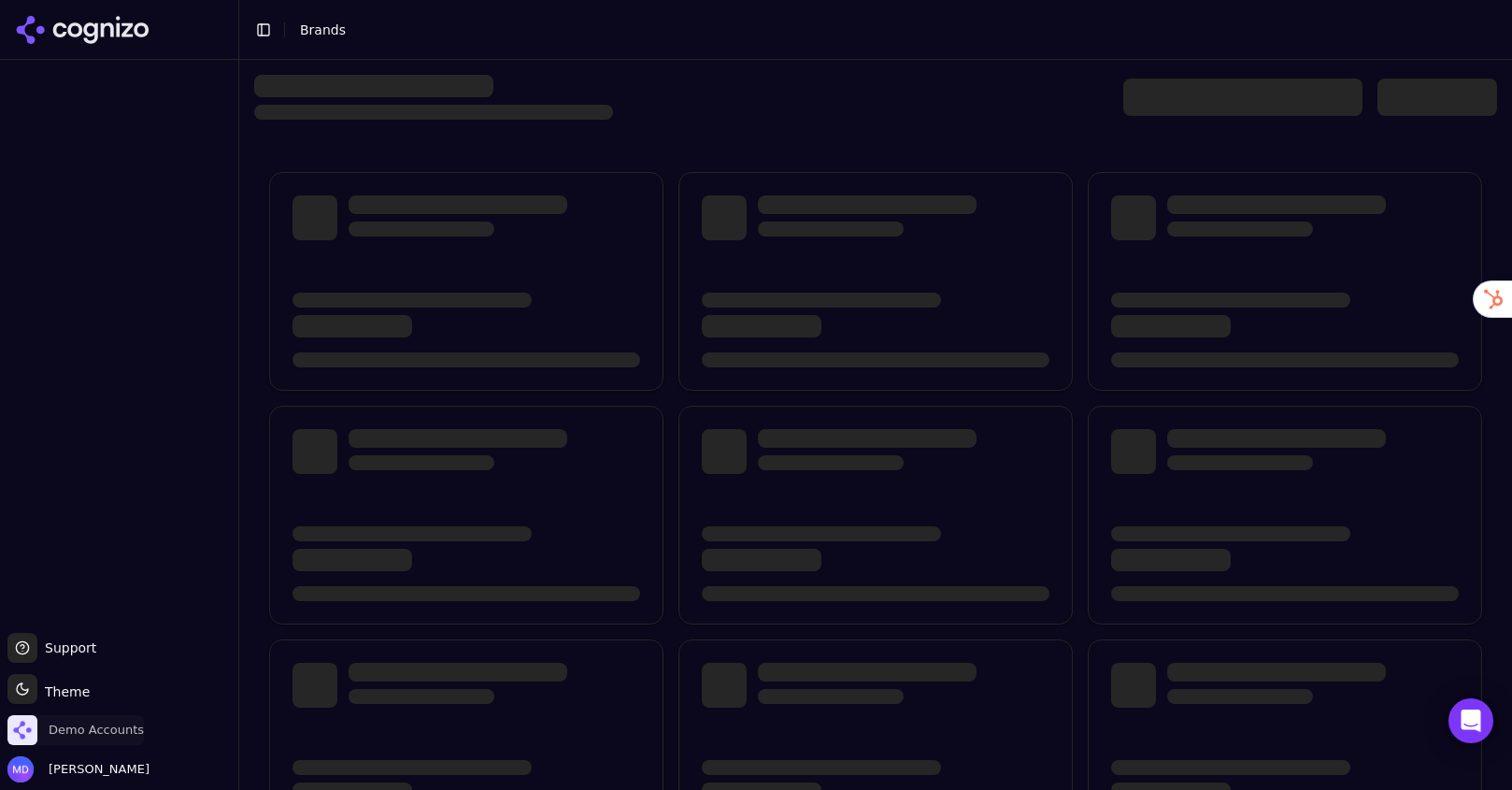
click at [94, 719] on span "Demo Accounts" at bounding box center [75, 730] width 136 height 30
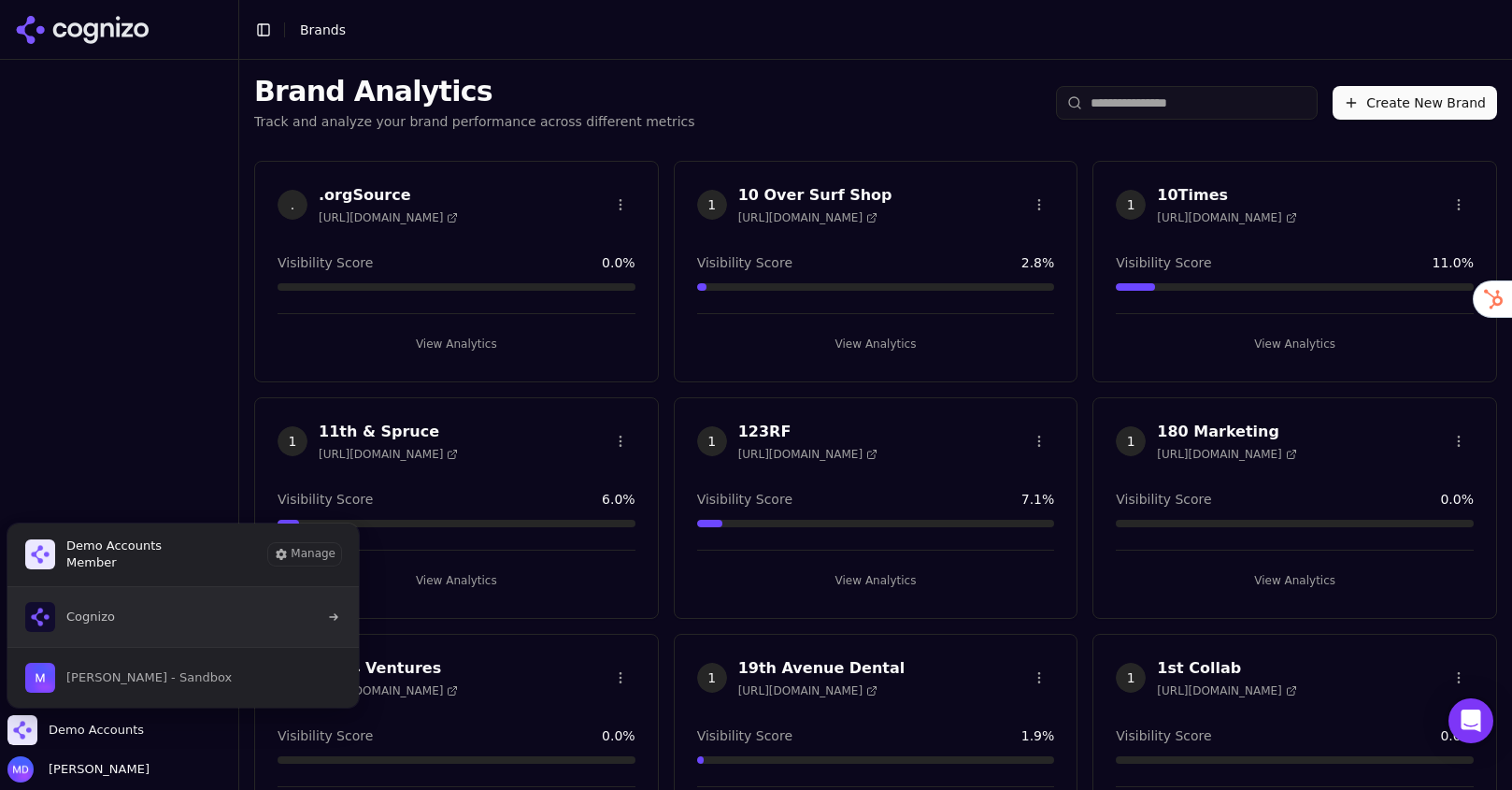
click at [137, 611] on button "Cognizo" at bounding box center [183, 617] width 353 height 60
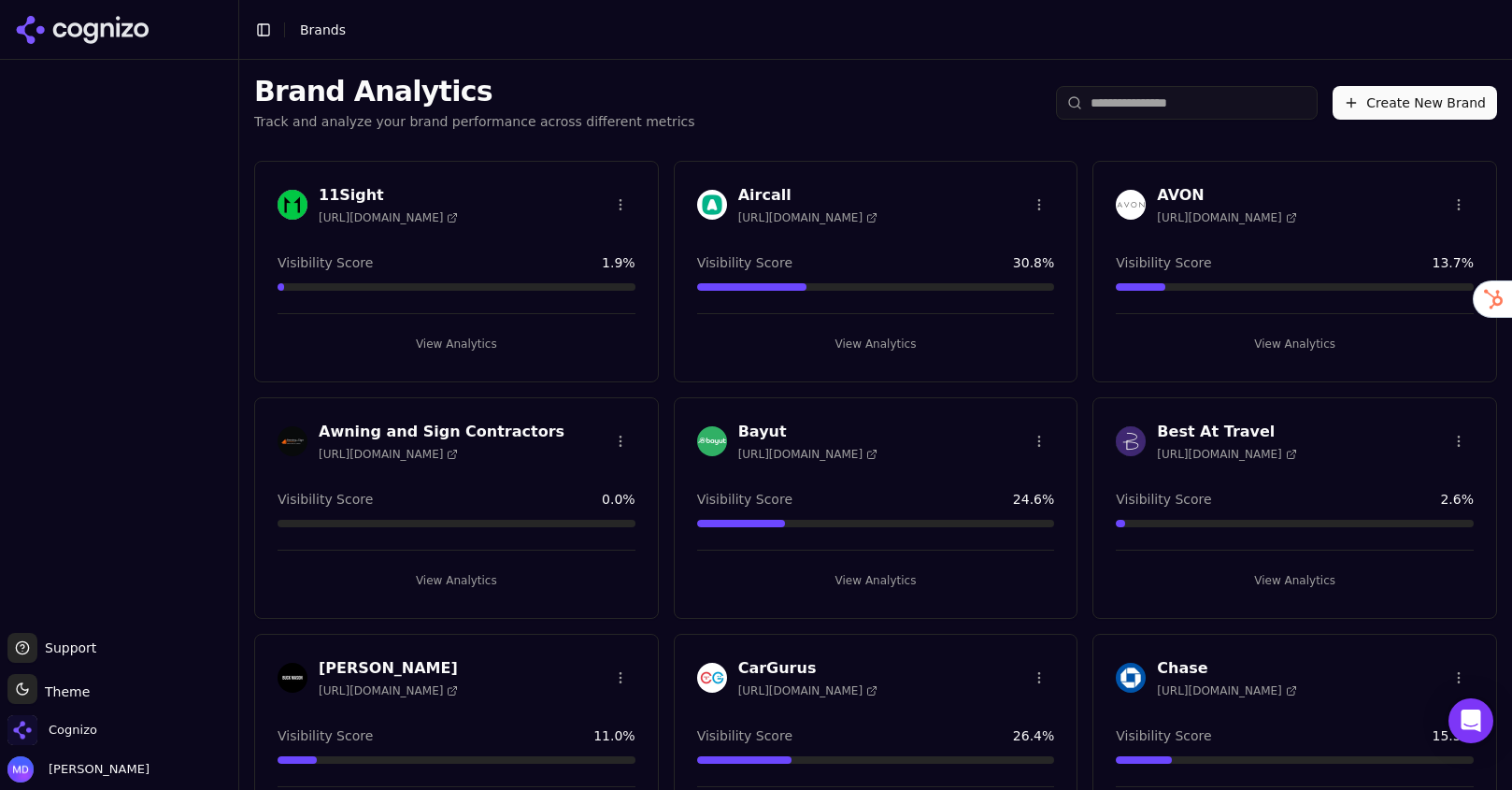
click at [1172, 94] on input "search" at bounding box center [1187, 102] width 262 height 34
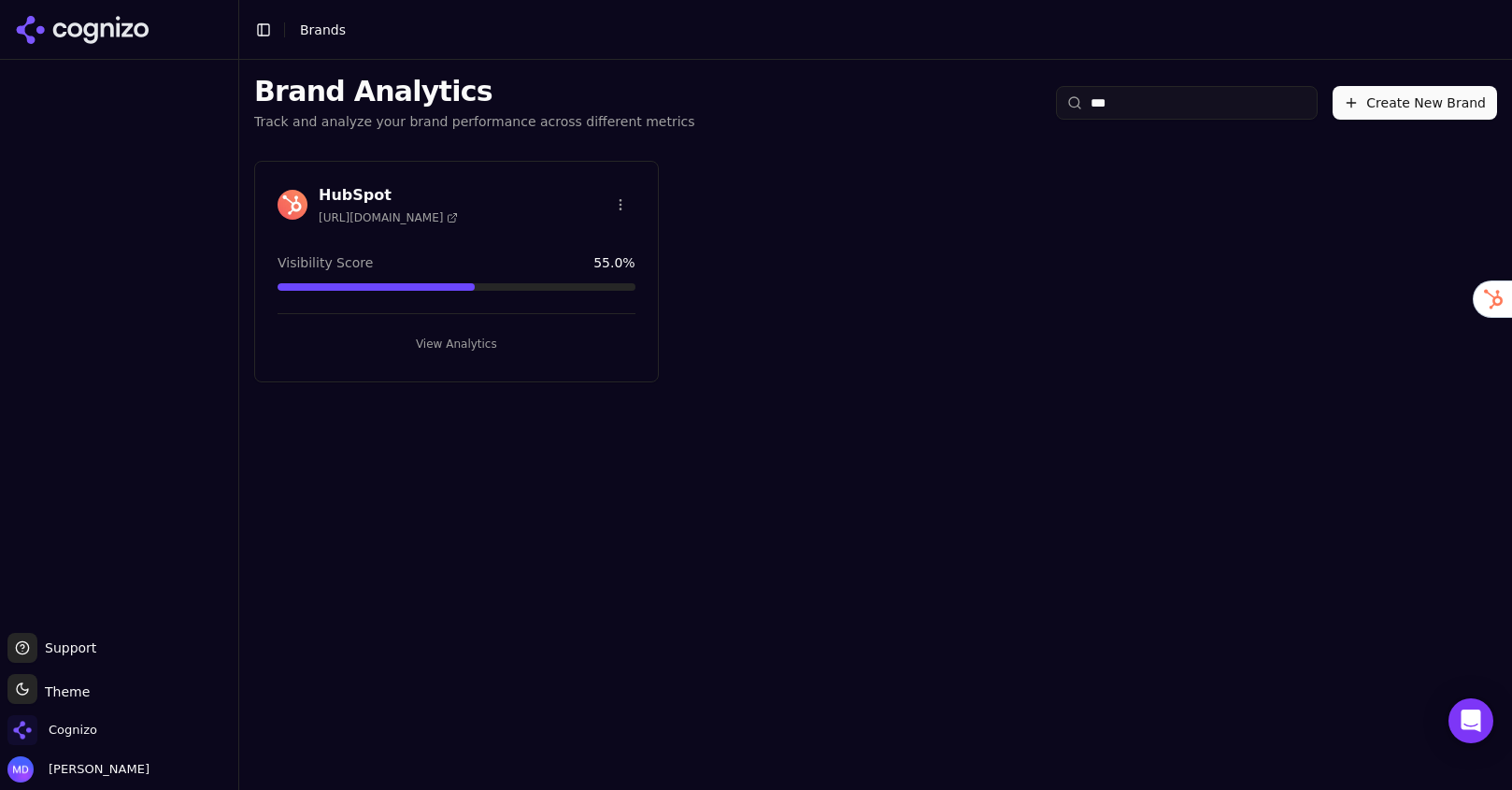
type input "***"
click at [567, 344] on button "View Analytics" at bounding box center [457, 344] width 358 height 30
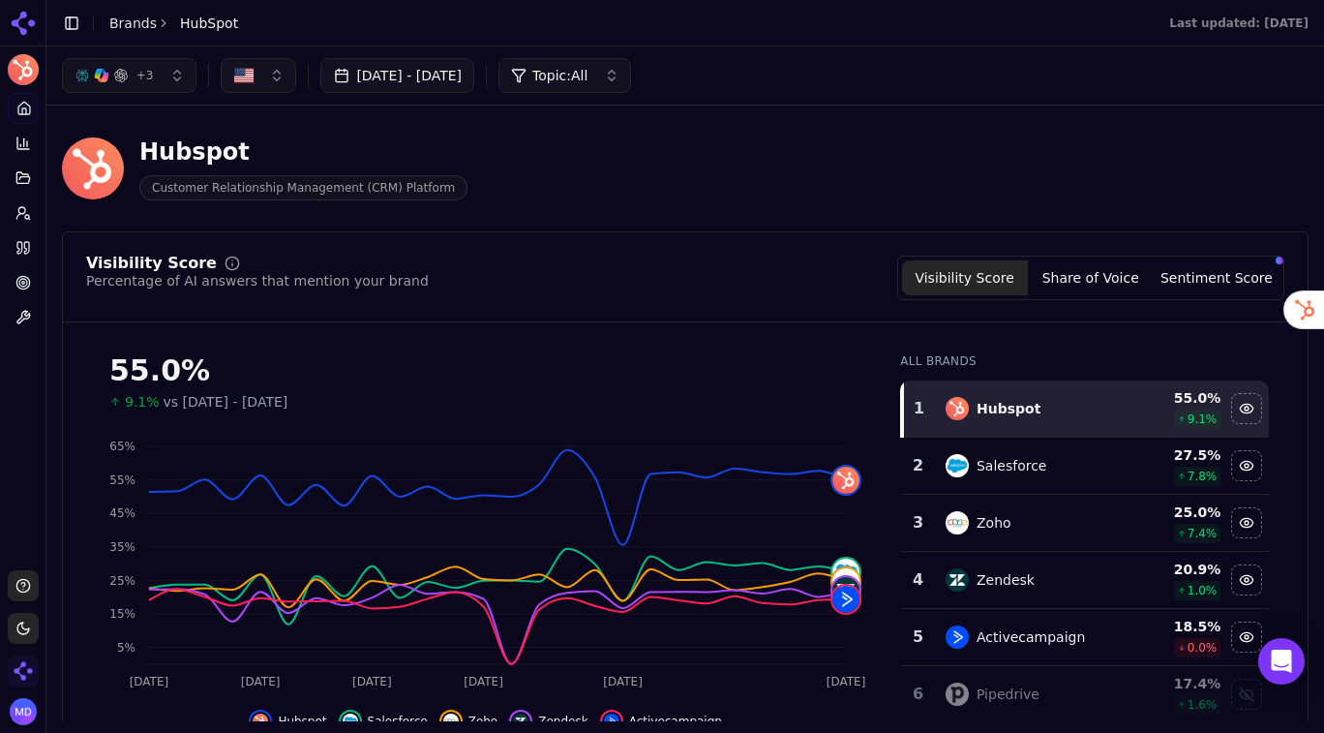
scroll to position [18, 0]
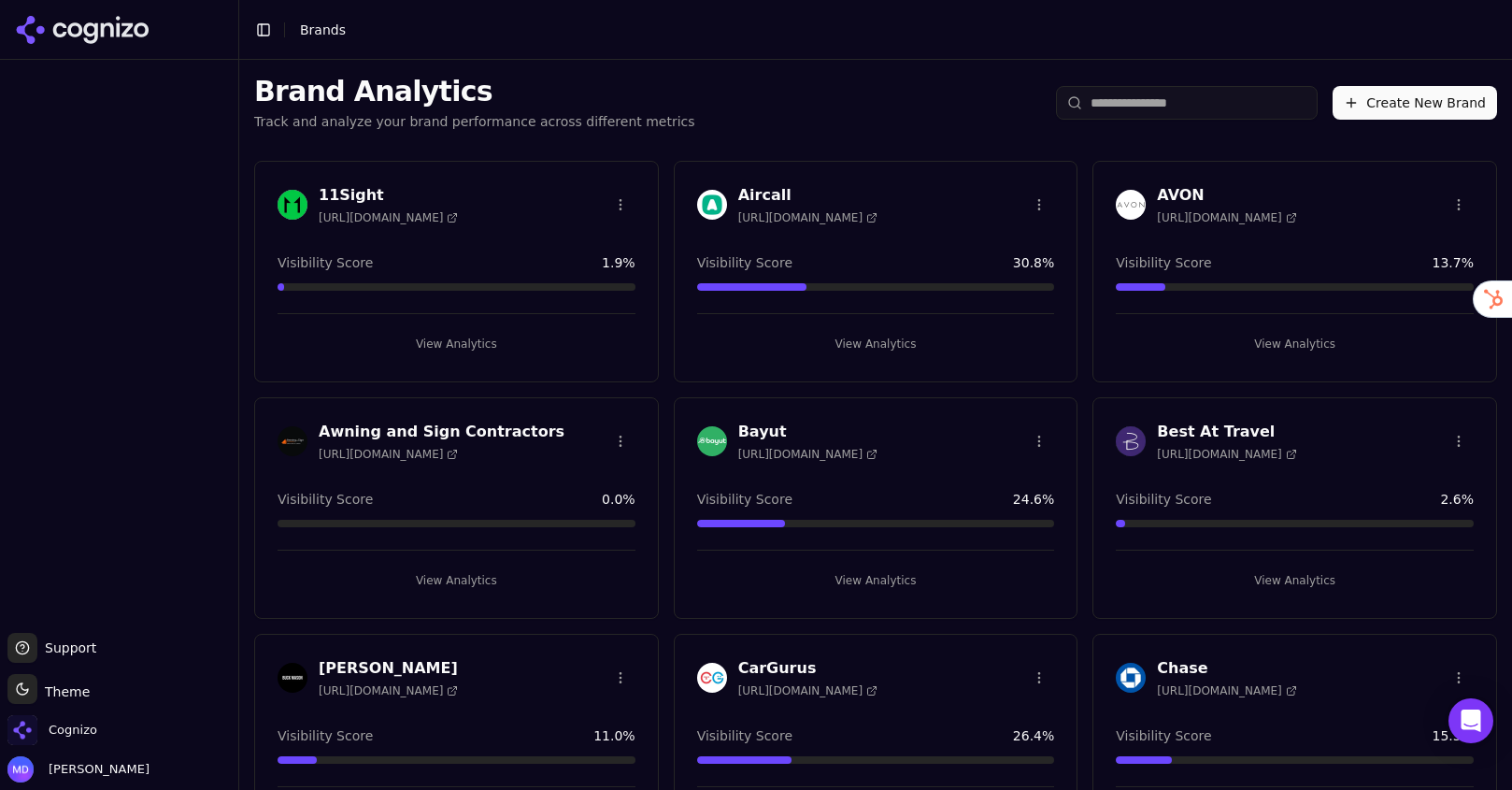
click at [144, 720] on div "Cognizo" at bounding box center [119, 734] width 223 height 38
click at [86, 727] on span "Cognizo" at bounding box center [72, 729] width 48 height 16
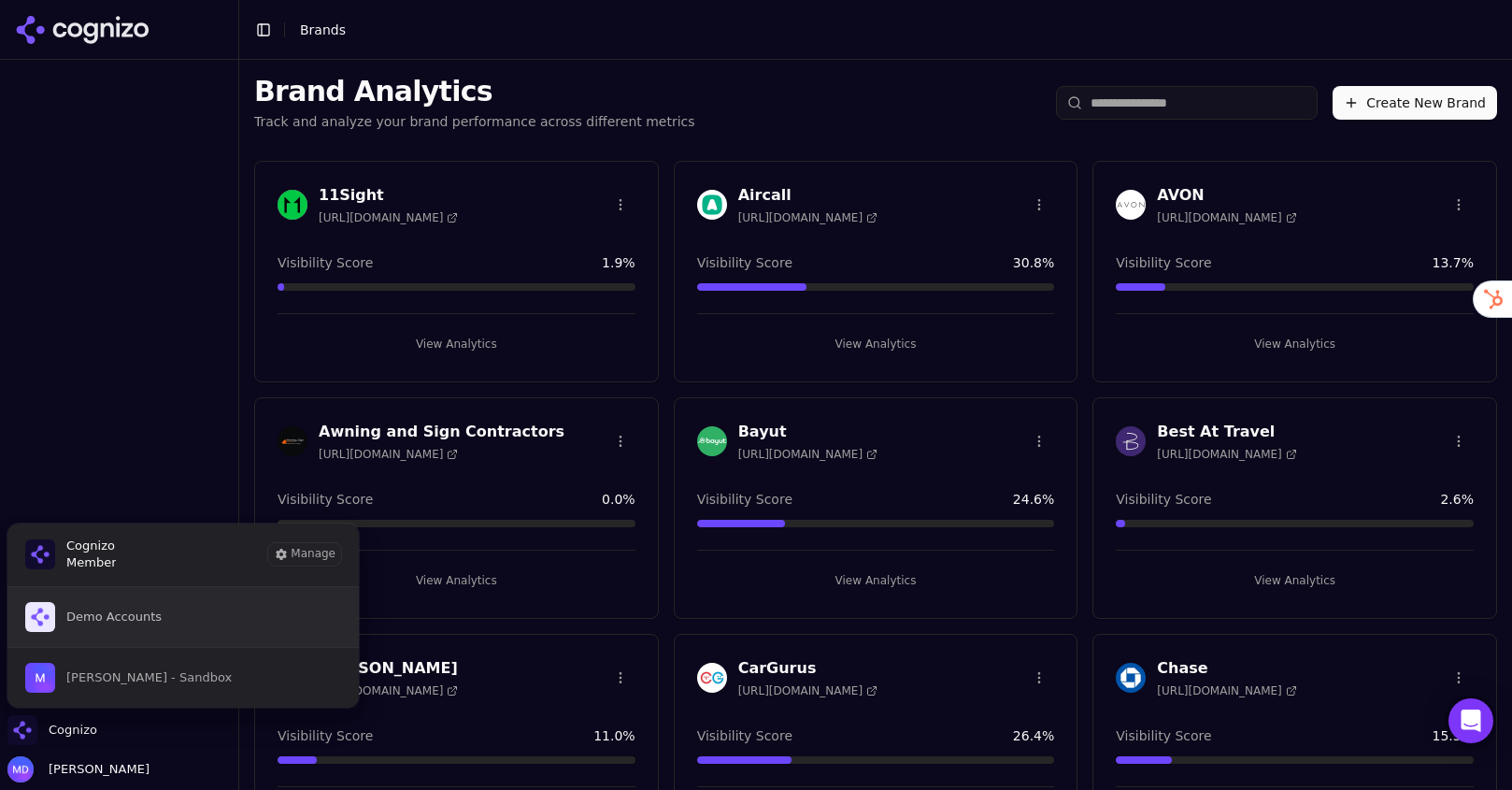
click at [171, 631] on button "Demo Accounts" at bounding box center [183, 617] width 353 height 60
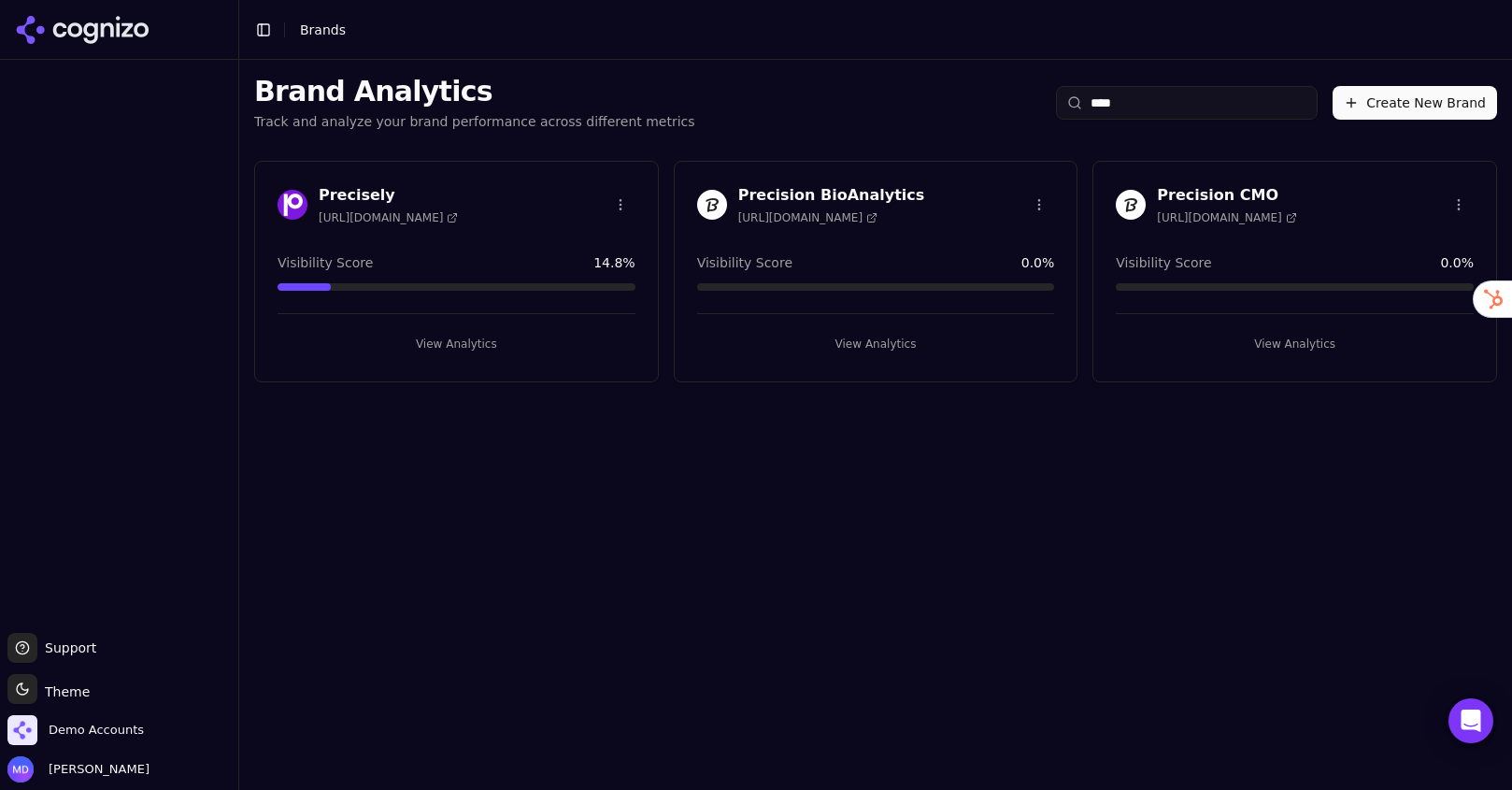
type input "****"
click at [843, 335] on button "View Analytics" at bounding box center [876, 344] width 358 height 30
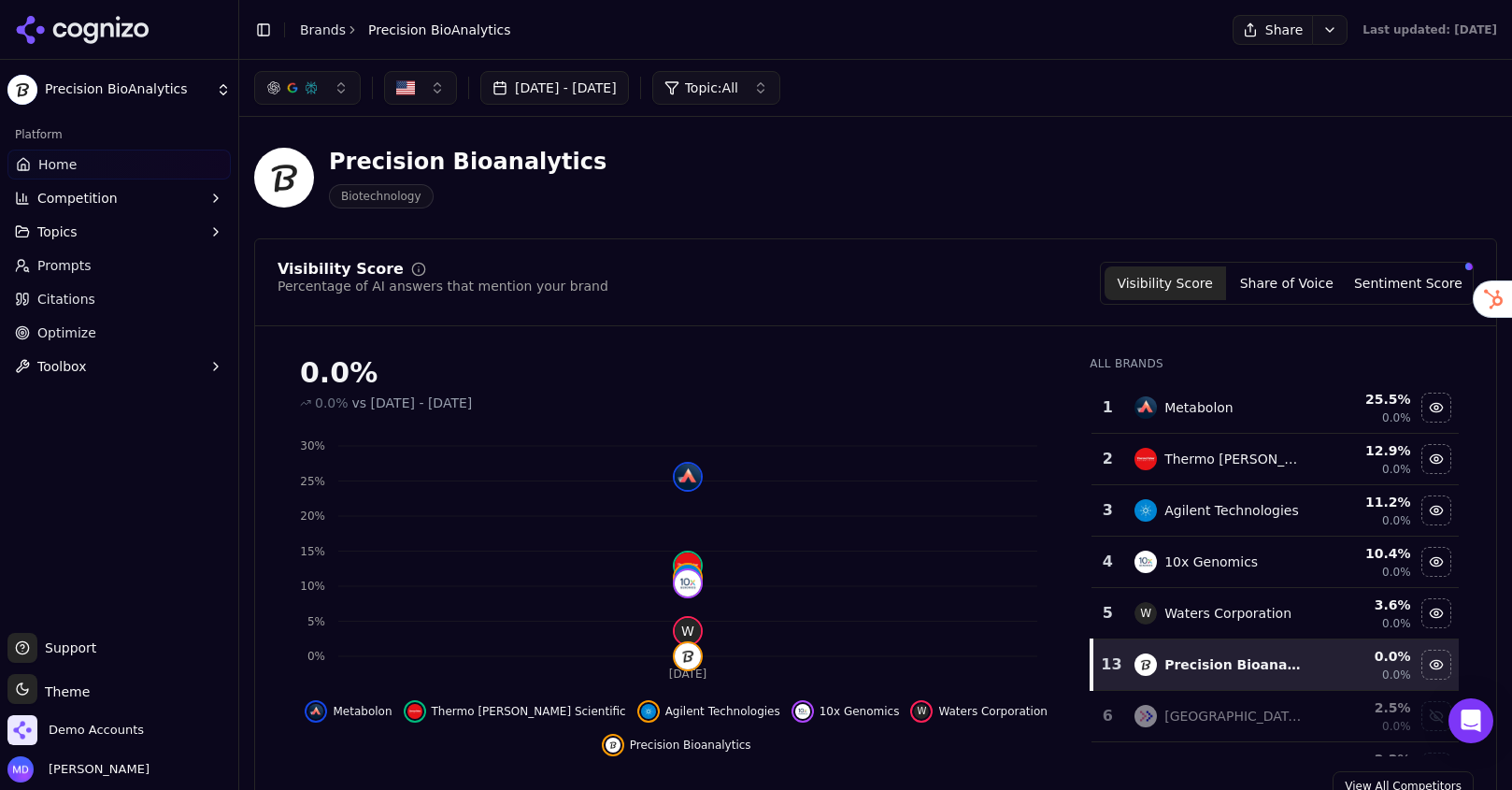
click at [1424, 279] on button "Sentiment Score" at bounding box center [1409, 283] width 122 height 34
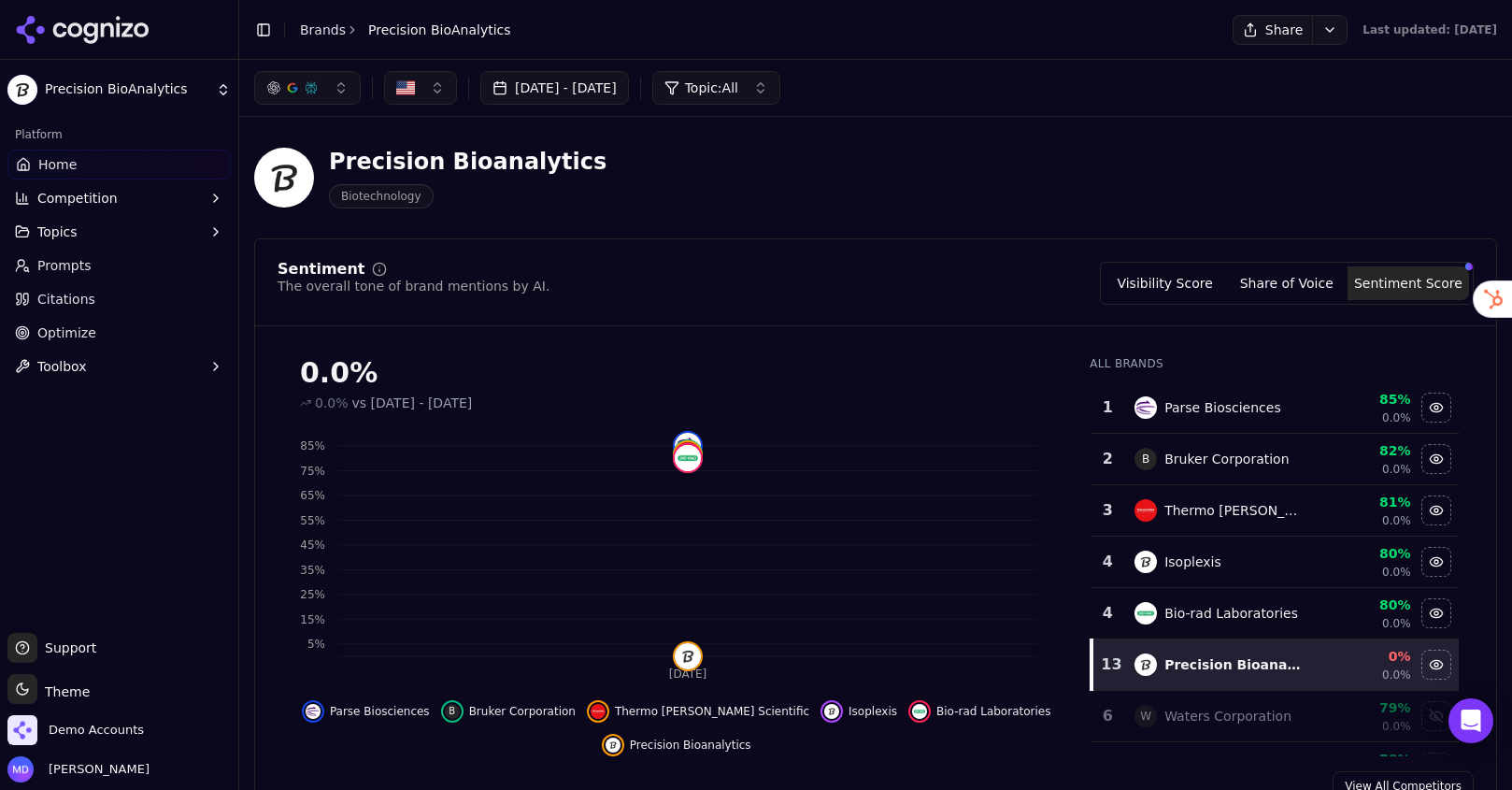
drag, startPoint x: 1190, startPoint y: 282, endPoint x: 1216, endPoint y: 296, distance: 29.5
click at [1190, 282] on button "Visibility Score" at bounding box center [1165, 283] width 122 height 34
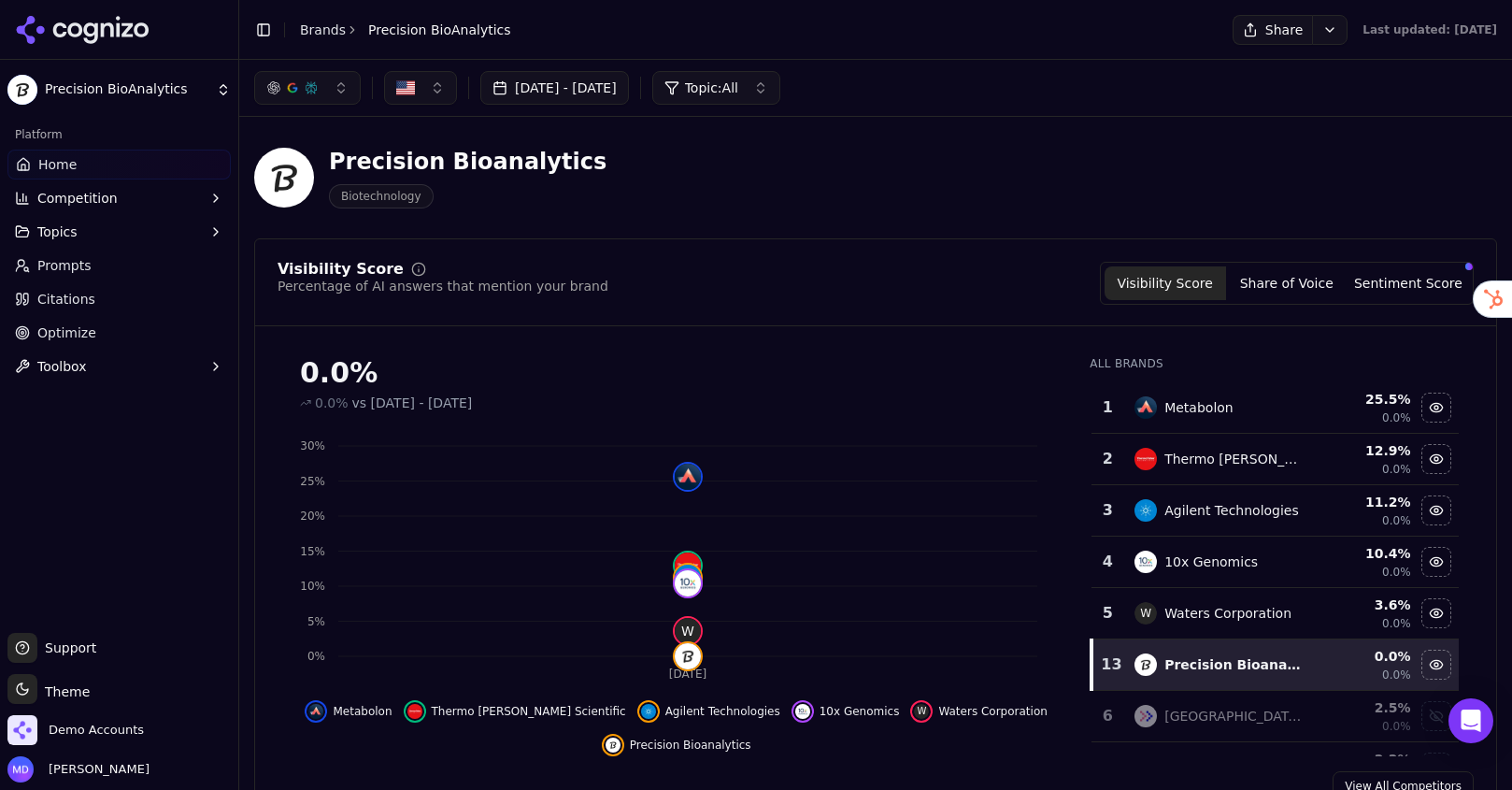
click at [158, 167] on link "Home" at bounding box center [119, 164] width 223 height 30
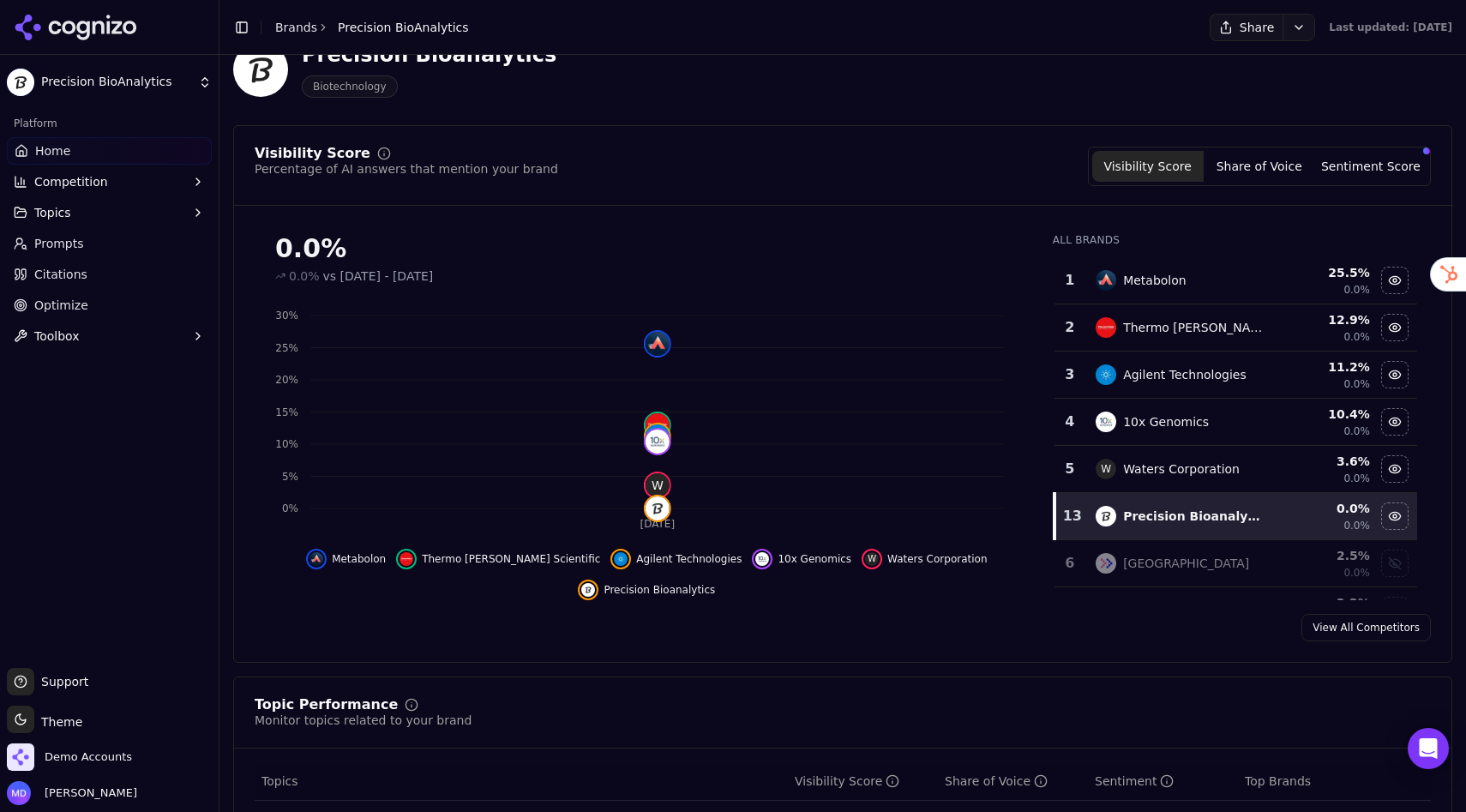
scroll to position [95, 0]
click at [1380, 159] on button "Sentiment Score" at bounding box center [1371, 164] width 112 height 31
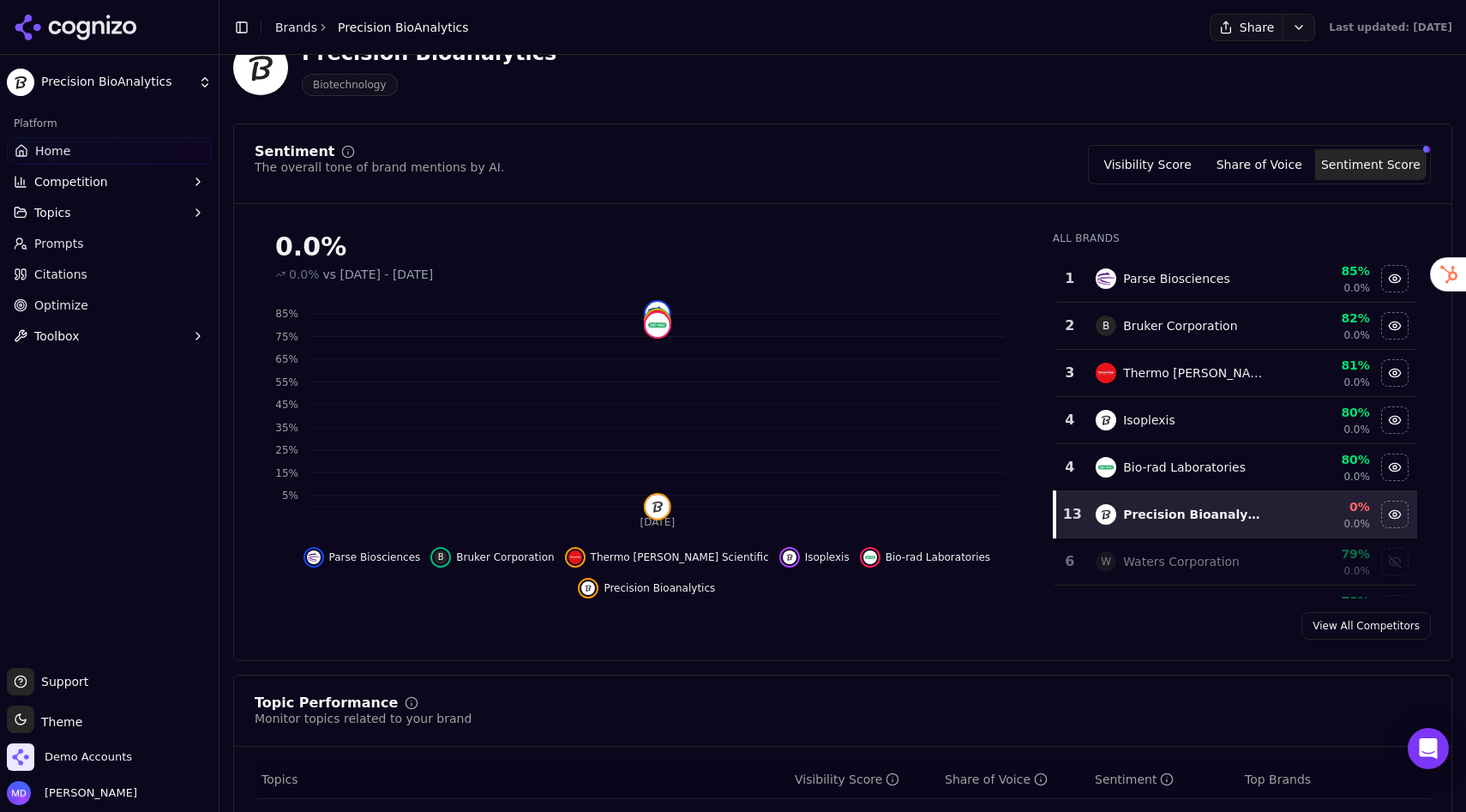
click at [1120, 166] on button "Visibility Score" at bounding box center [1148, 164] width 112 height 31
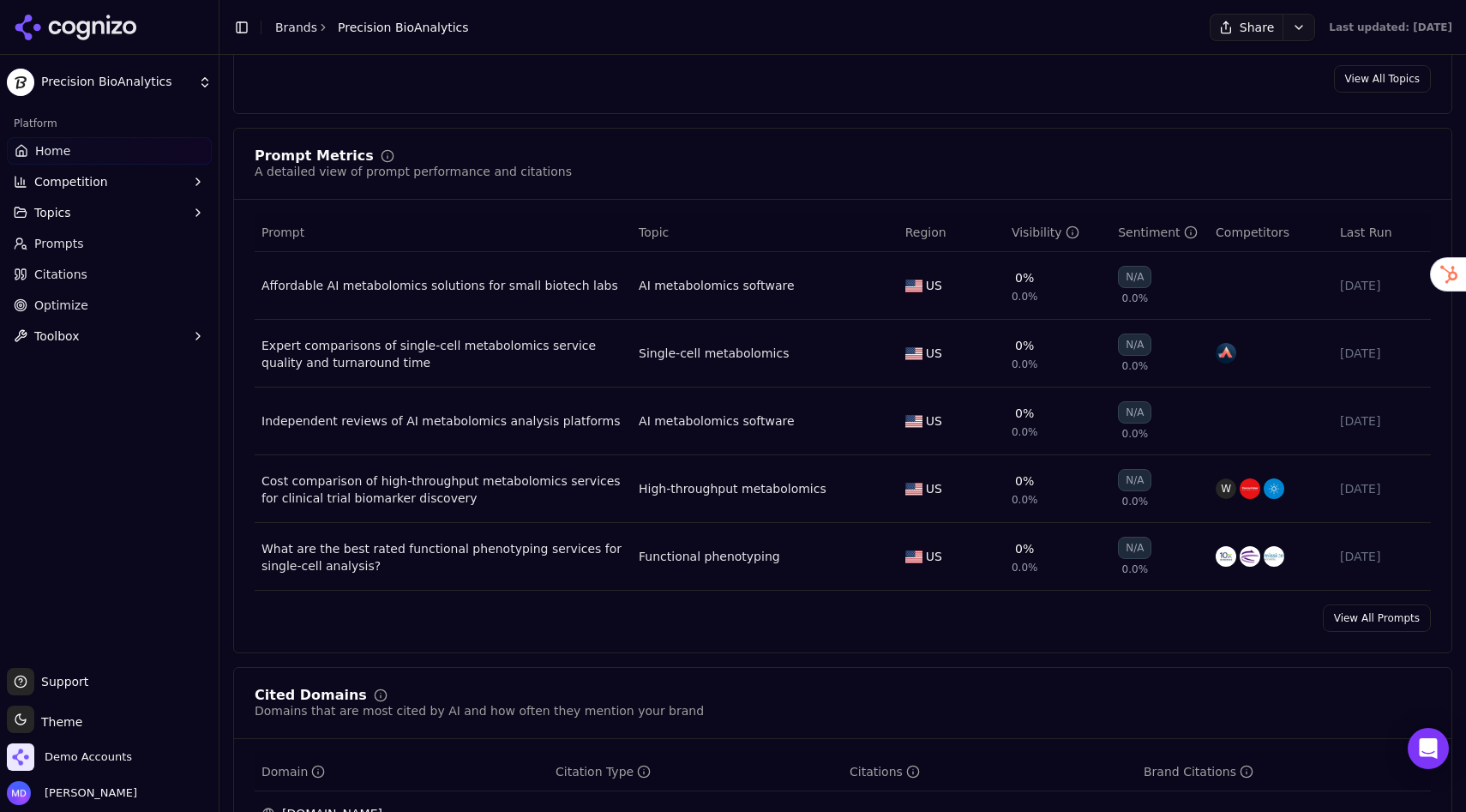
scroll to position [1186, 0]
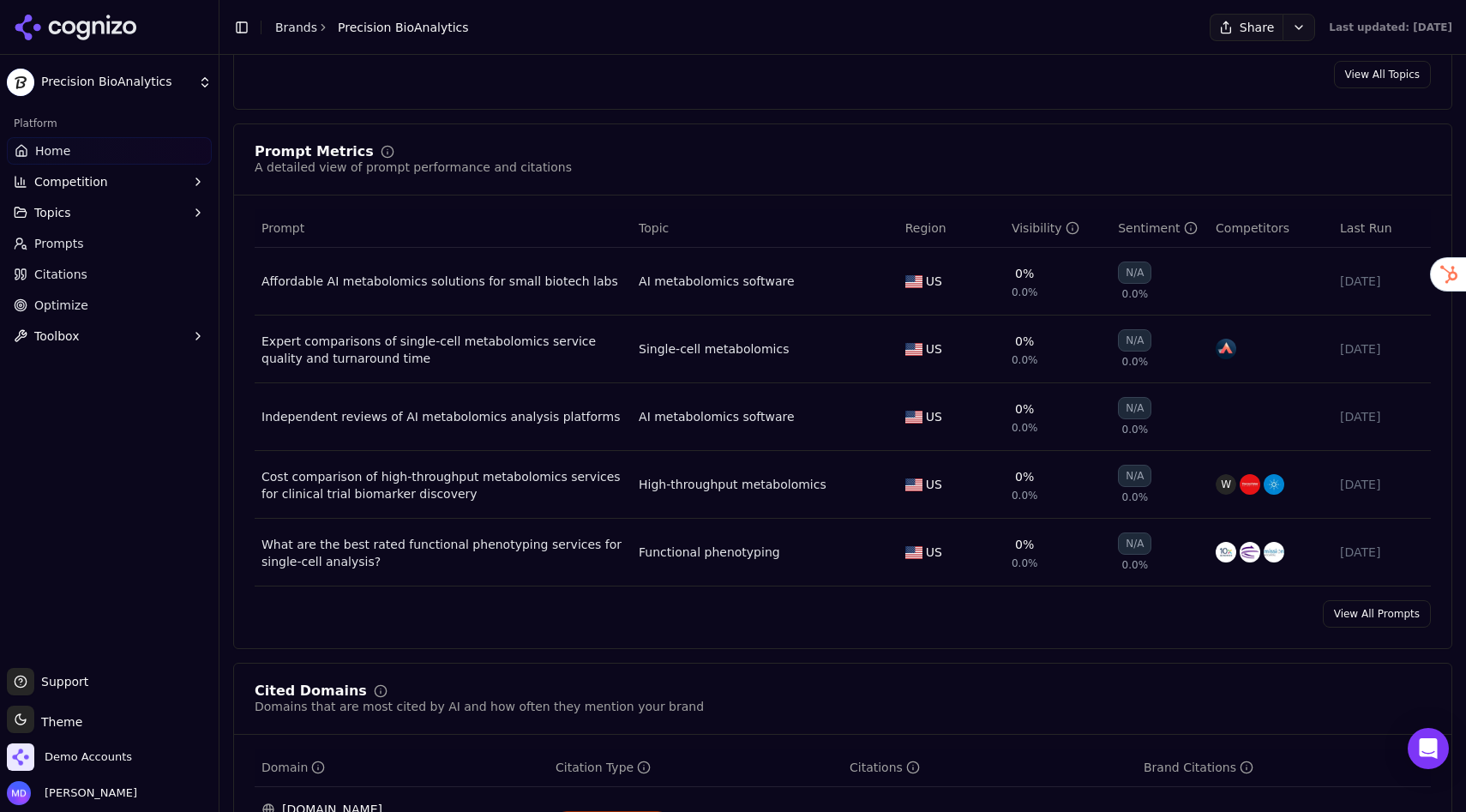
click at [922, 185] on div "Prompt Metrics A detailed view of prompt performance and citations" at bounding box center [842, 170] width 1218 height 50
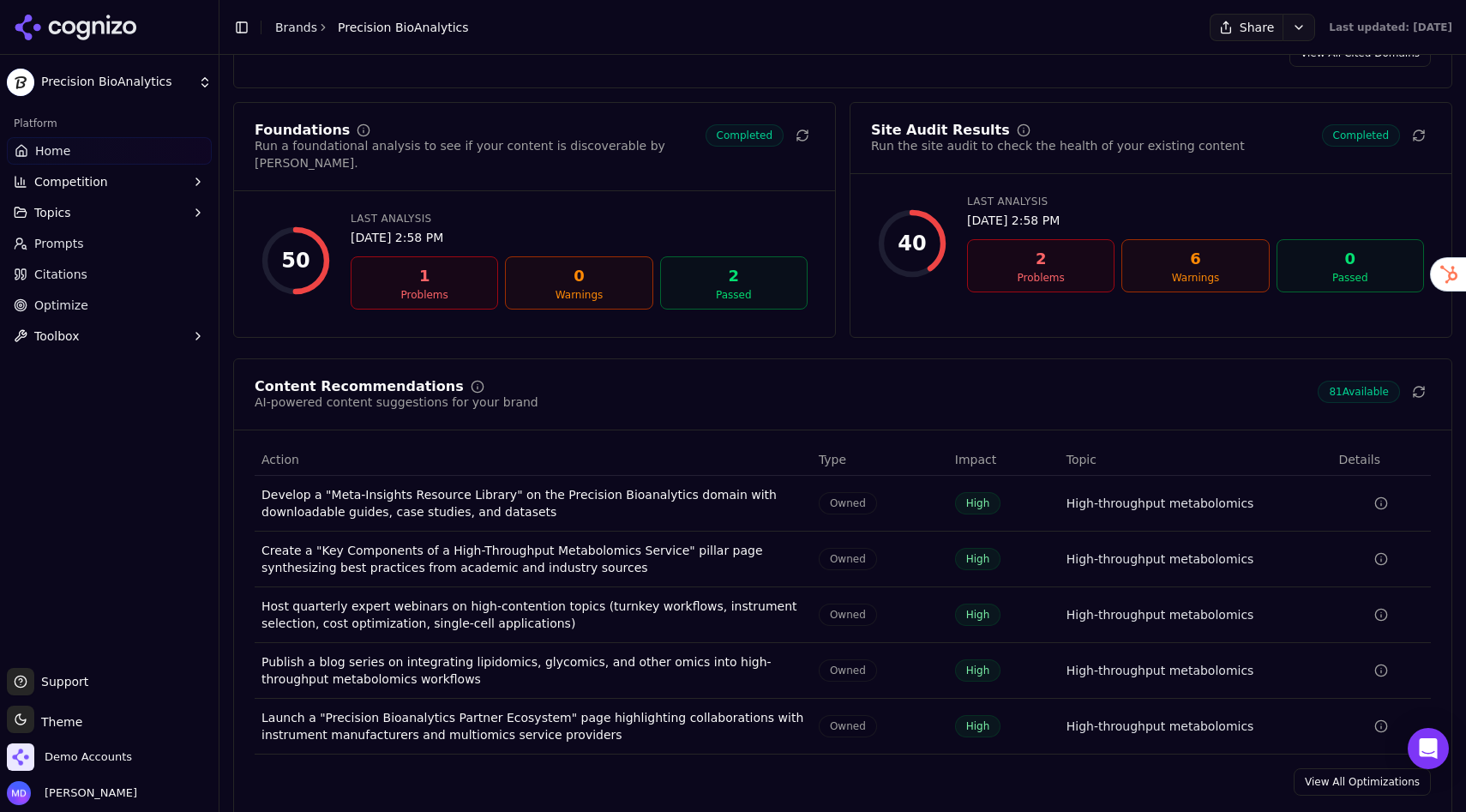
scroll to position [2316, 0]
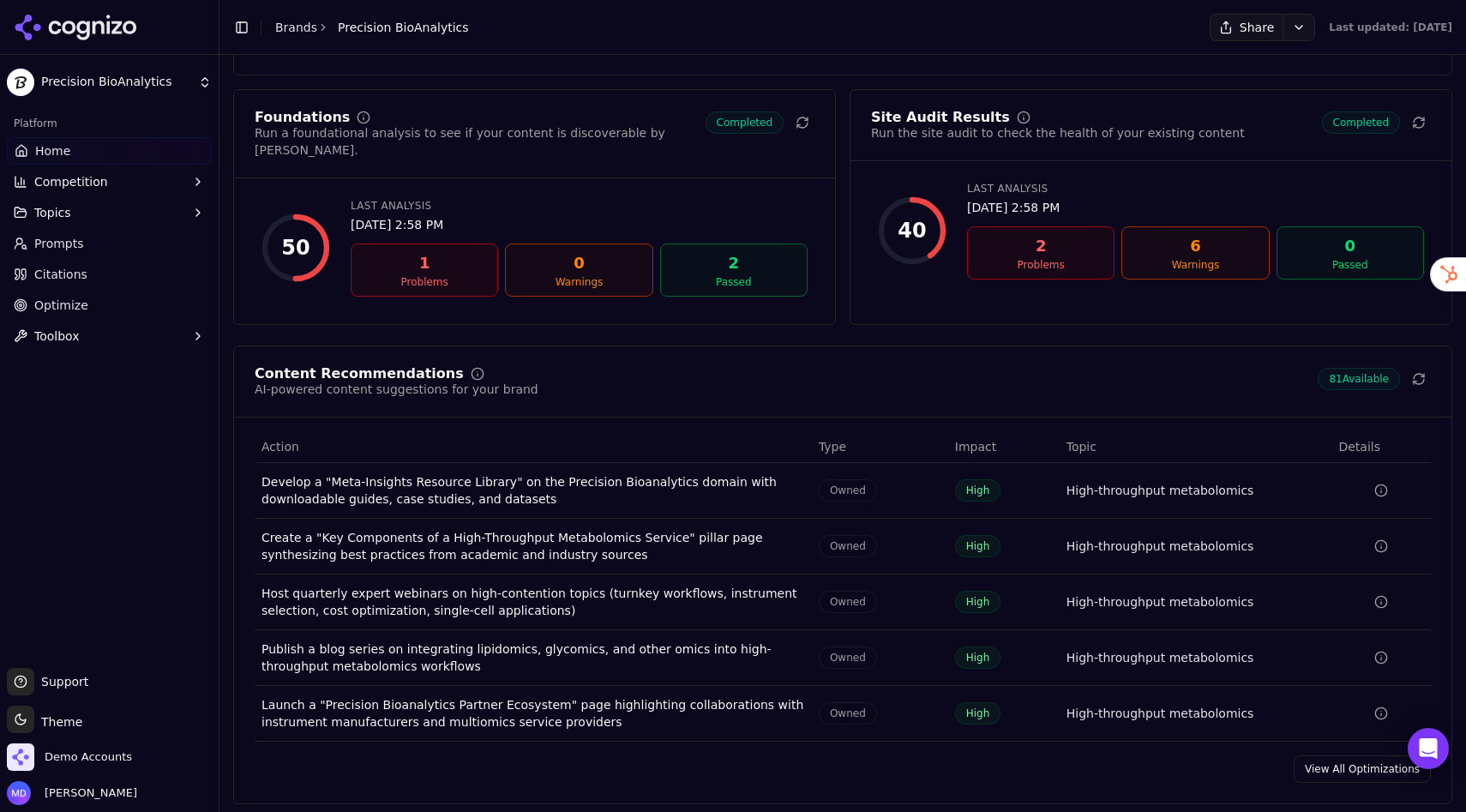
click at [1330, 723] on link "View All Optimizations" at bounding box center [1362, 769] width 137 height 27
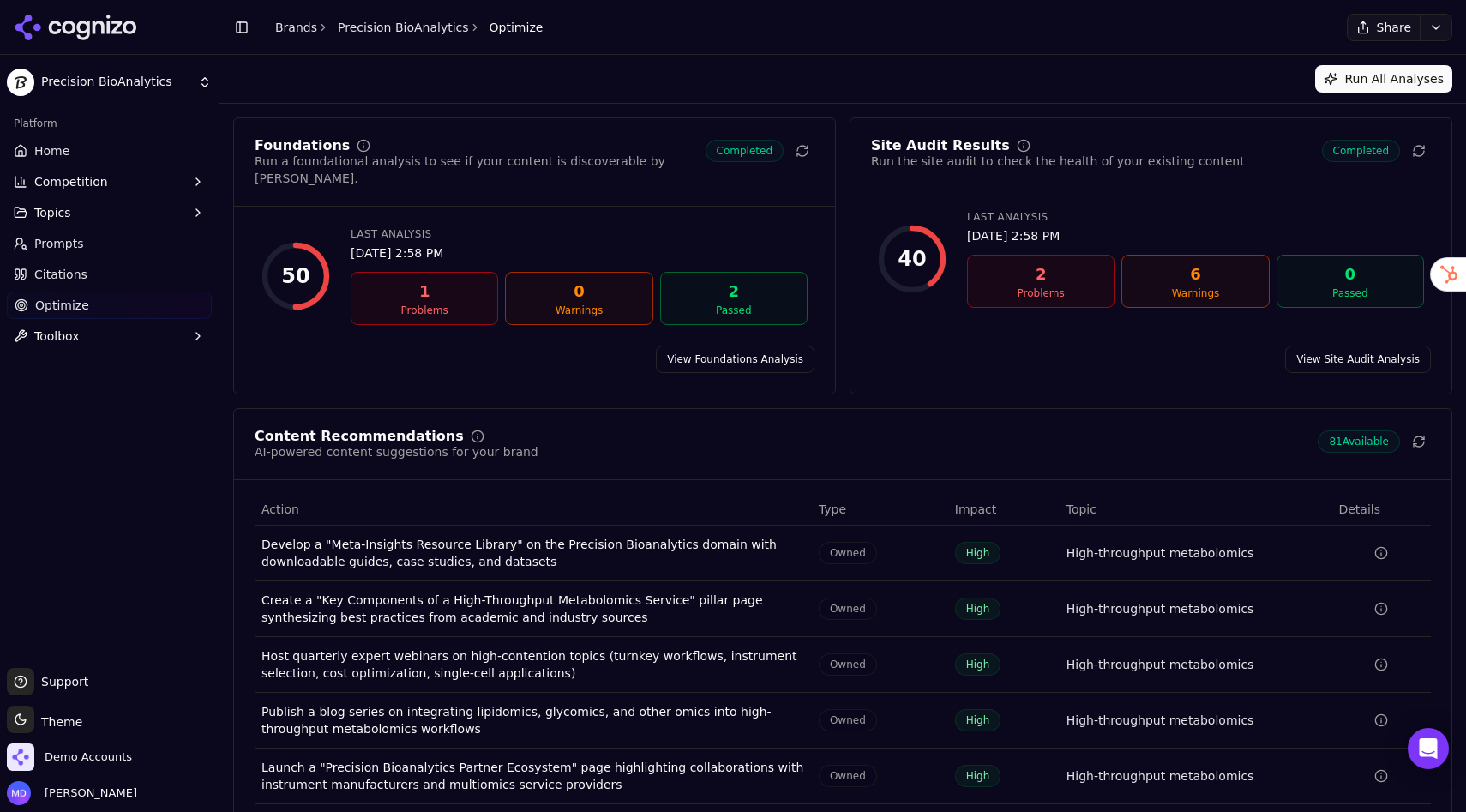
scroll to position [51, 0]
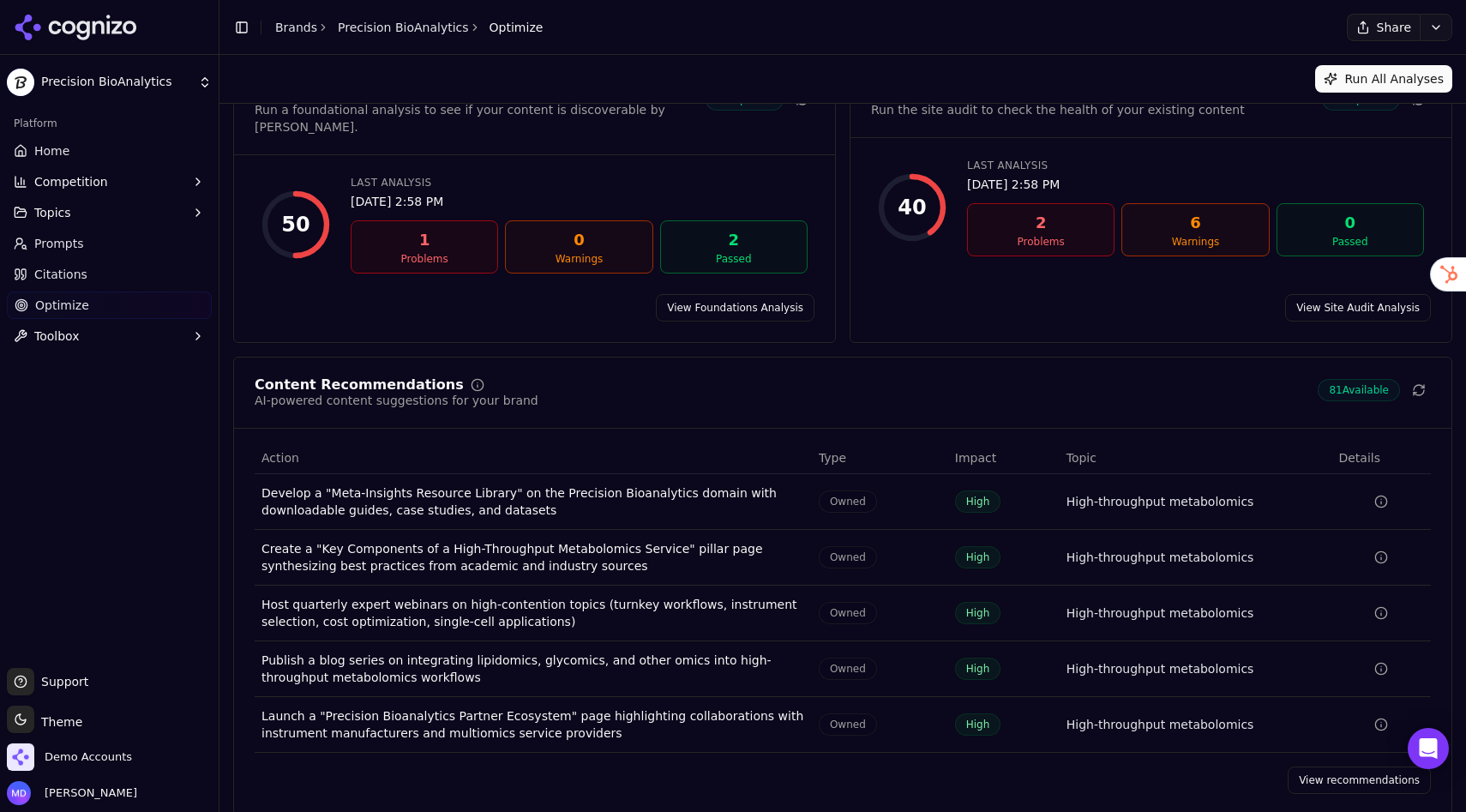
click at [1319, 723] on link "View recommendations" at bounding box center [1360, 779] width 143 height 27
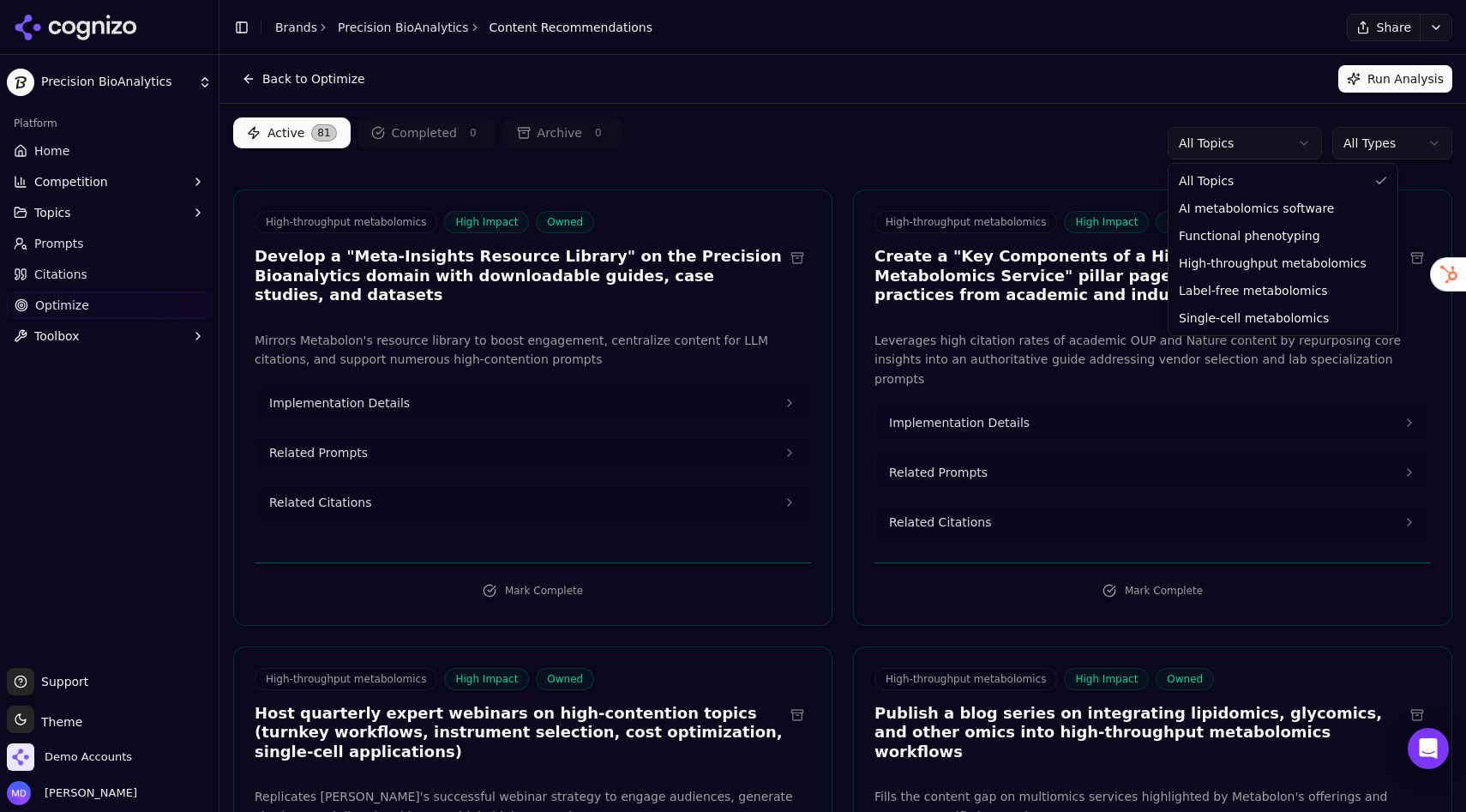
click at [1200, 135] on html "Precision BioAnalytics Platform Home Competition Topics Prompts Citations Optim…" at bounding box center [733, 406] width 1466 height 812
click at [1044, 175] on html "Precision BioAnalytics Platform Home Competition Topics Prompts Citations Optim…" at bounding box center [733, 406] width 1466 height 812
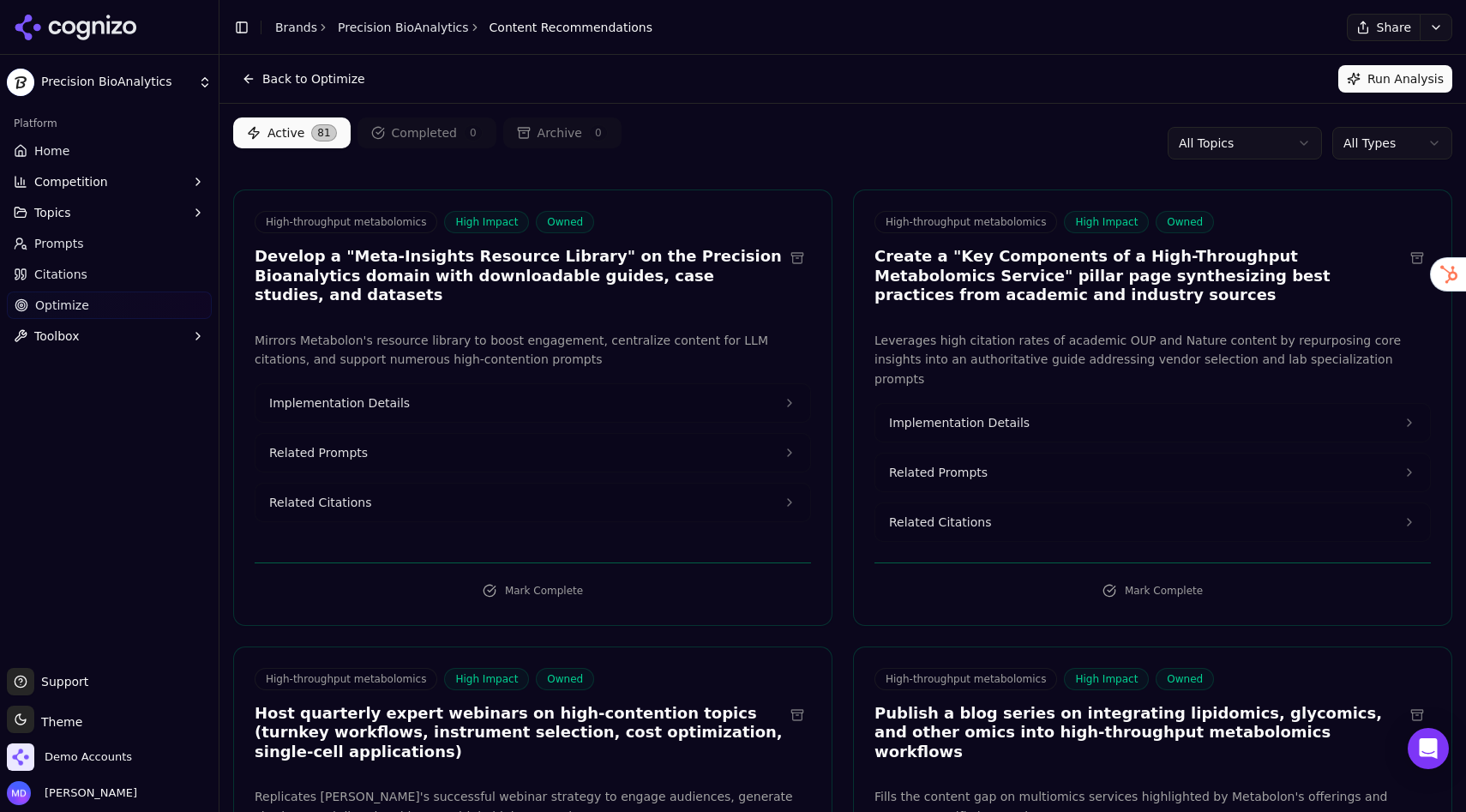
click at [440, 393] on button "Implementation Details" at bounding box center [532, 403] width 555 height 38
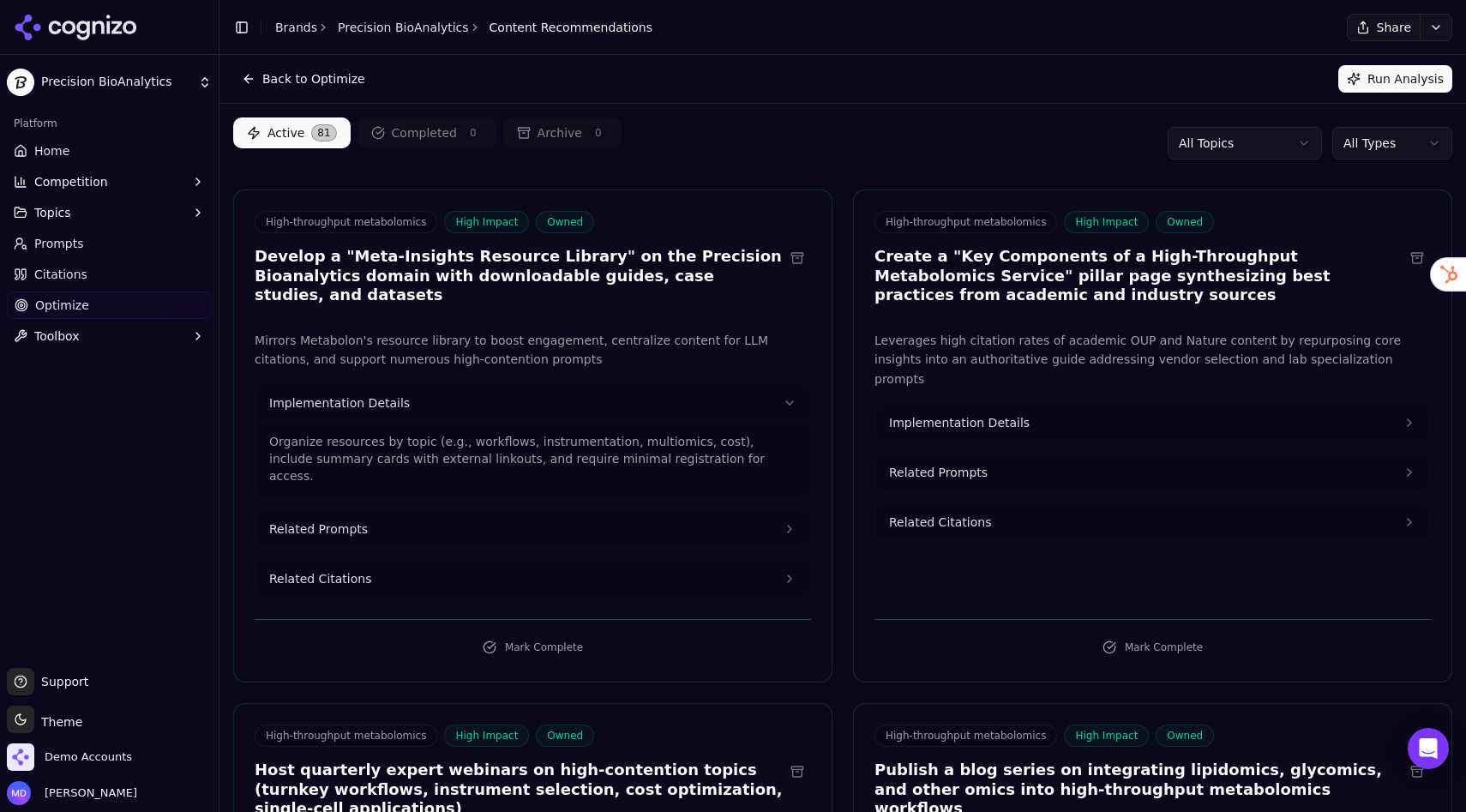
click at [405, 510] on button "Related Prompts" at bounding box center [532, 529] width 555 height 38
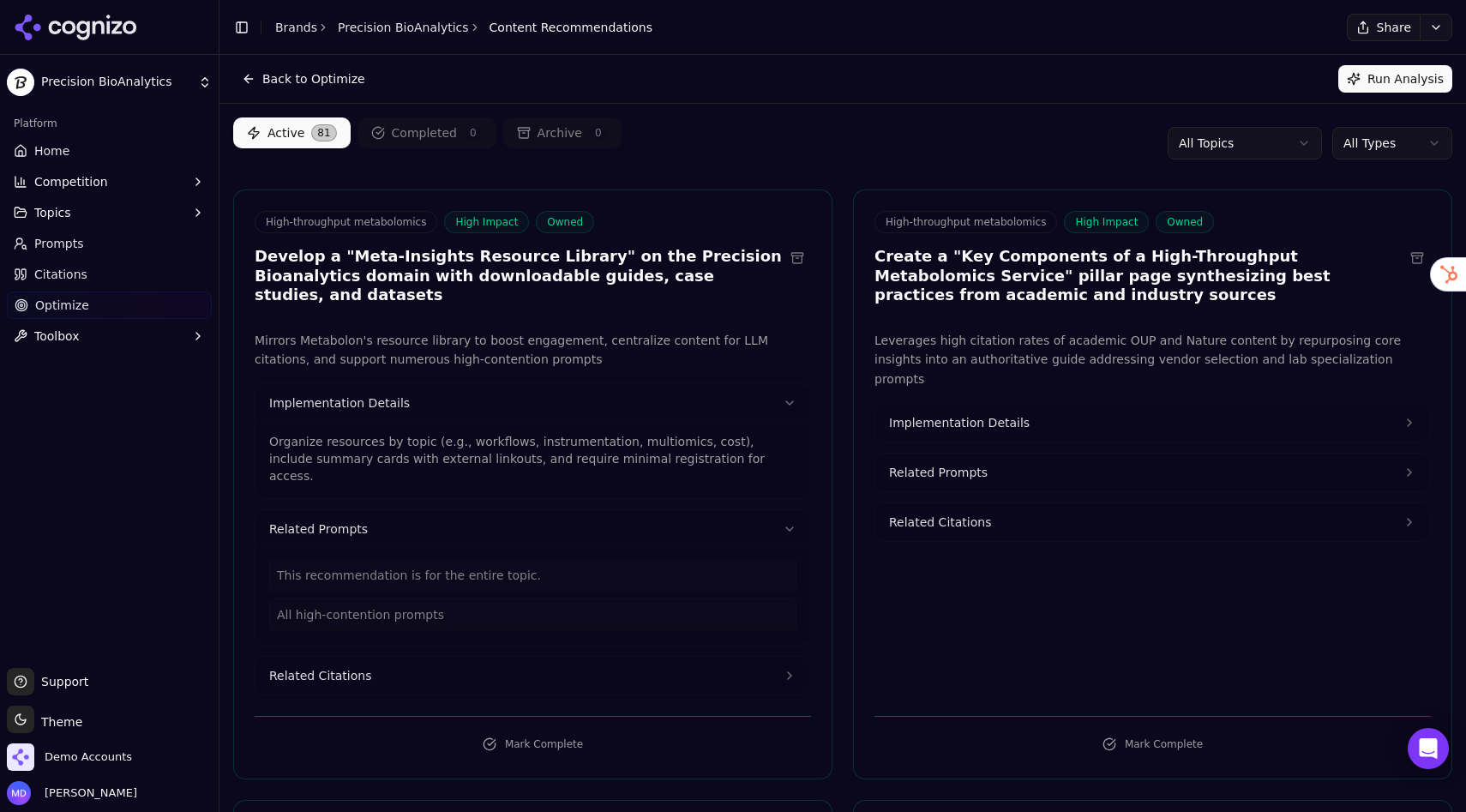
click at [350, 667] on span "Related Citations" at bounding box center [320, 675] width 102 height 17
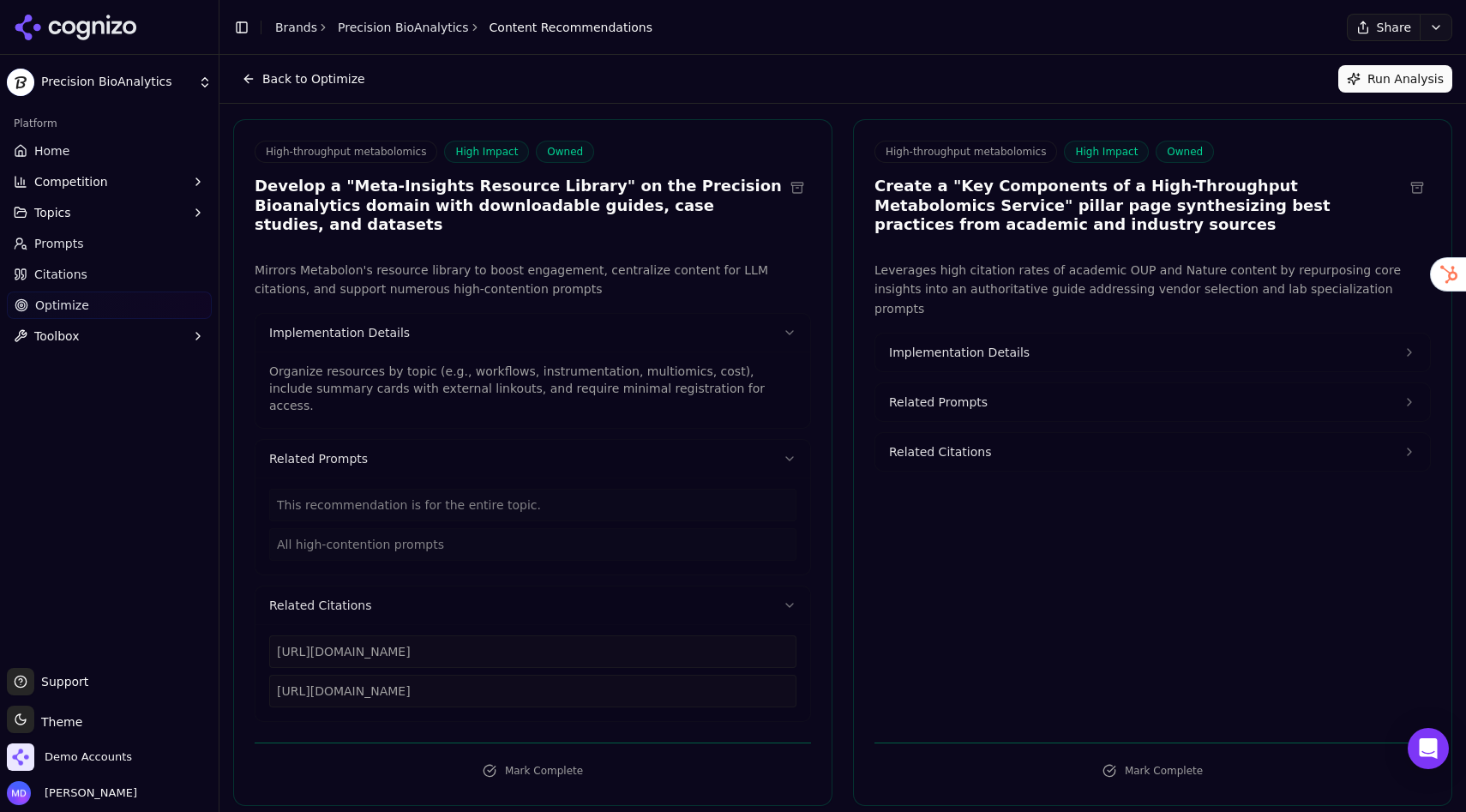
scroll to position [79, 0]
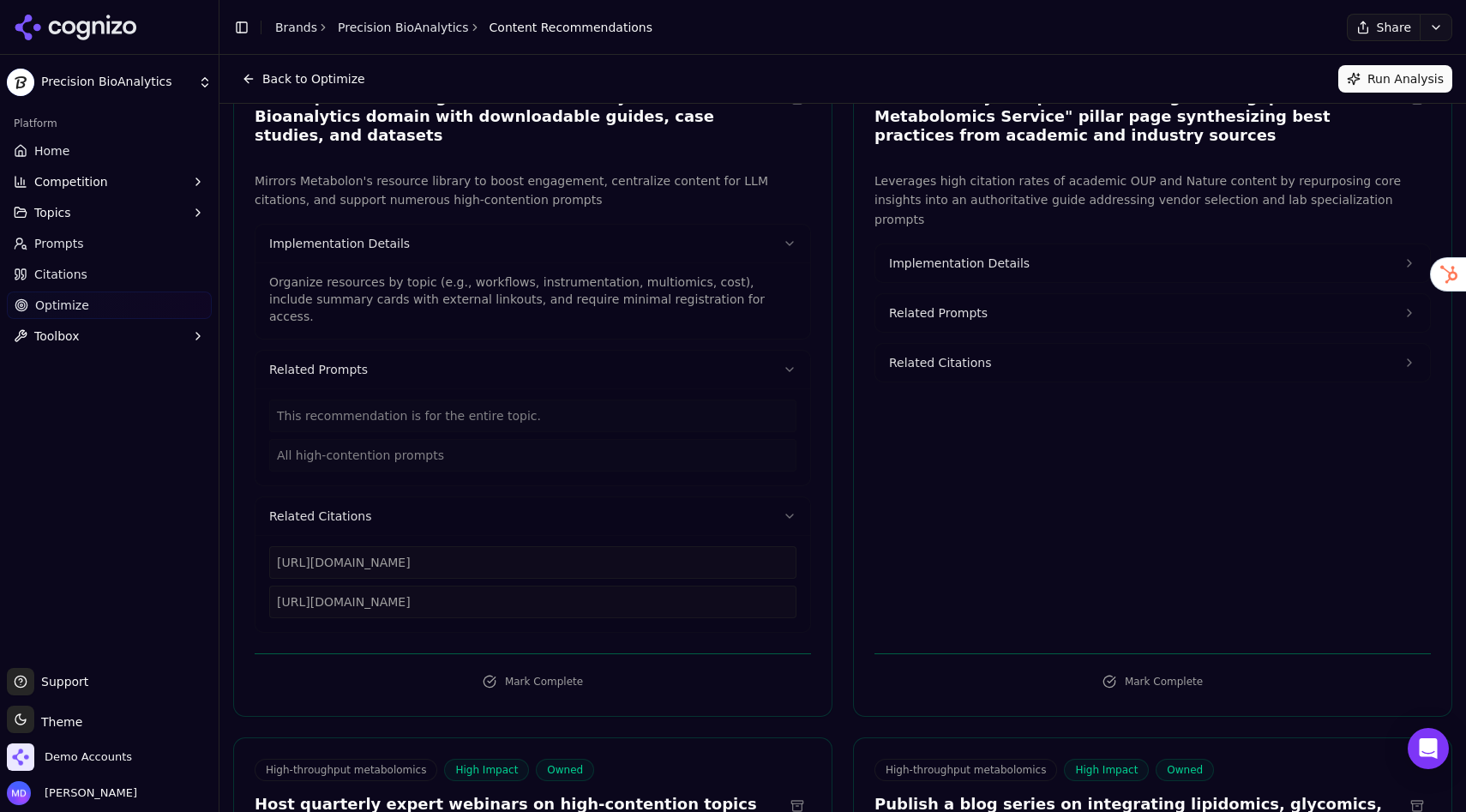
scroll to position [0, 0]
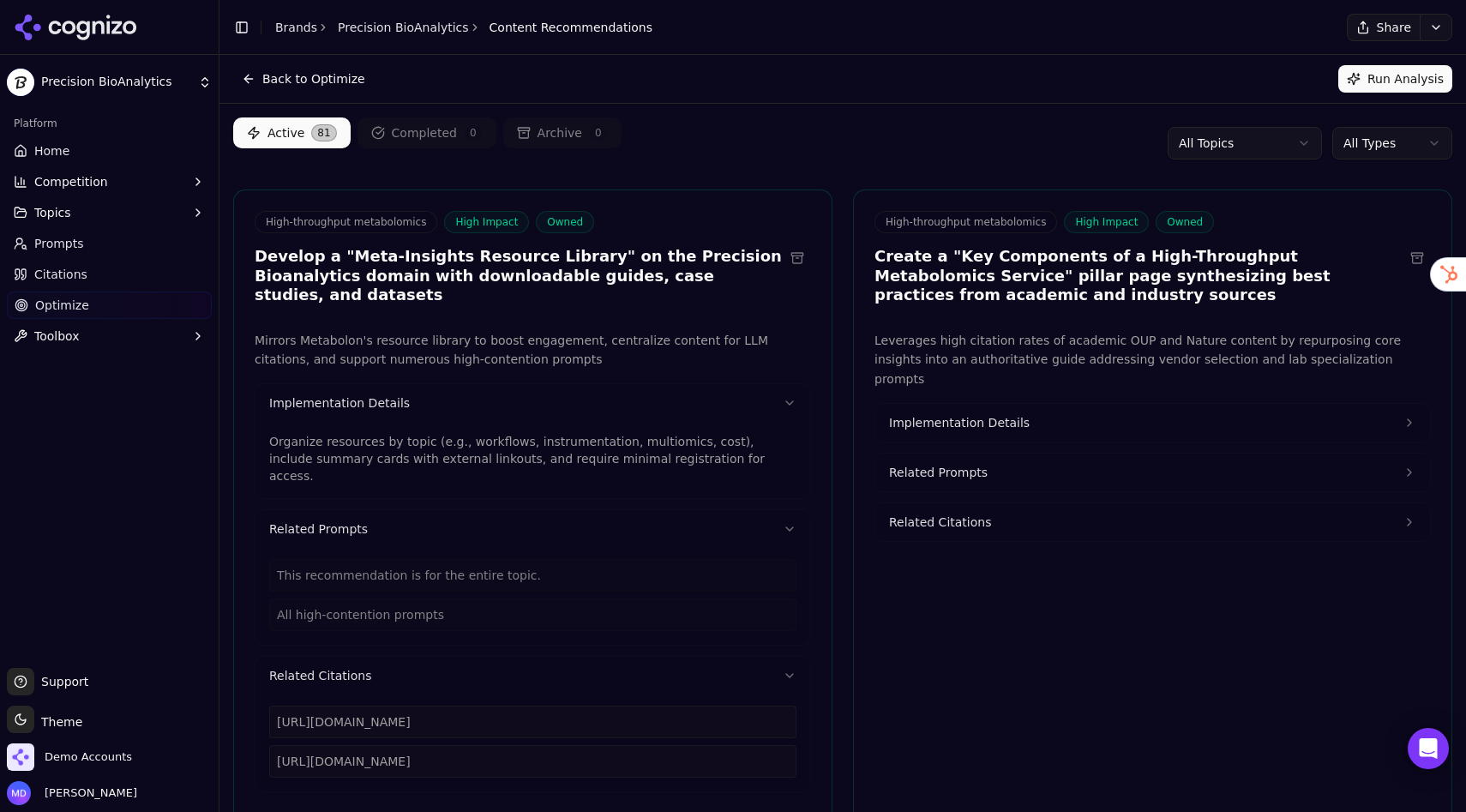
click at [39, 280] on span "Citations" at bounding box center [61, 274] width 53 height 17
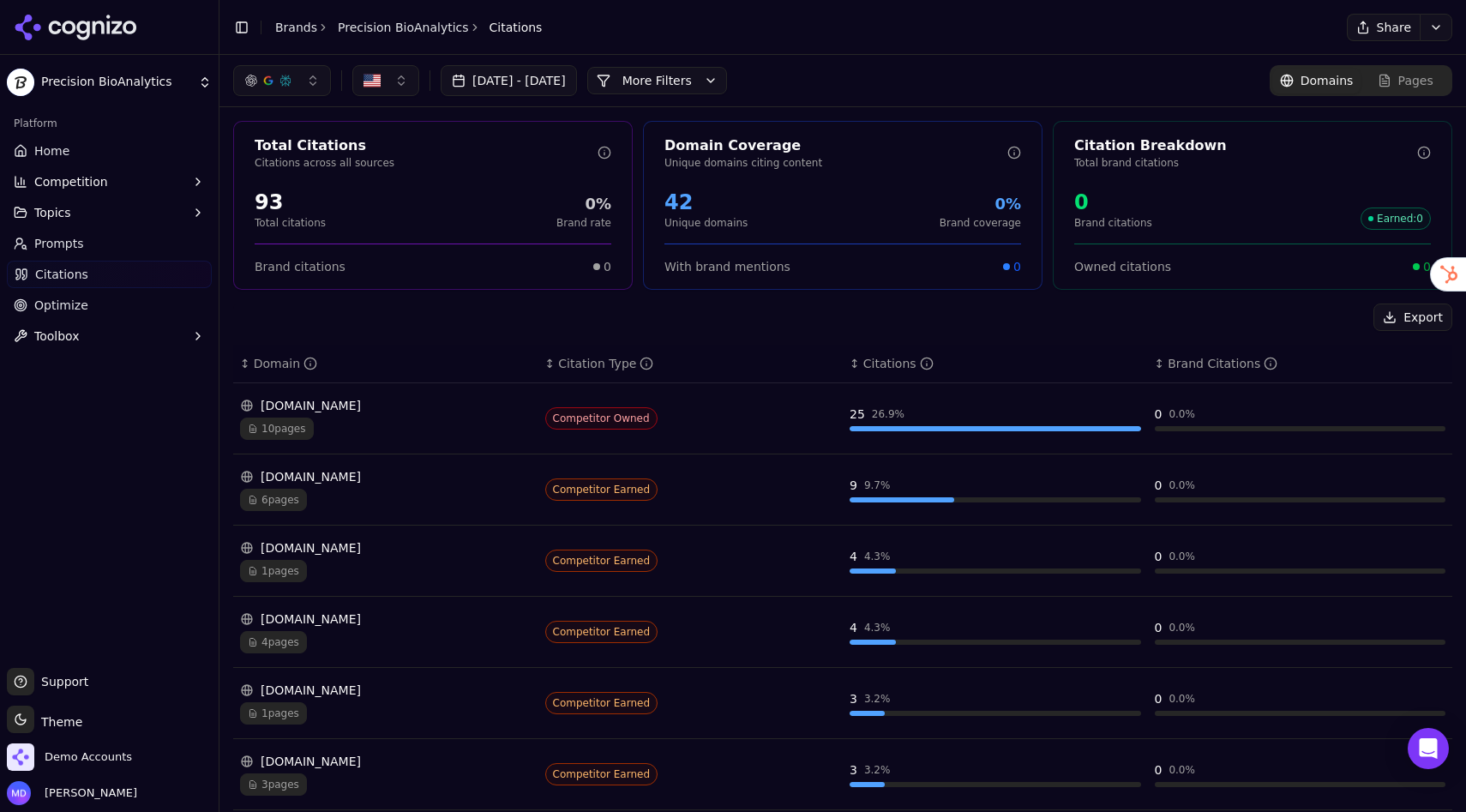
click at [107, 145] on link "Home" at bounding box center [109, 151] width 205 height 27
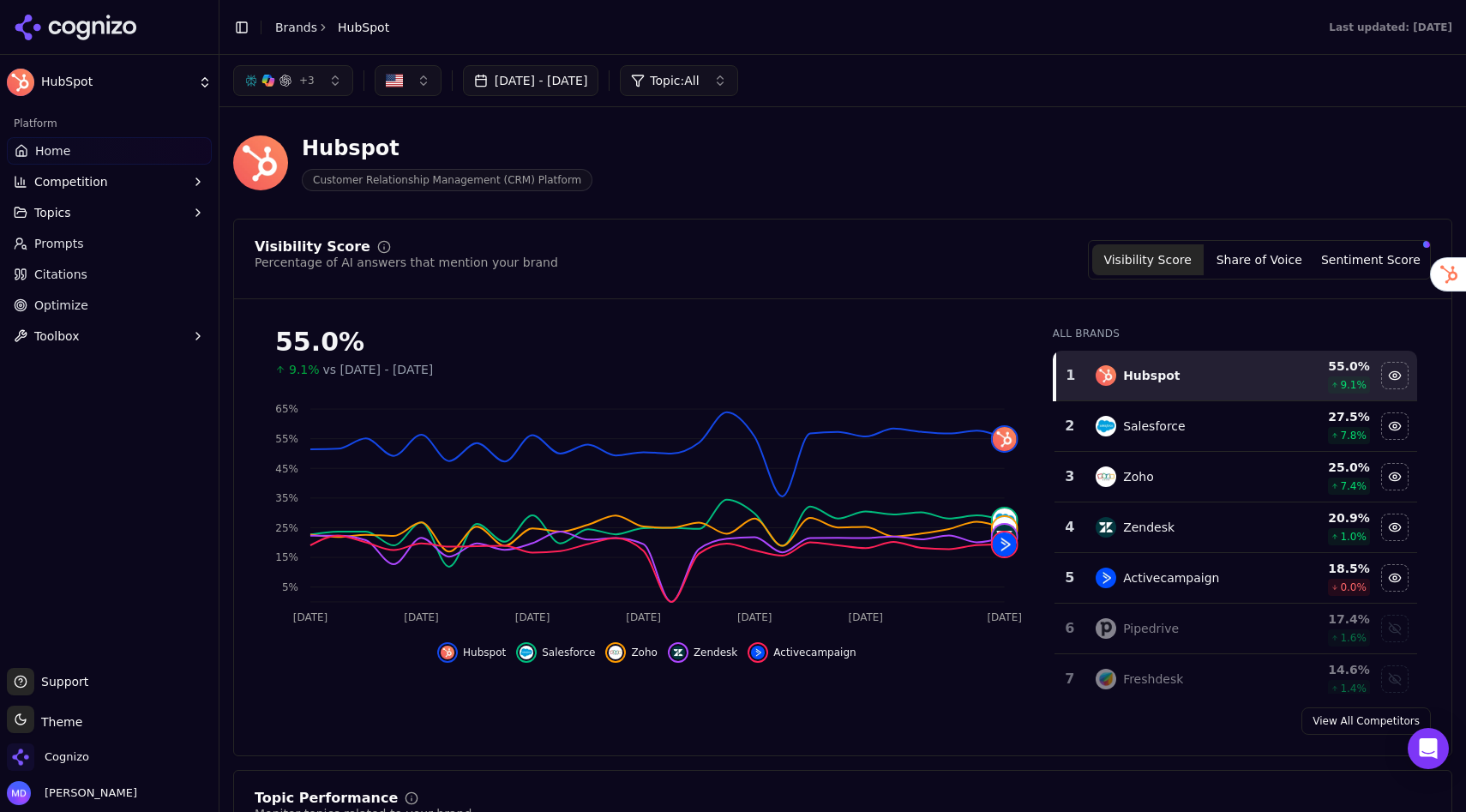
click at [1355, 262] on button "Sentiment Score" at bounding box center [1371, 259] width 112 height 31
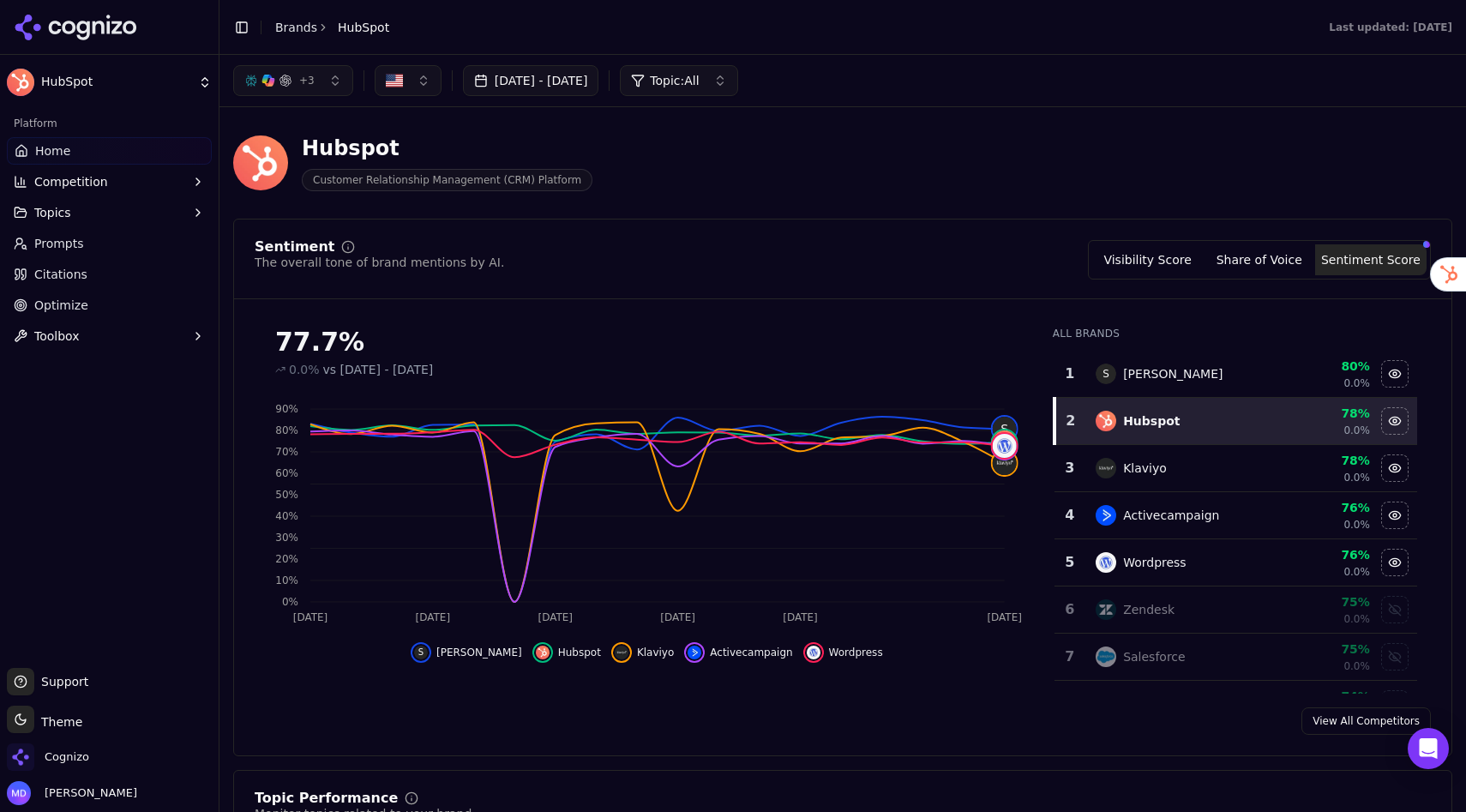
click at [128, 242] on link "Prompts" at bounding box center [109, 243] width 205 height 27
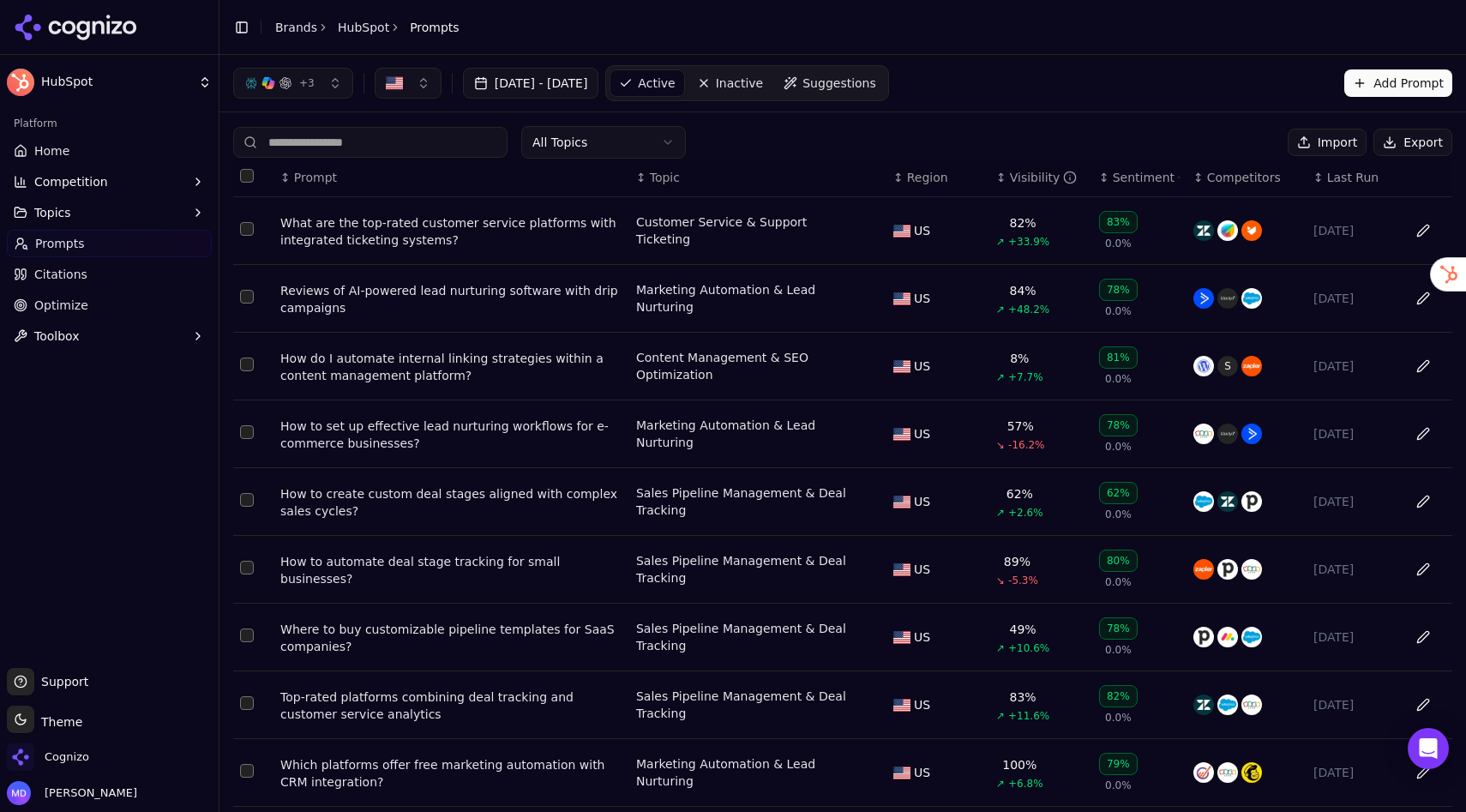
click at [319, 82] on button "+ 3" at bounding box center [293, 82] width 120 height 31
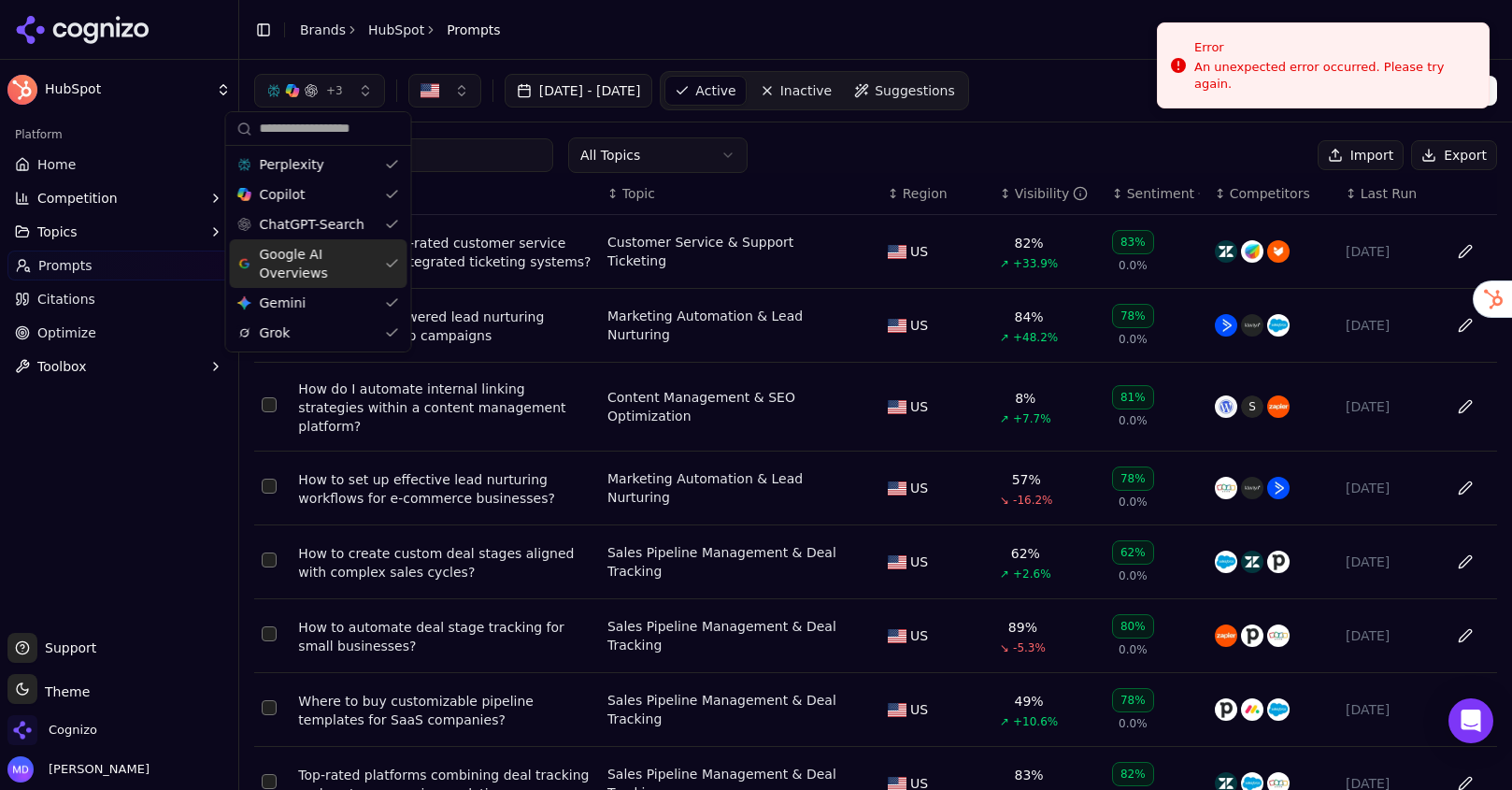
click at [102, 157] on link "Home" at bounding box center [119, 164] width 223 height 30
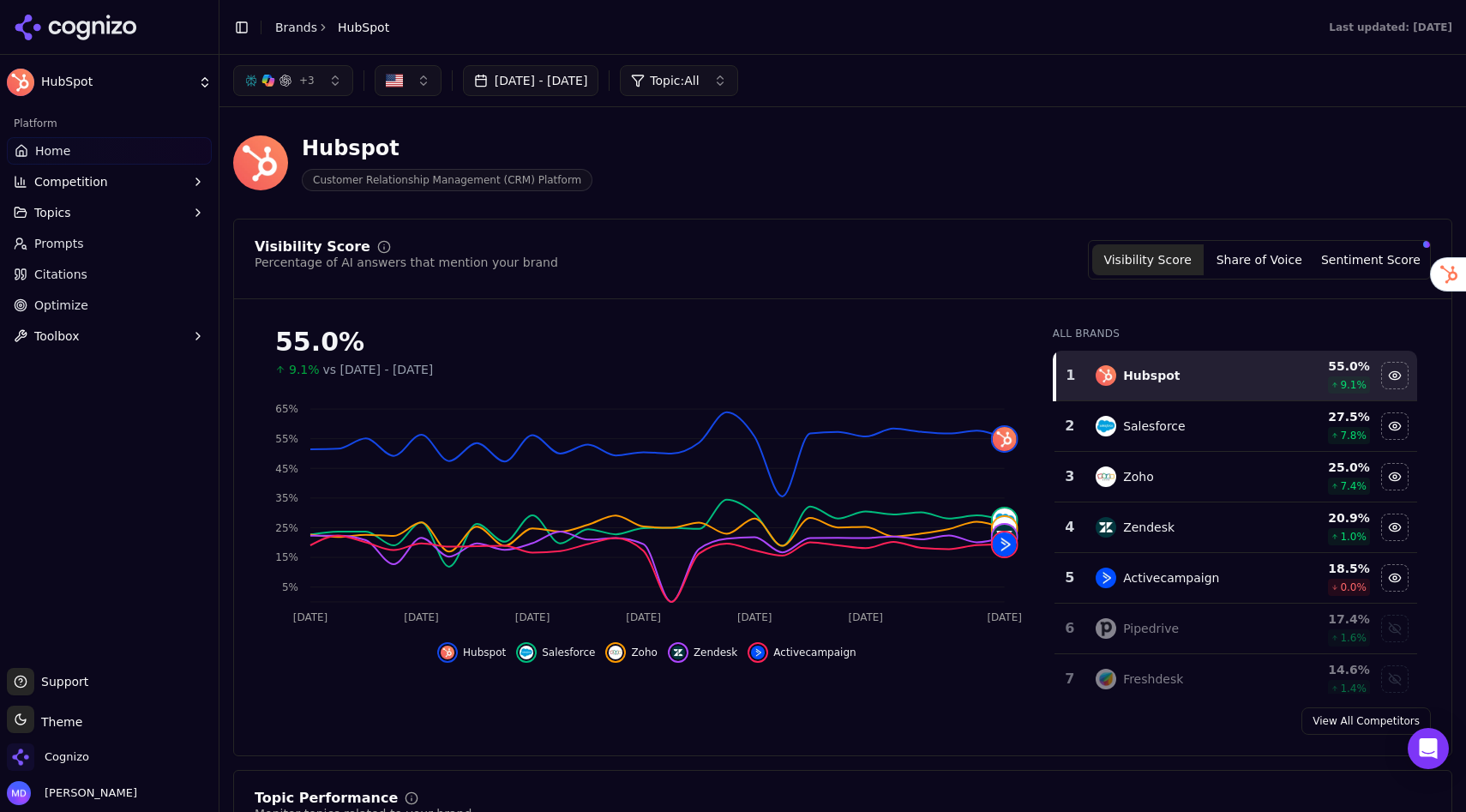
click at [1377, 264] on button "Sentiment Score" at bounding box center [1371, 259] width 112 height 31
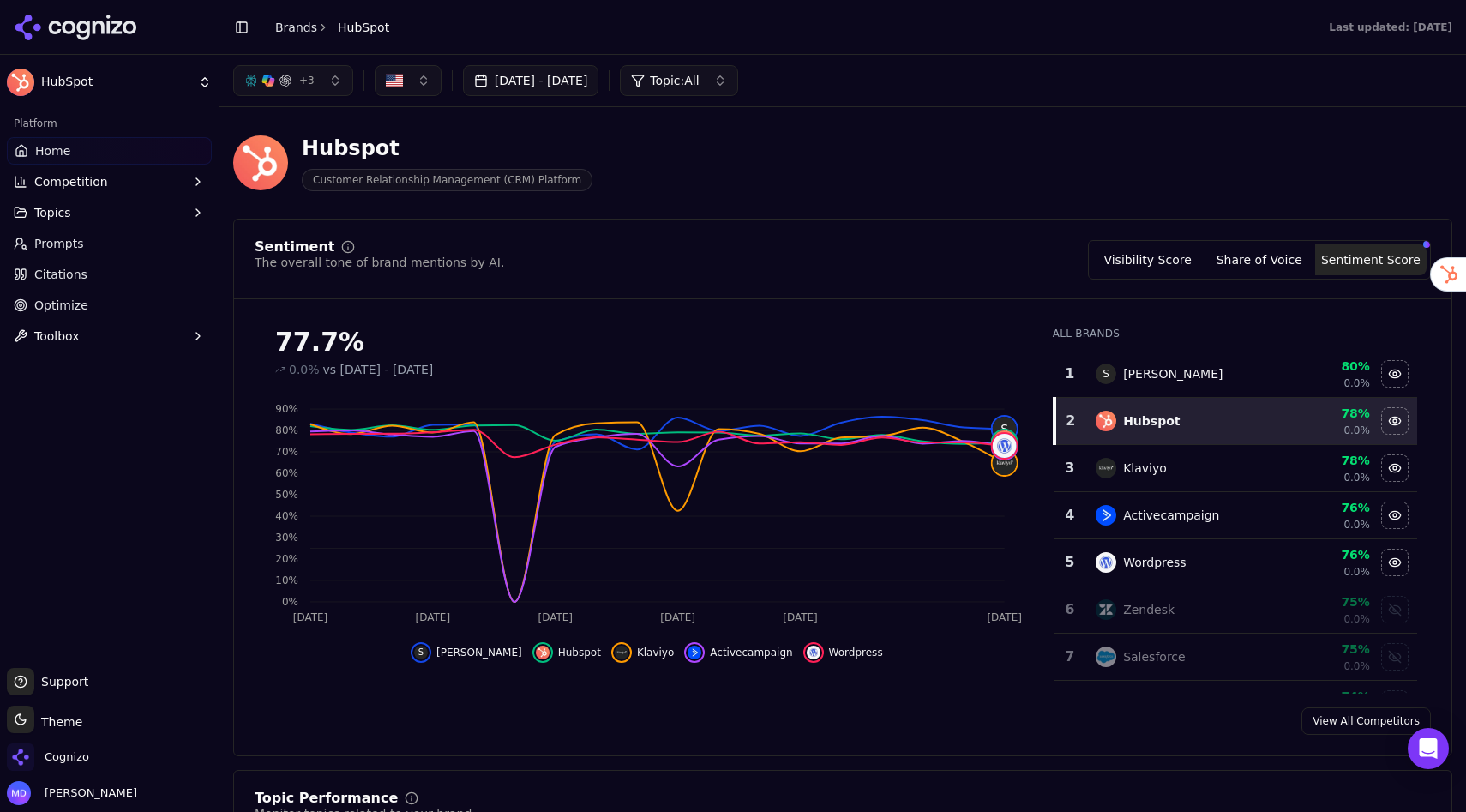
click at [1126, 262] on button "Visibility Score" at bounding box center [1148, 259] width 112 height 31
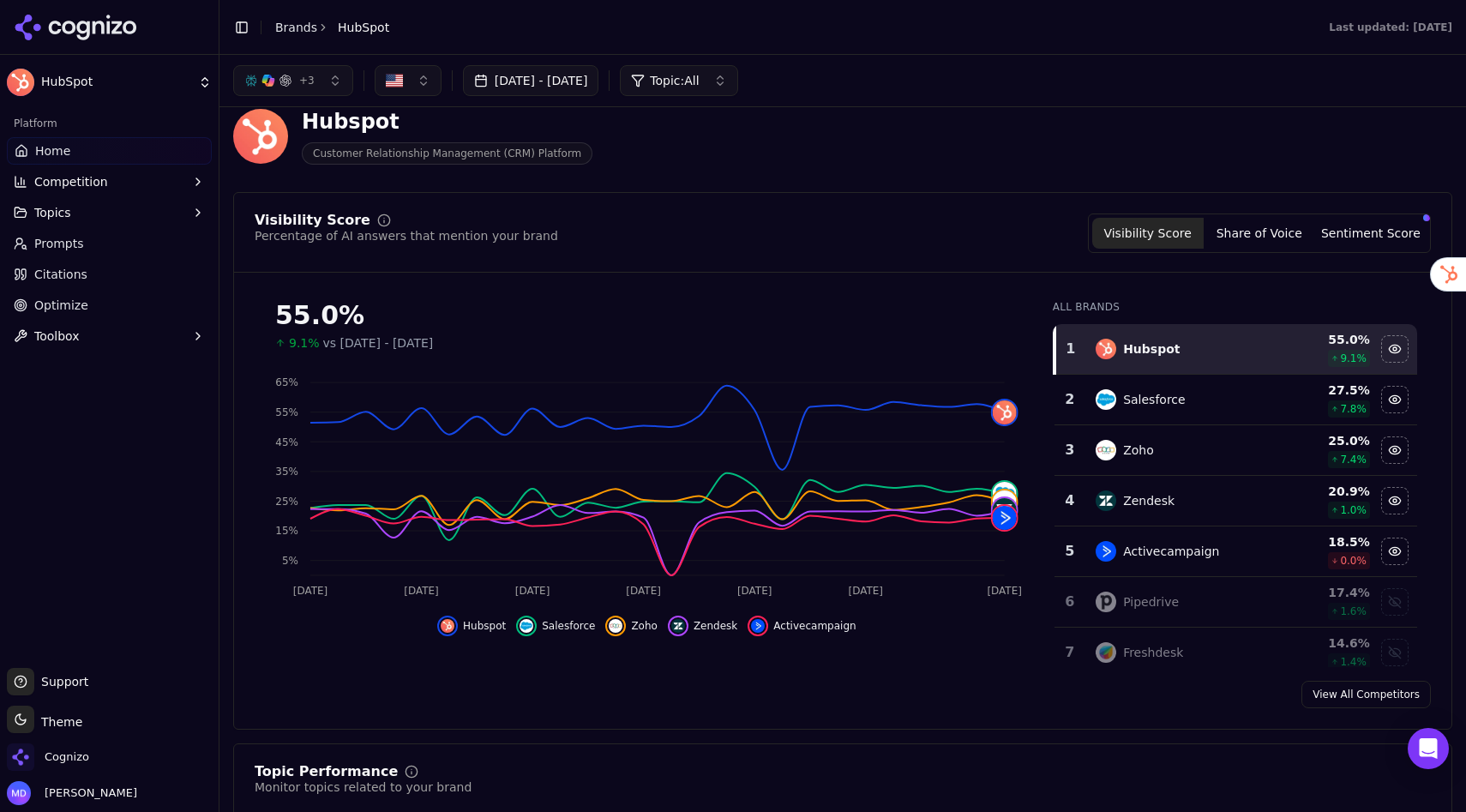
scroll to position [24, 0]
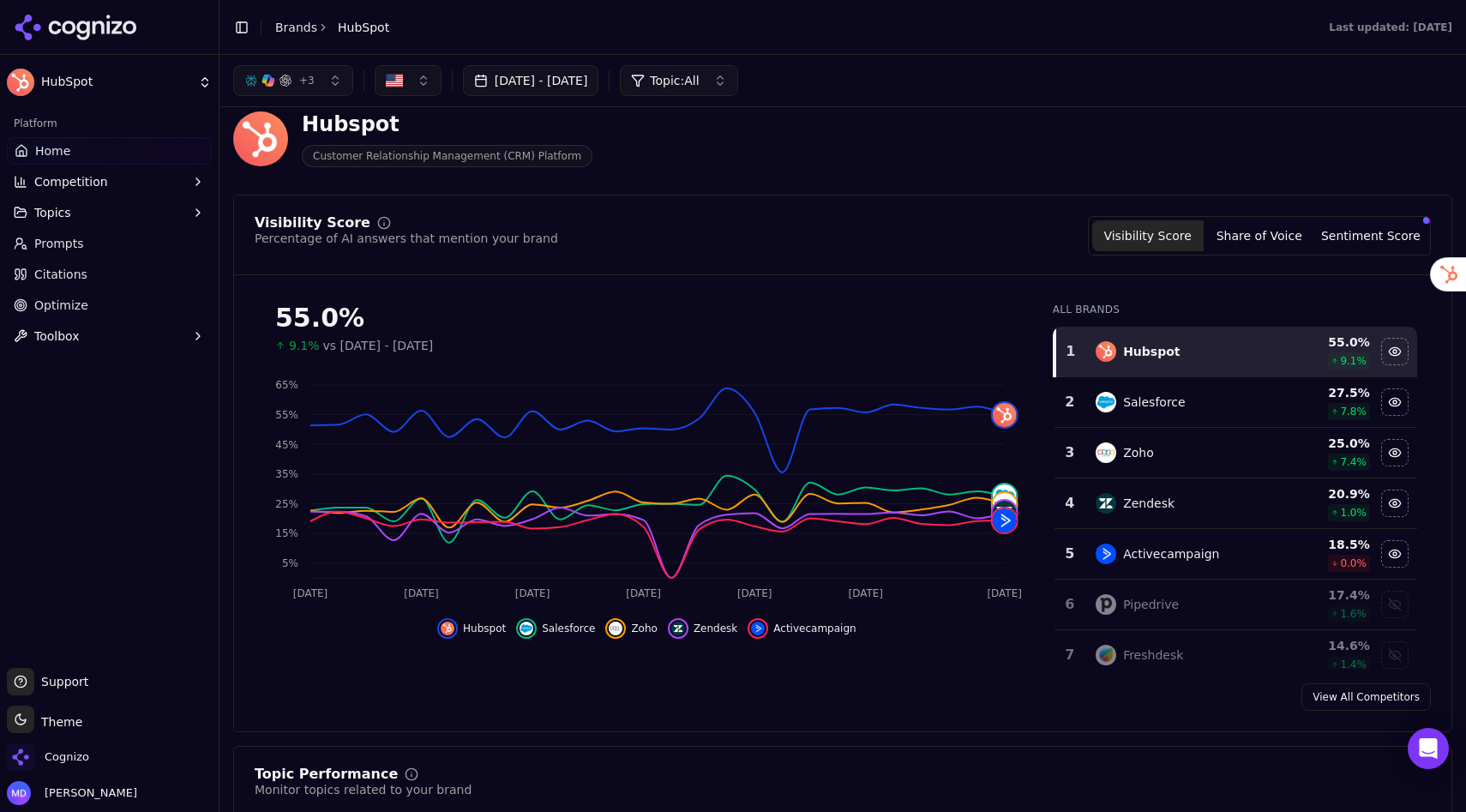
click at [93, 244] on link "Prompts" at bounding box center [109, 243] width 205 height 27
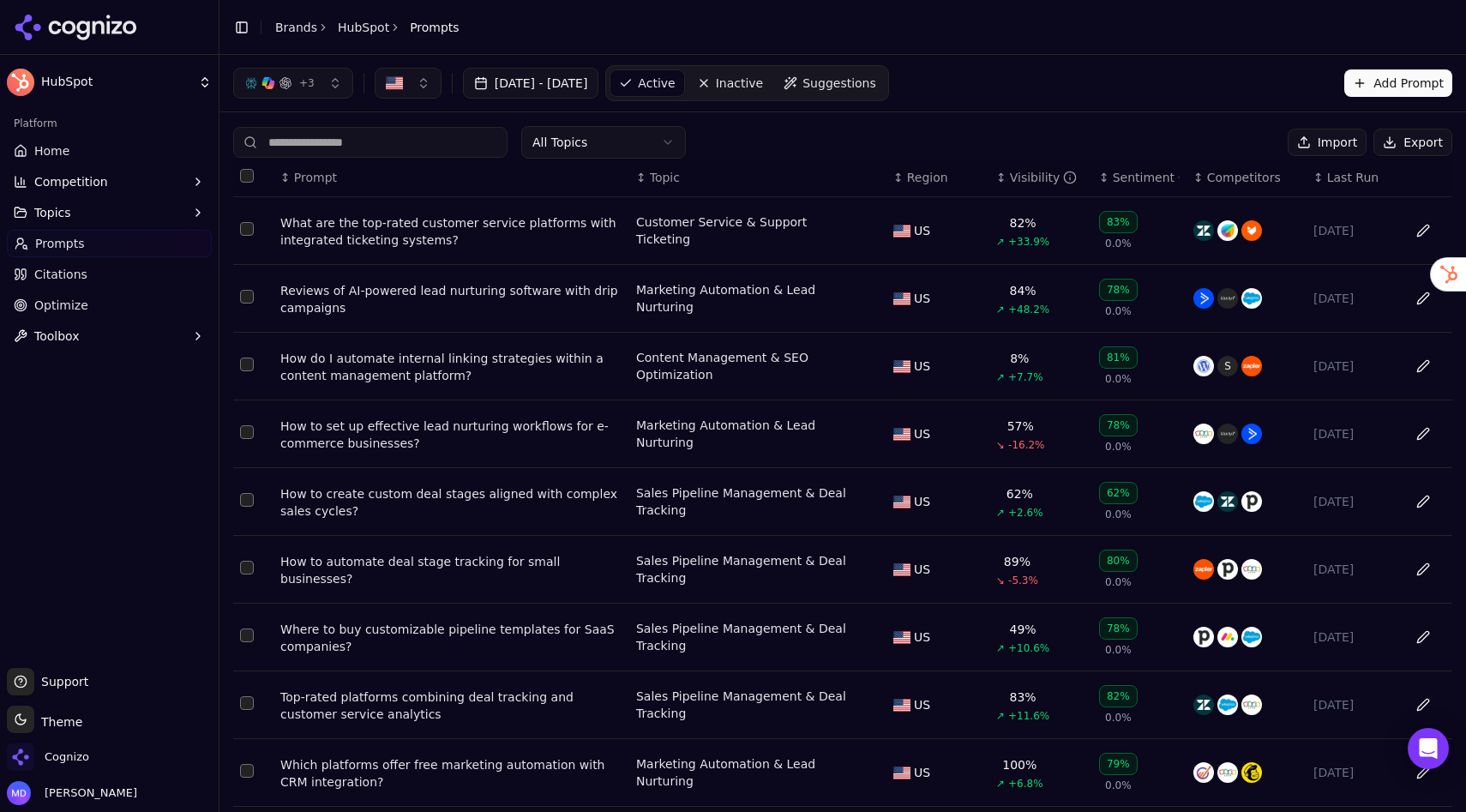
click at [1004, 180] on div "↕ Visibility" at bounding box center [1041, 177] width 89 height 17
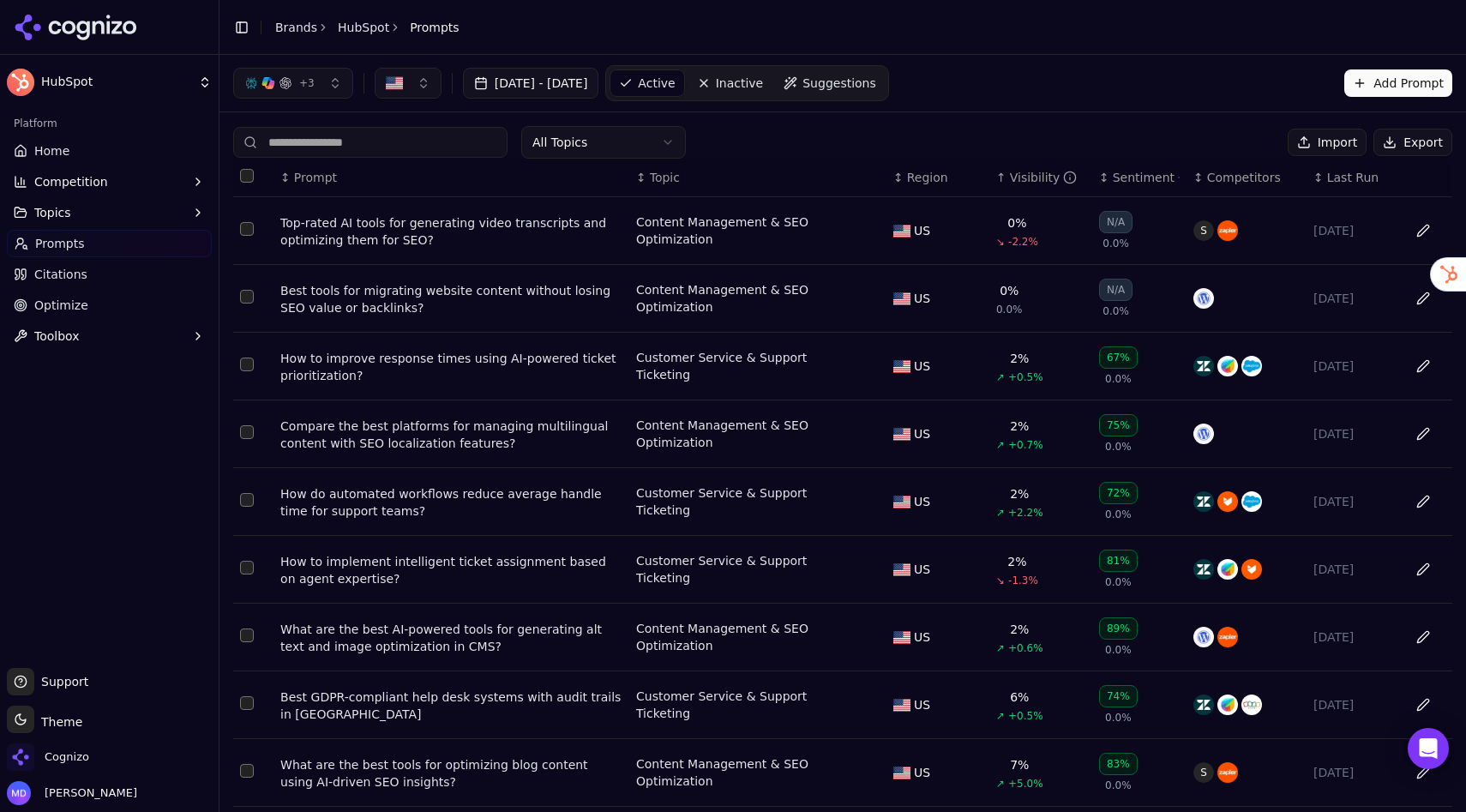
click at [885, 95] on link "Suggestions" at bounding box center [830, 82] width 110 height 27
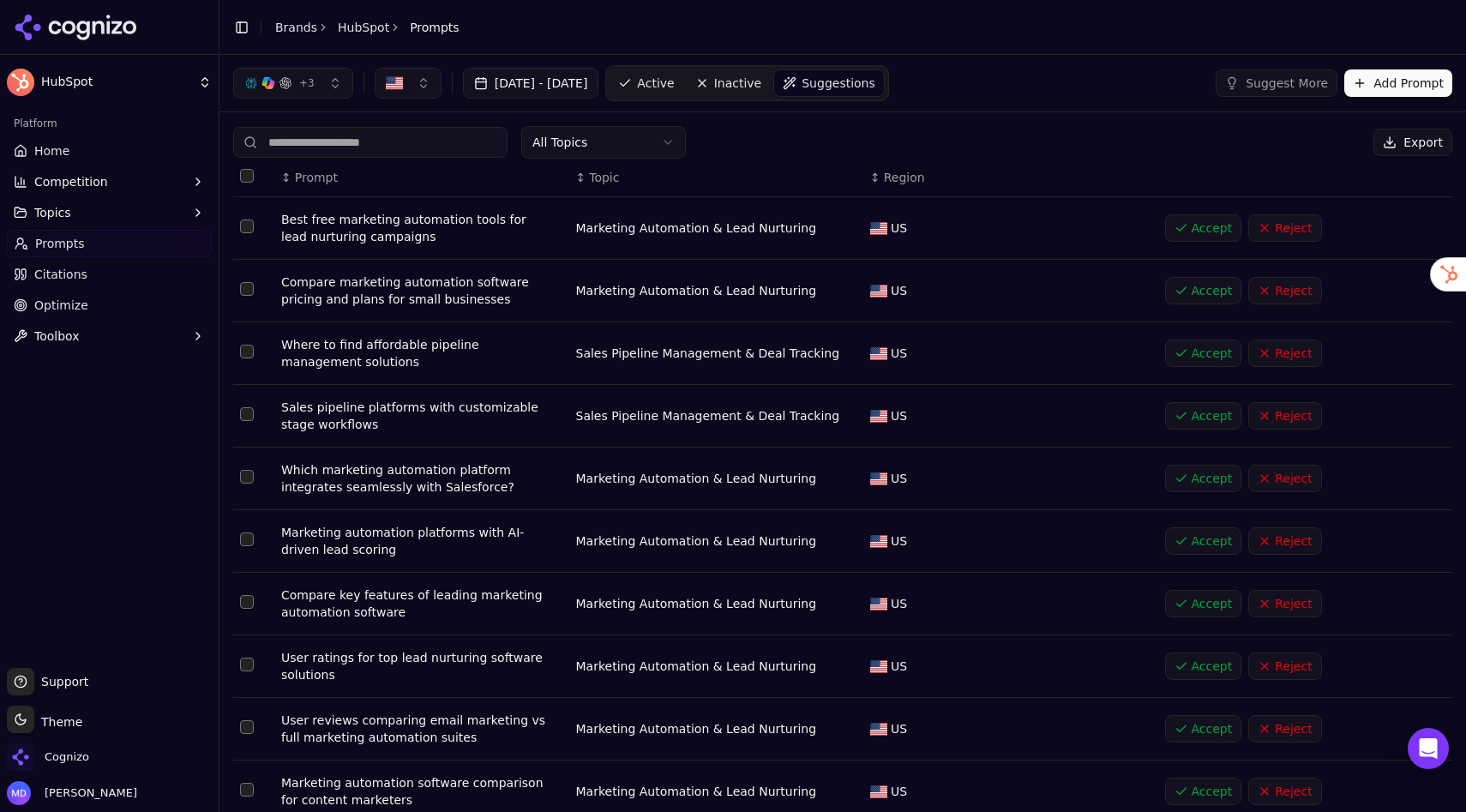
click at [674, 88] on span "Active" at bounding box center [655, 82] width 37 height 17
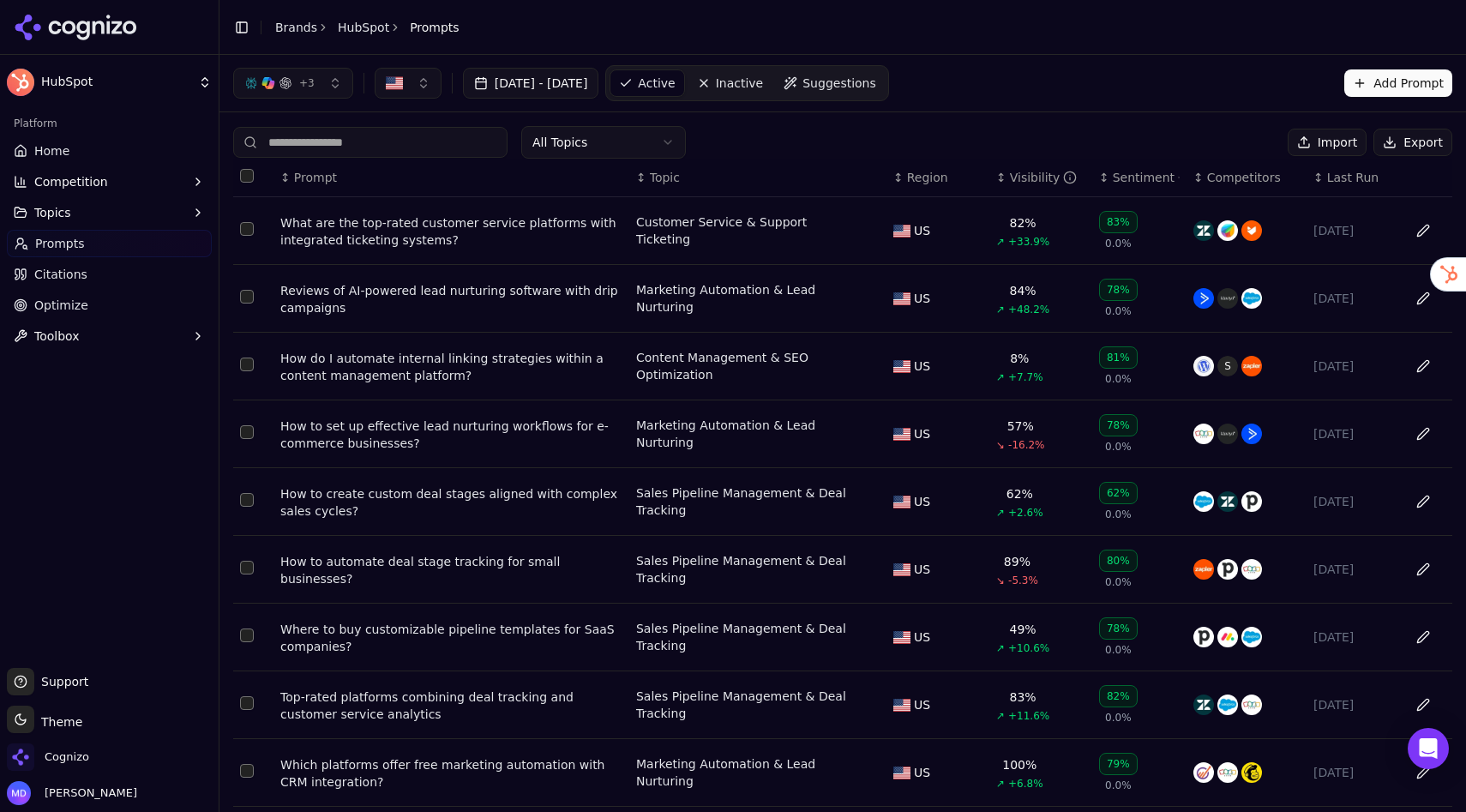
click at [383, 436] on div "How to set up effective lead nurturing workflows for e-commerce businesses?" at bounding box center [452, 434] width 342 height 35
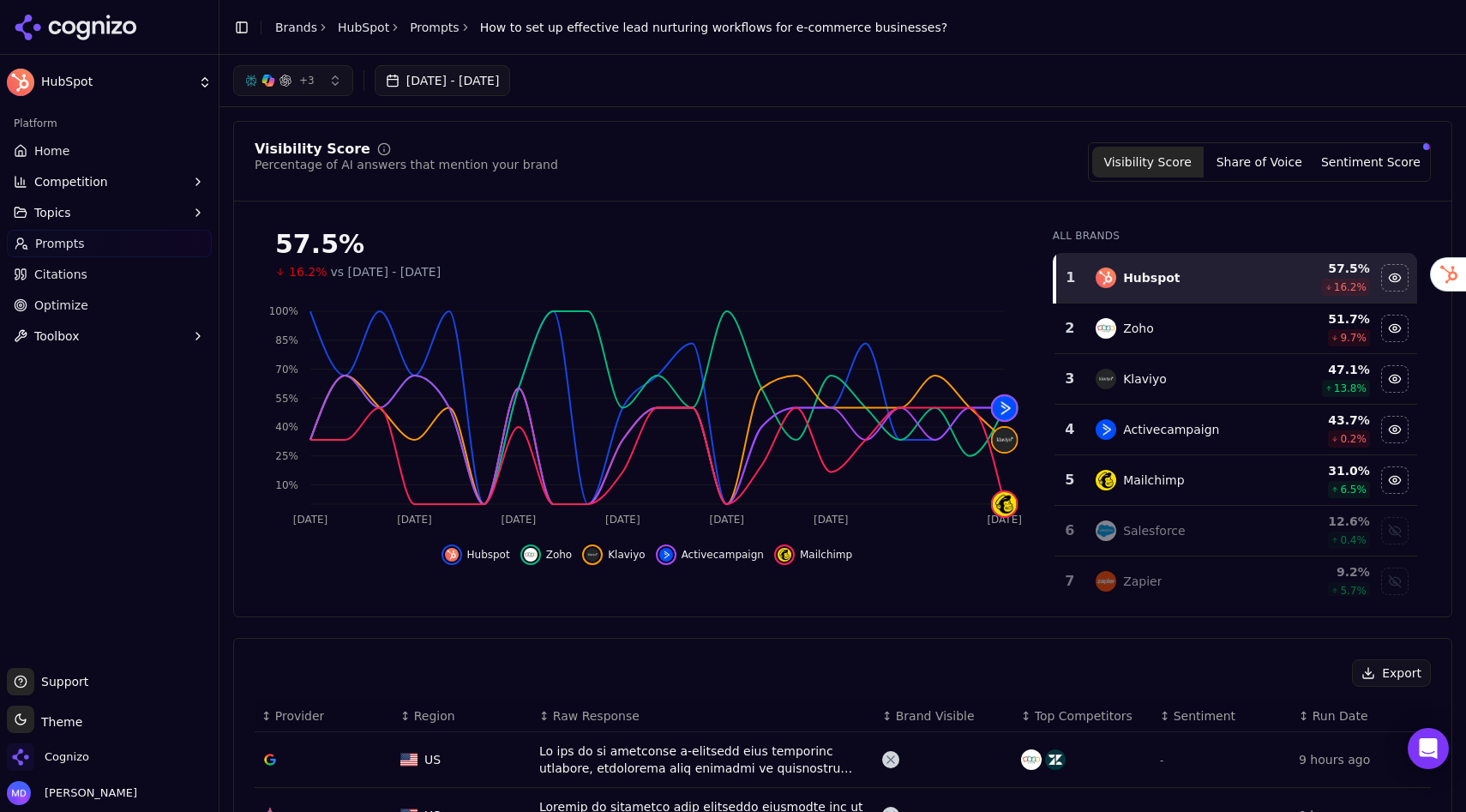
click at [73, 314] on link "Optimize" at bounding box center [109, 305] width 205 height 27
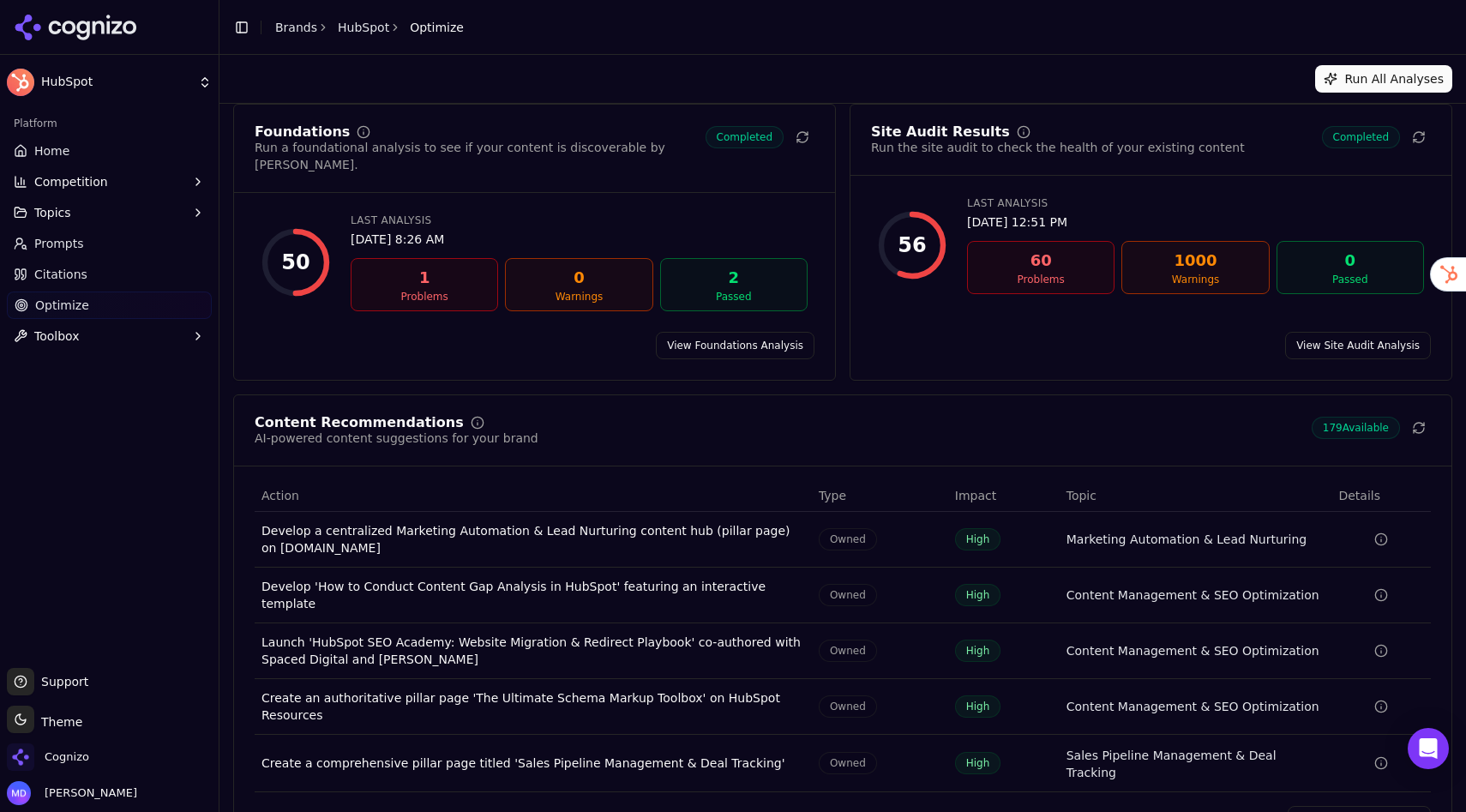
scroll to position [28, 0]
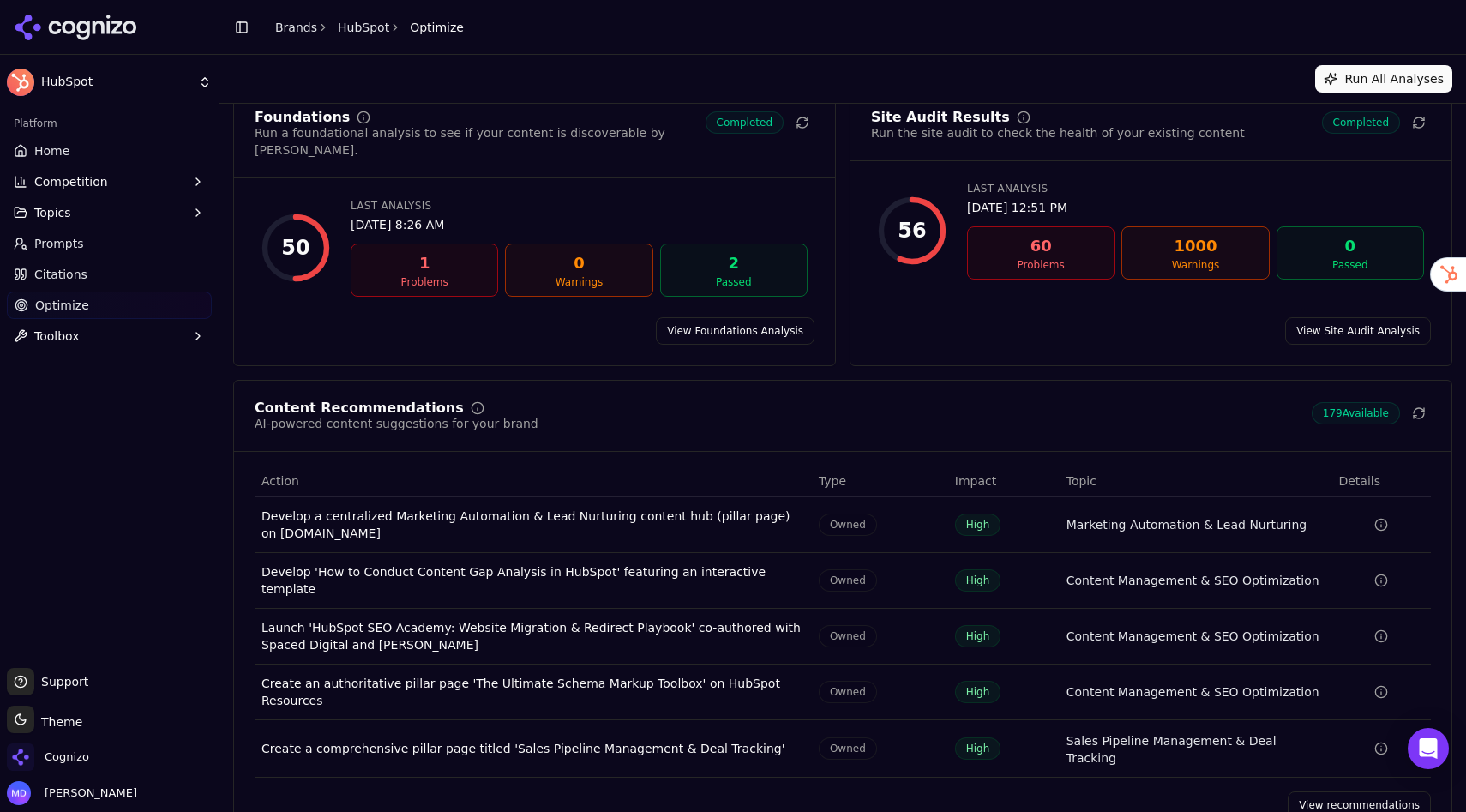
click at [1333, 723] on link "View recommendations" at bounding box center [1360, 805] width 143 height 27
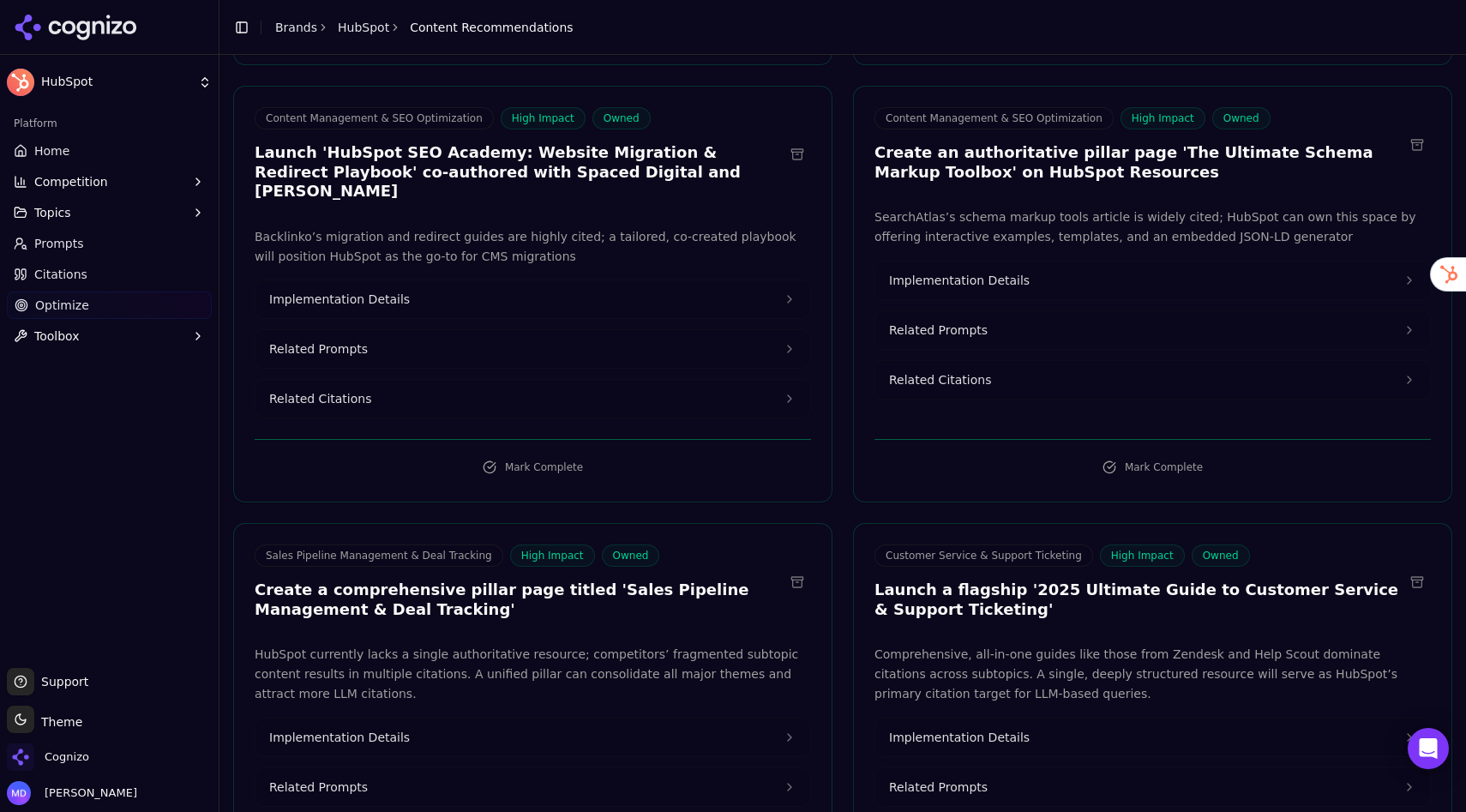
scroll to position [545, 0]
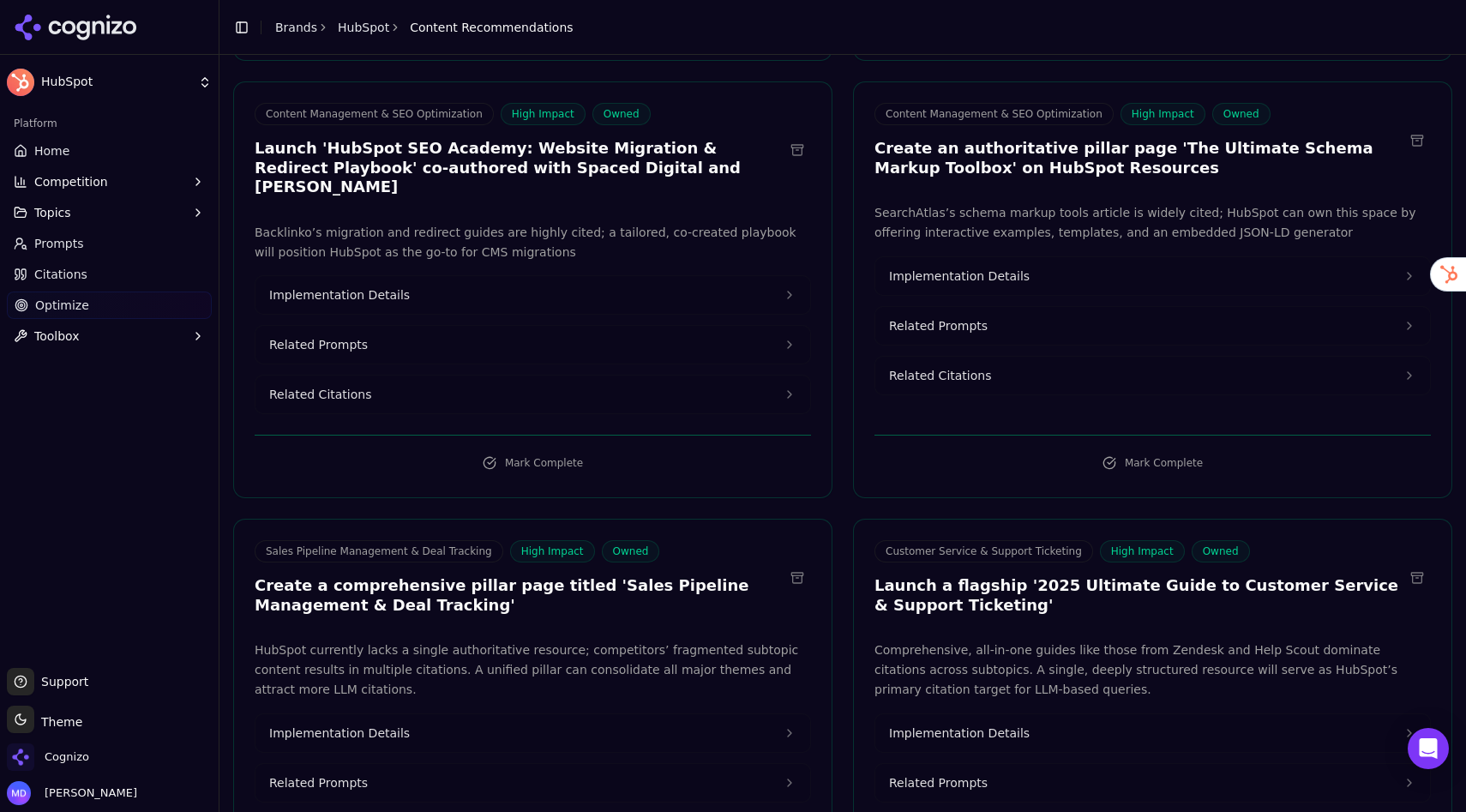
click at [428, 284] on button "Implementation Details" at bounding box center [532, 295] width 555 height 38
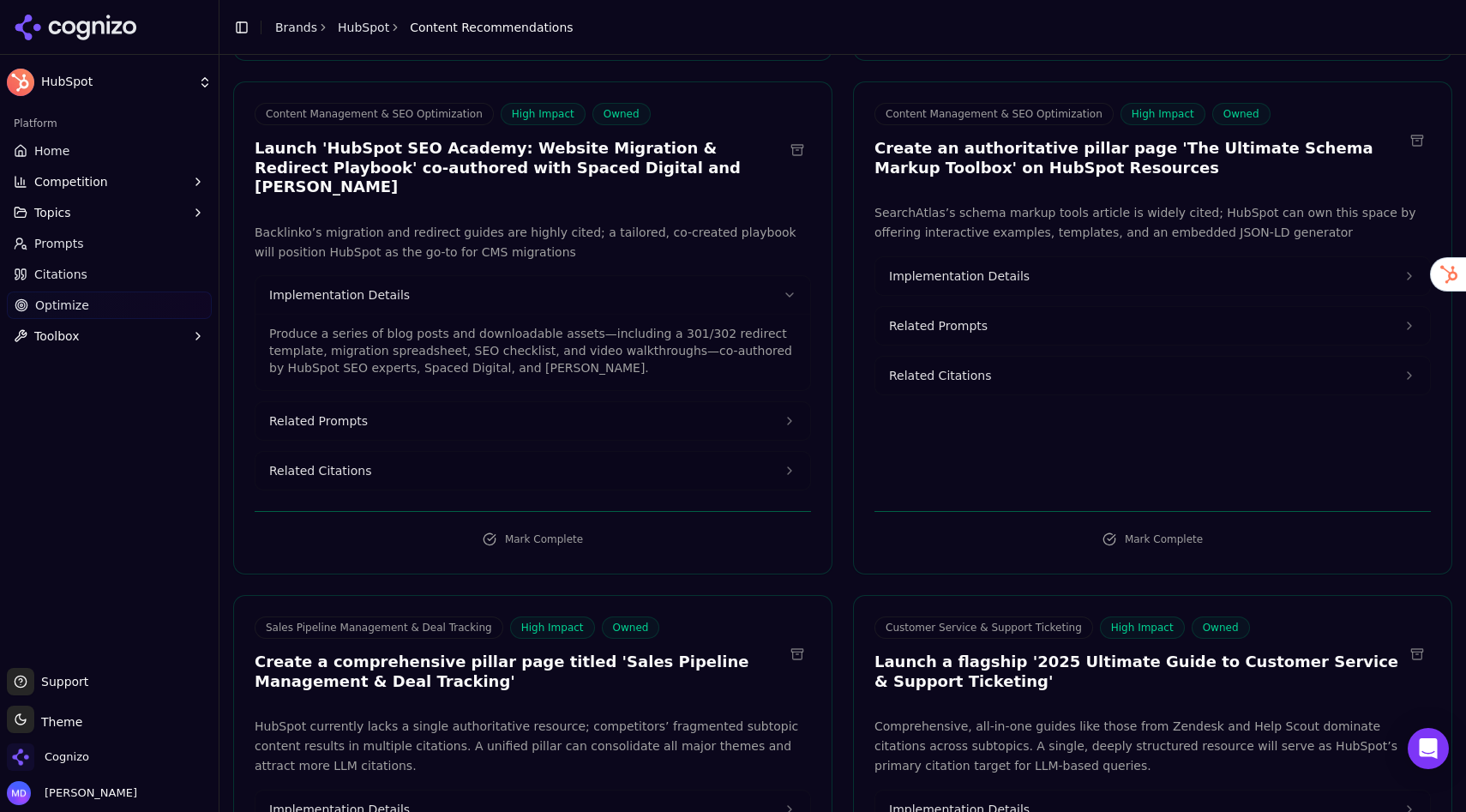
click at [351, 462] on span "Related Citations" at bounding box center [320, 470] width 102 height 17
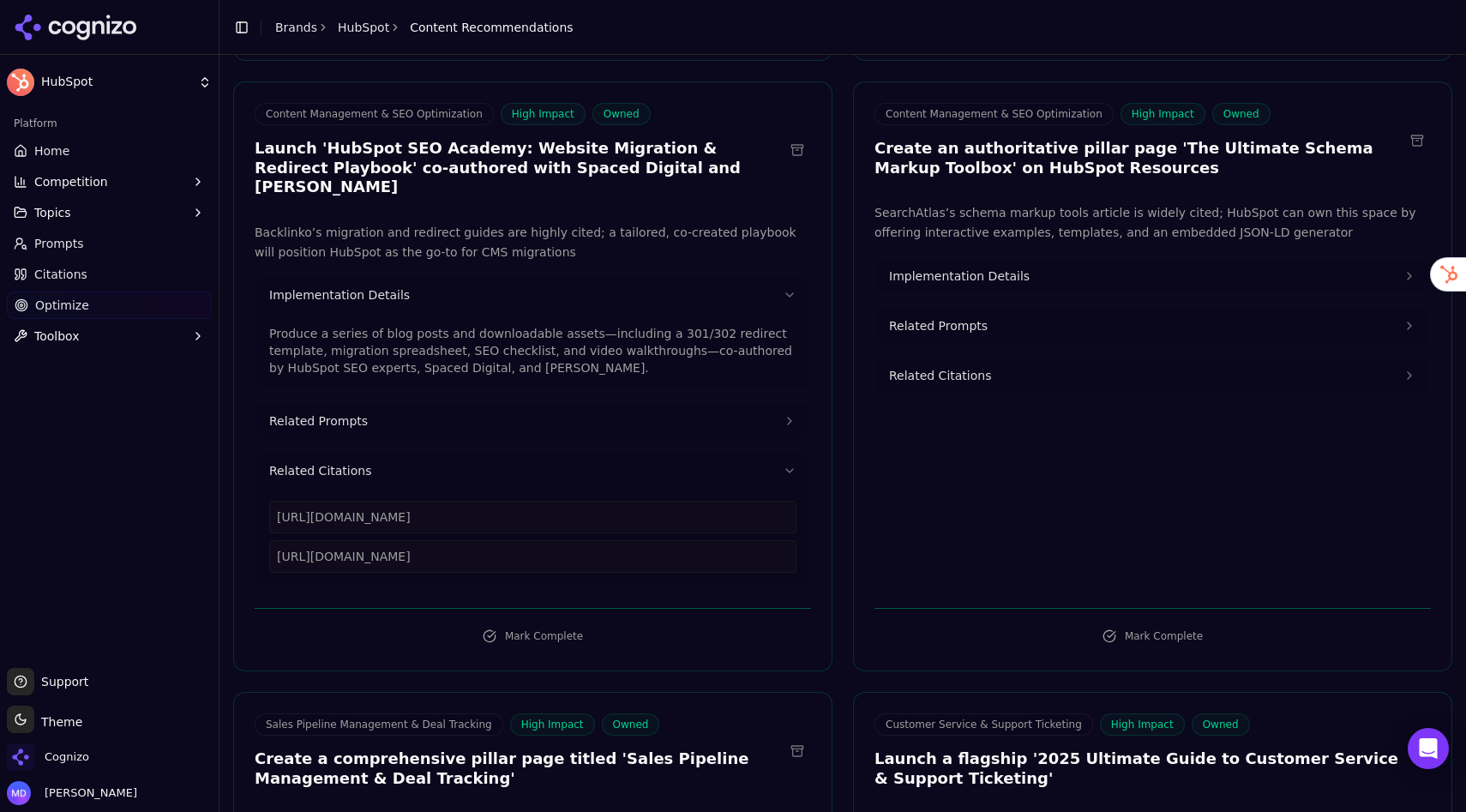
click at [44, 302] on span "Optimize" at bounding box center [62, 305] width 54 height 17
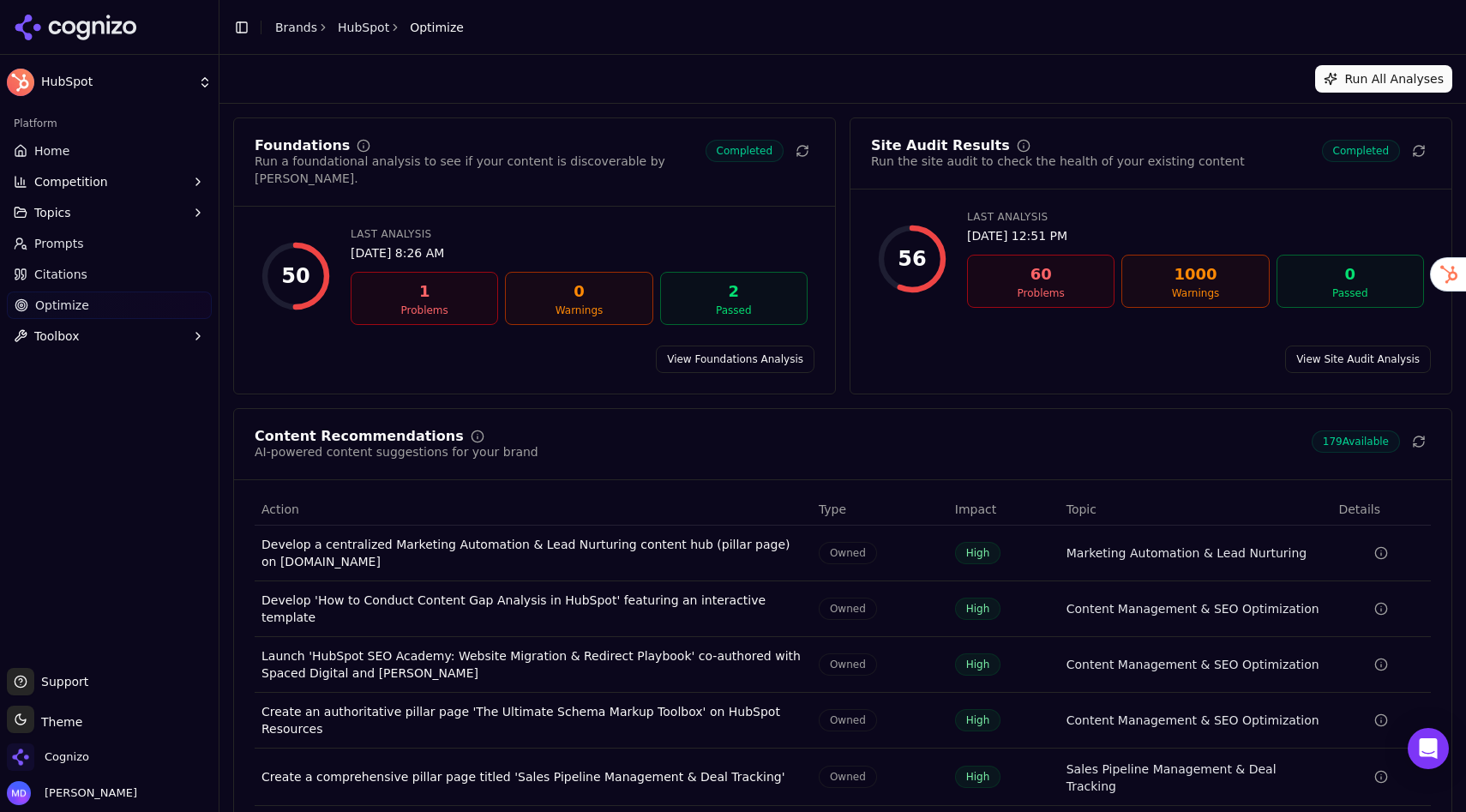
click at [1338, 345] on link "View Site Audit Analysis" at bounding box center [1358, 359] width 146 height 27
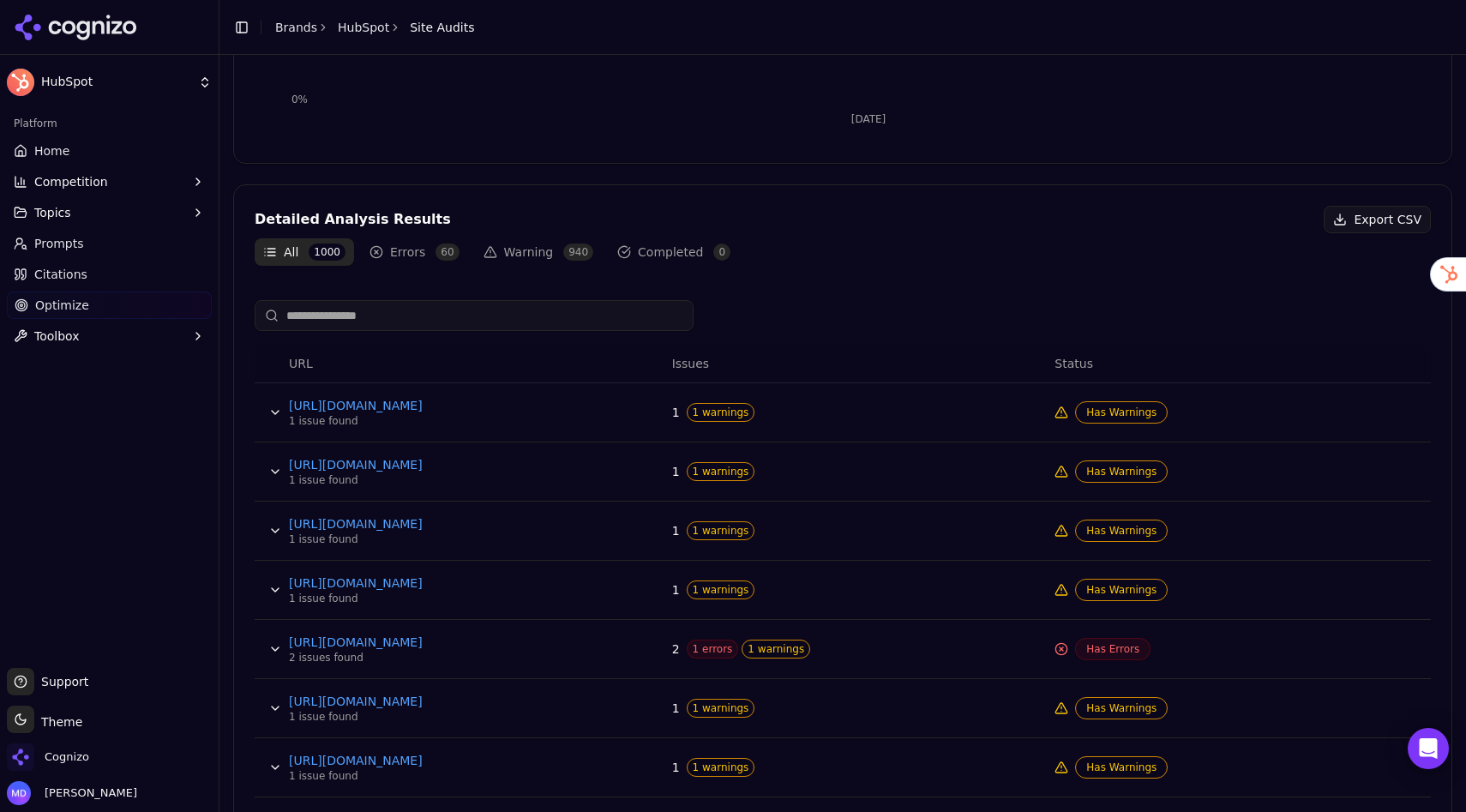
scroll to position [590, 0]
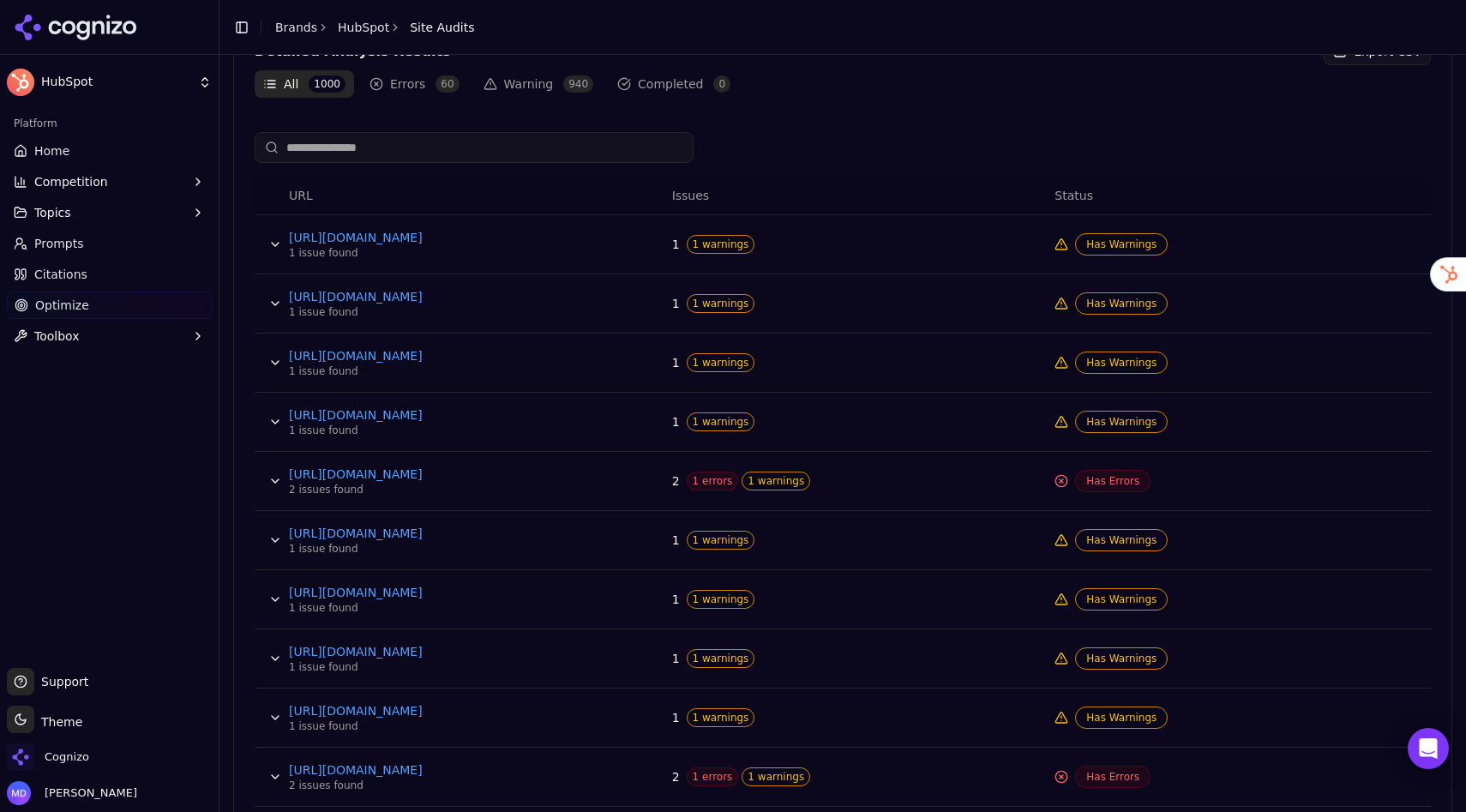
click at [275, 242] on button "Data table" at bounding box center [275, 244] width 27 height 27
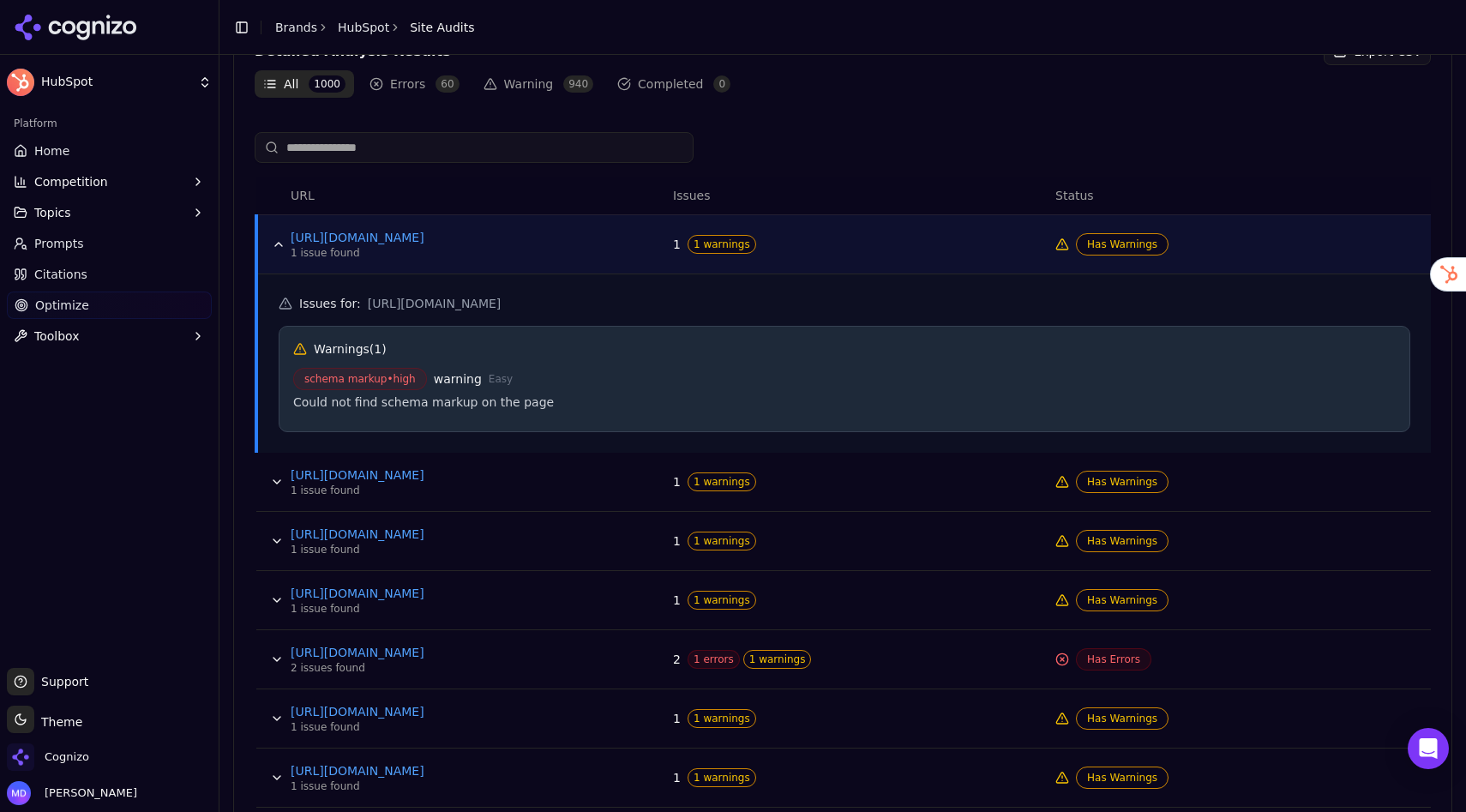
click at [48, 151] on span "Home" at bounding box center [52, 151] width 35 height 17
